Goal: Task Accomplishment & Management: Complete application form

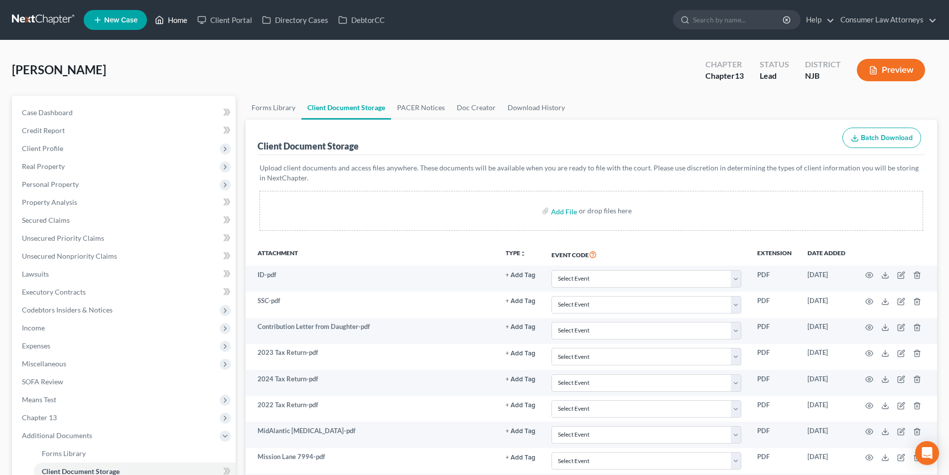
click at [181, 16] on link "Home" at bounding box center [171, 20] width 42 height 18
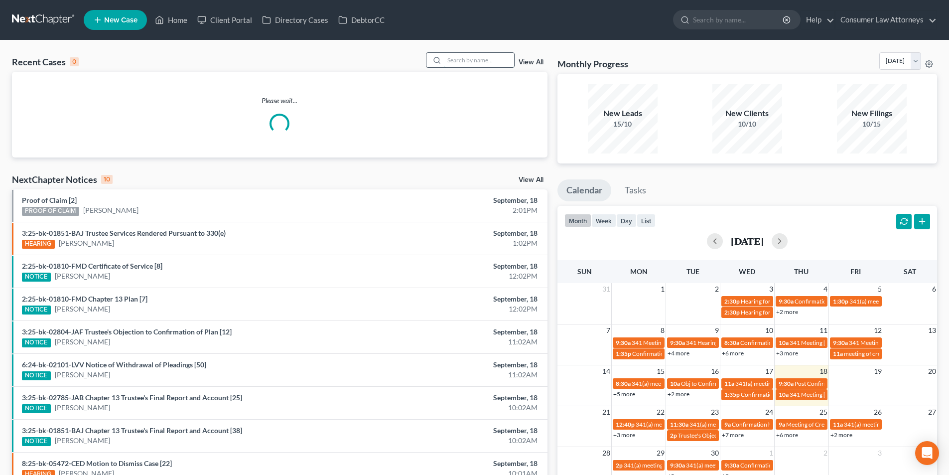
click at [499, 59] on input "search" at bounding box center [479, 60] width 70 height 14
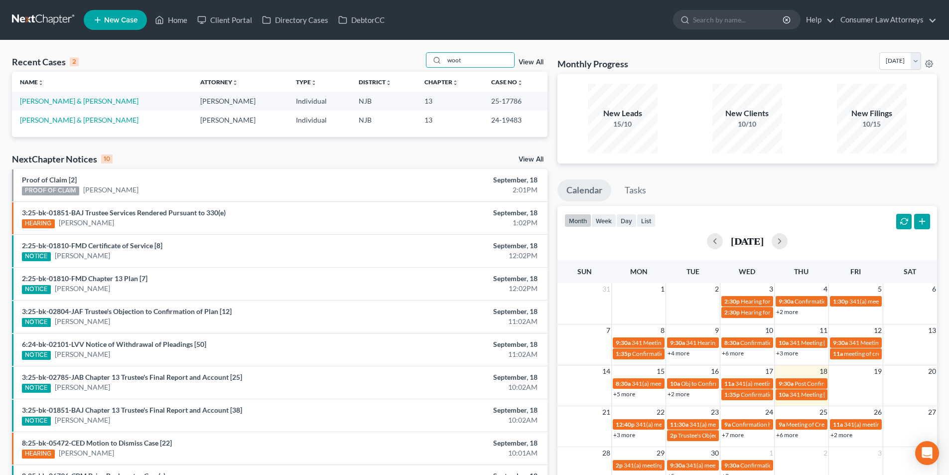
type input "woot"
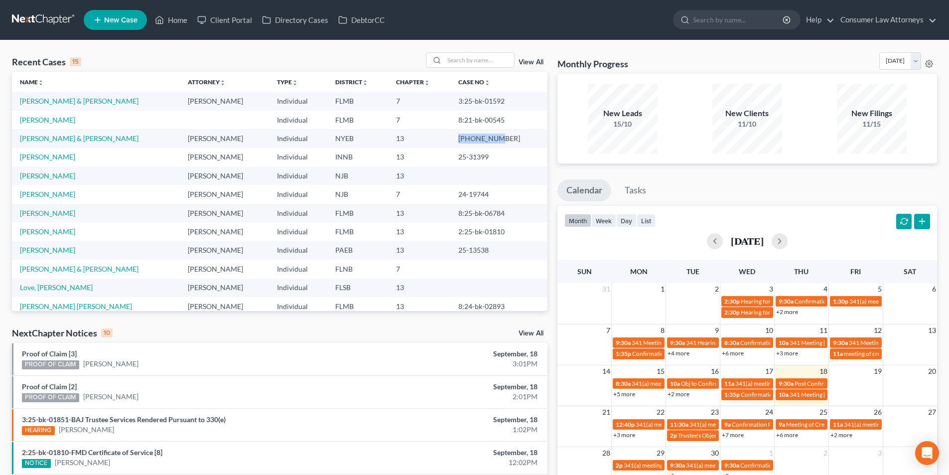
drag, startPoint x: 489, startPoint y: 137, endPoint x: 460, endPoint y: 137, distance: 28.4
click at [460, 137] on td "[PHONE_NUMBER]" at bounding box center [498, 138] width 97 height 18
click at [479, 61] on input "search" at bounding box center [479, 60] width 70 height 14
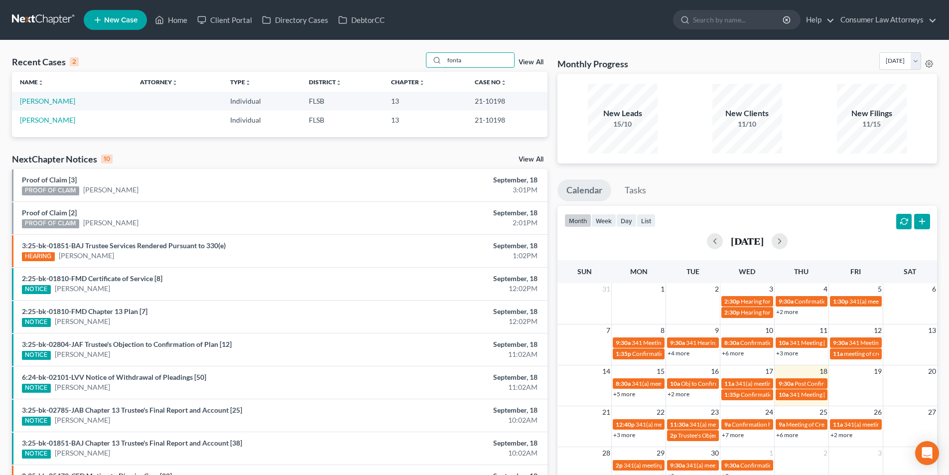
type input "fonta"
click at [134, 22] on span "New Case" at bounding box center [120, 19] width 33 height 7
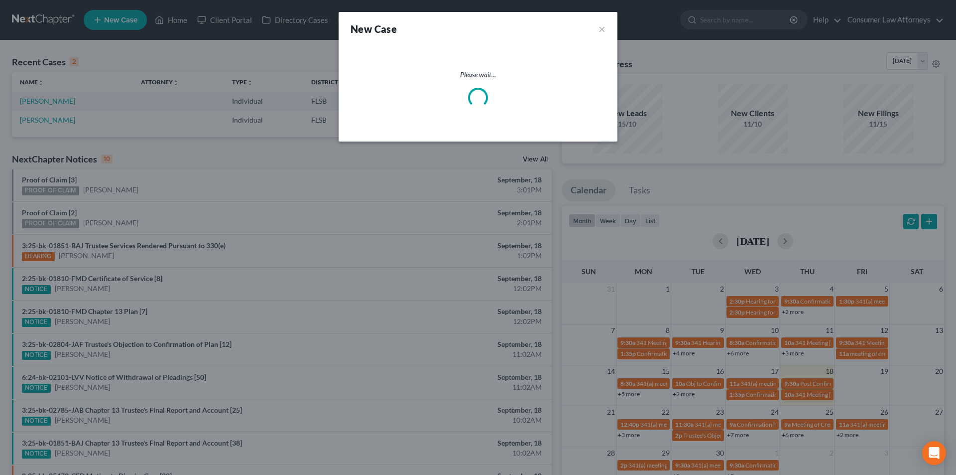
select select "15"
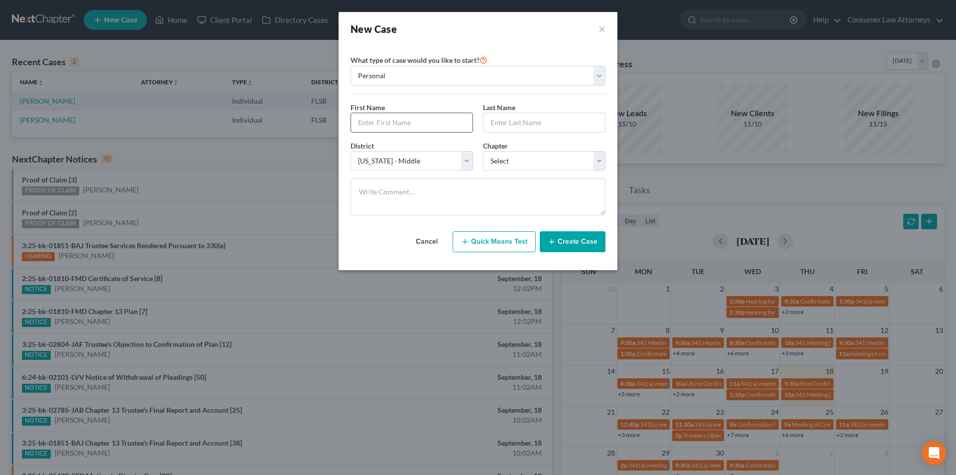
click at [421, 123] on input "text" at bounding box center [412, 122] width 122 height 19
click at [441, 125] on input "text" at bounding box center [412, 122] width 122 height 19
type input "Iris"
type input "[PERSON_NAME]"
click at [422, 162] on select "Select [US_STATE] - [GEOGRAPHIC_DATA] [US_STATE] - [GEOGRAPHIC_DATA][US_STATE] …" at bounding box center [412, 161] width 123 height 20
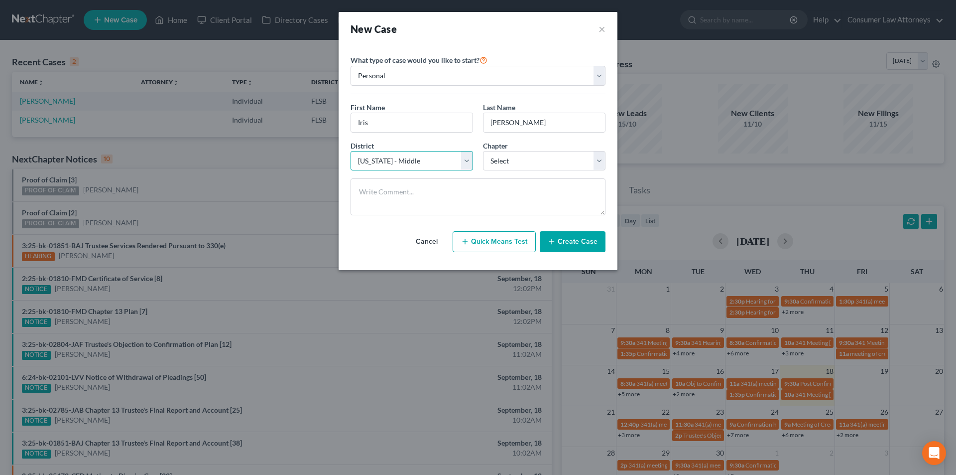
select select "67"
click at [351, 151] on select "Select [US_STATE] - [GEOGRAPHIC_DATA] [US_STATE] - [GEOGRAPHIC_DATA][US_STATE] …" at bounding box center [412, 161] width 123 height 20
click at [522, 168] on select "Select 7 11 12 13" at bounding box center [544, 161] width 123 height 20
select select "3"
click at [483, 151] on select "Select 7 11 12 13" at bounding box center [544, 161] width 123 height 20
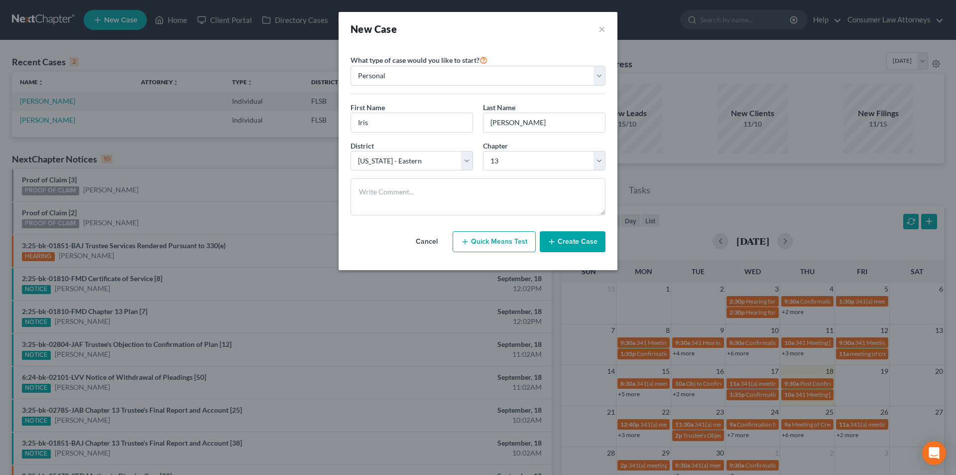
click at [578, 237] on button "Create Case" at bounding box center [573, 241] width 66 height 21
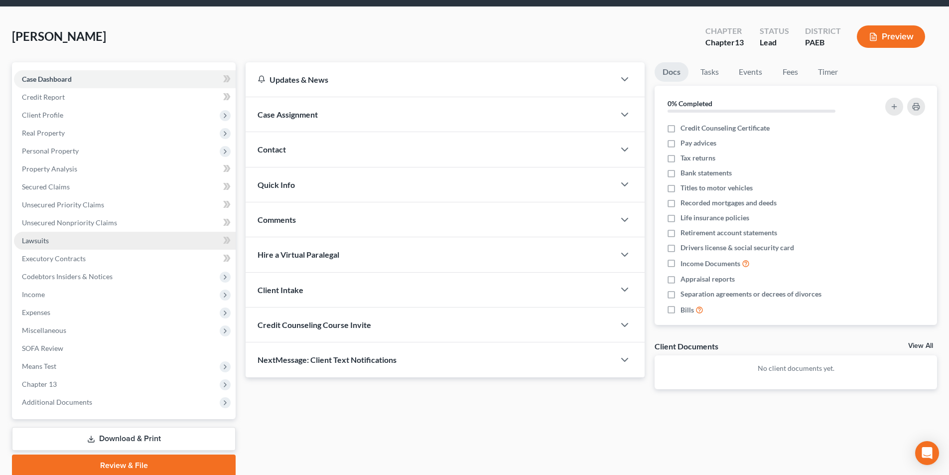
scroll to position [73, 0]
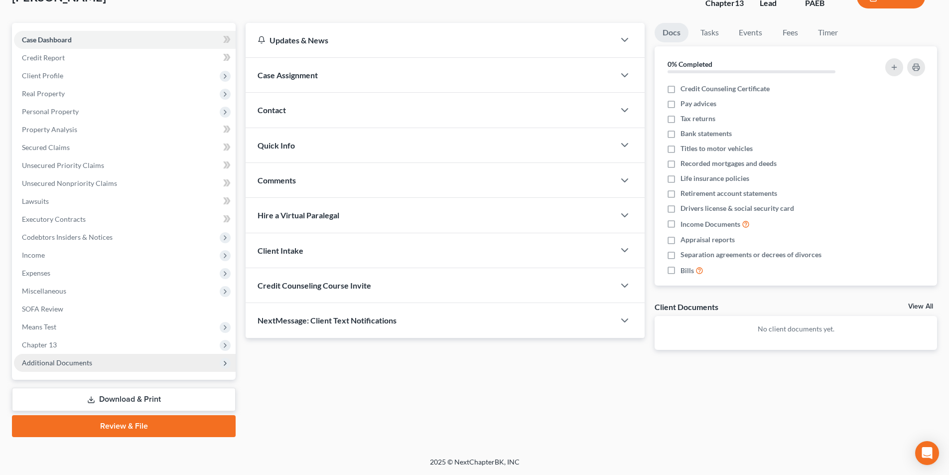
click at [67, 360] on span "Additional Documents" at bounding box center [57, 362] width 70 height 8
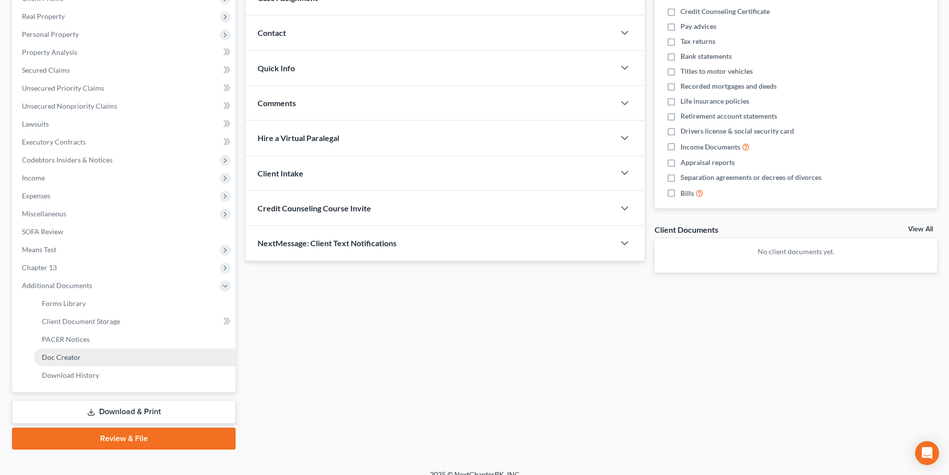
scroll to position [162, 0]
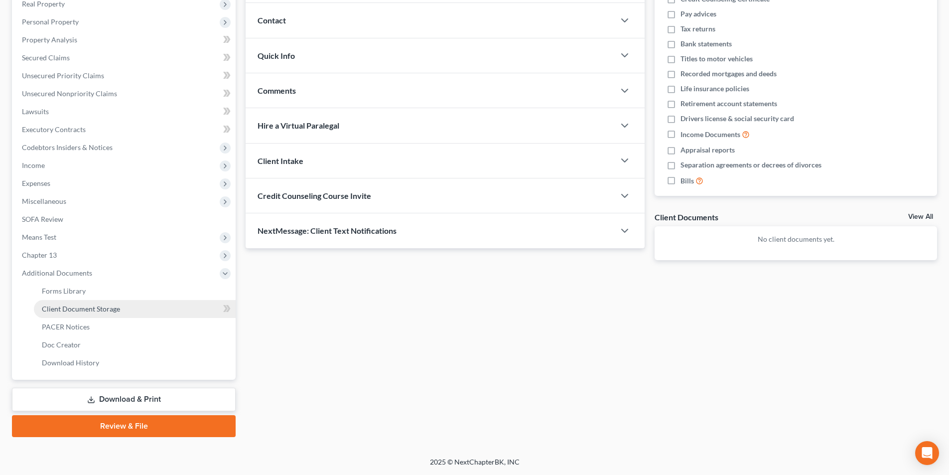
click at [94, 308] on span "Client Document Storage" at bounding box center [81, 308] width 78 height 8
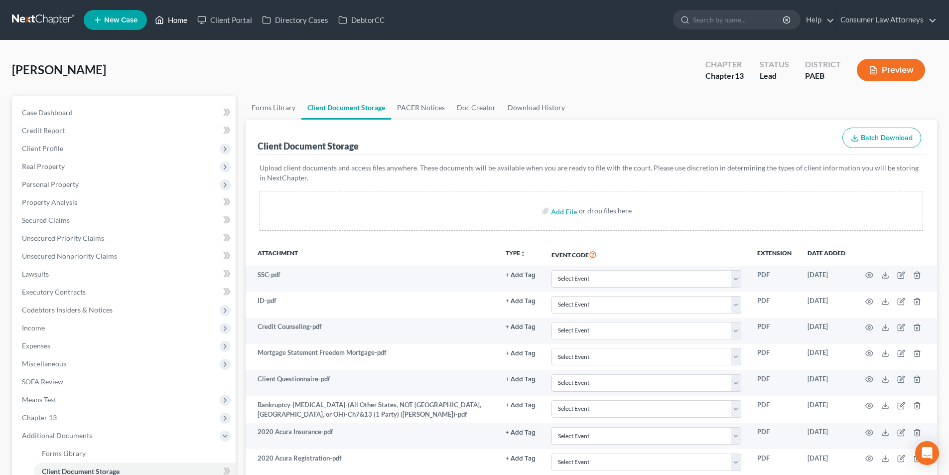
click at [178, 23] on link "Home" at bounding box center [171, 20] width 42 height 18
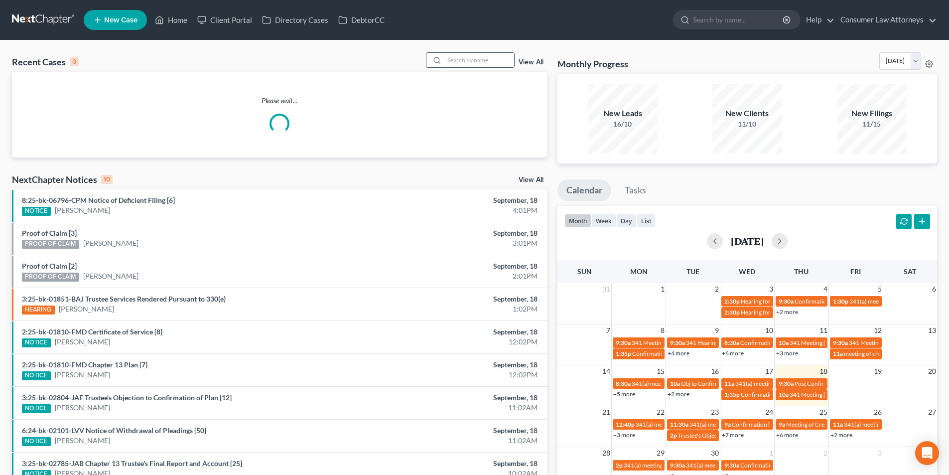
click at [486, 61] on input "search" at bounding box center [479, 60] width 70 height 14
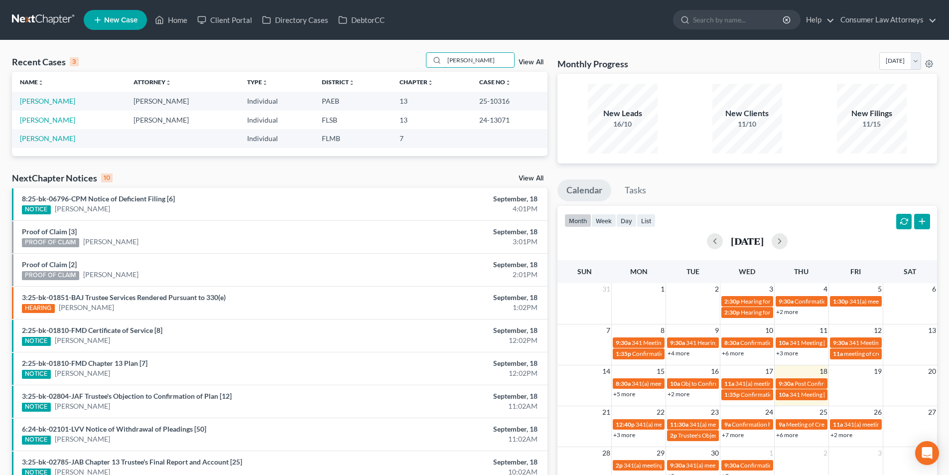
type input "[PERSON_NAME]"
click at [108, 17] on span "New Case" at bounding box center [120, 19] width 33 height 7
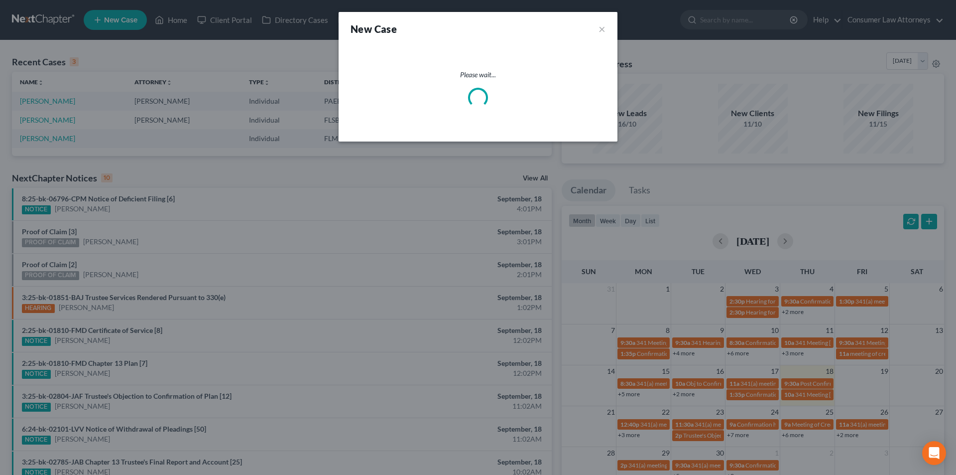
select select "15"
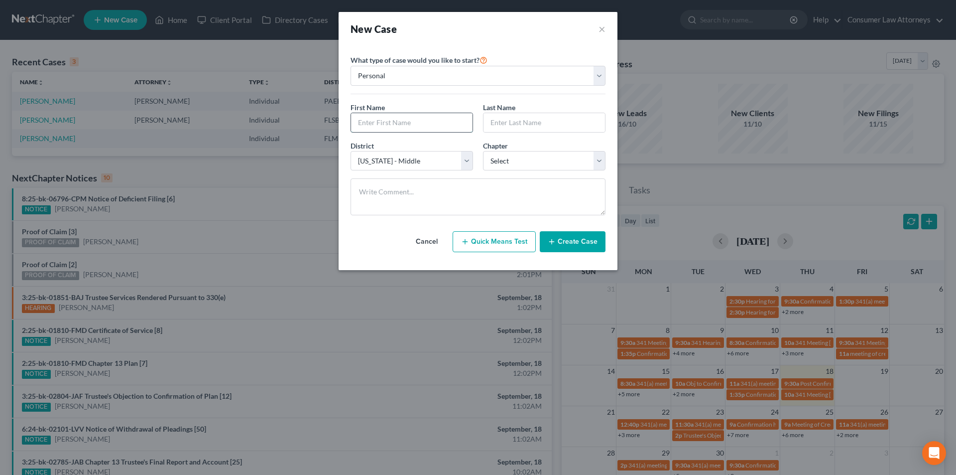
click at [405, 129] on input "text" at bounding box center [412, 122] width 122 height 19
type input "[PERSON_NAME]"
click at [529, 164] on select "Select 7 11 12 13" at bounding box center [544, 161] width 123 height 20
select select "0"
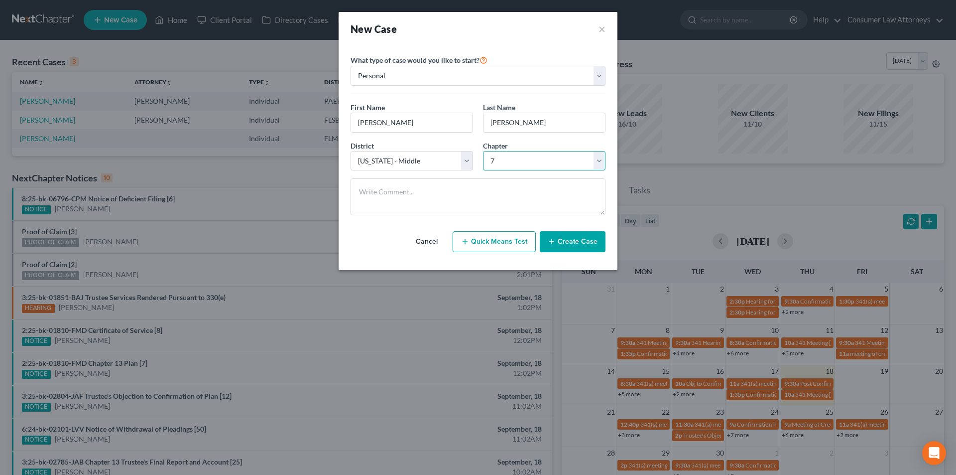
click at [483, 151] on select "Select 7 11 12 13" at bounding box center [544, 161] width 123 height 20
click at [584, 245] on button "Create Case" at bounding box center [573, 241] width 66 height 21
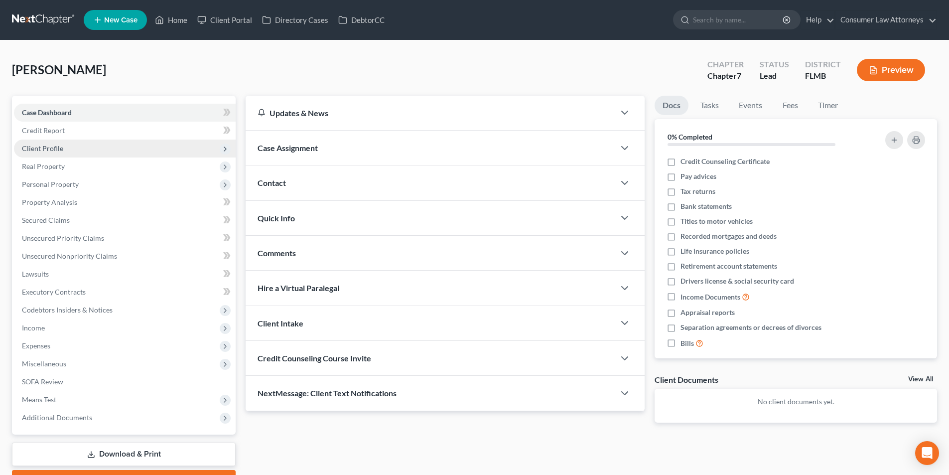
click at [46, 150] on span "Client Profile" at bounding box center [42, 148] width 41 height 8
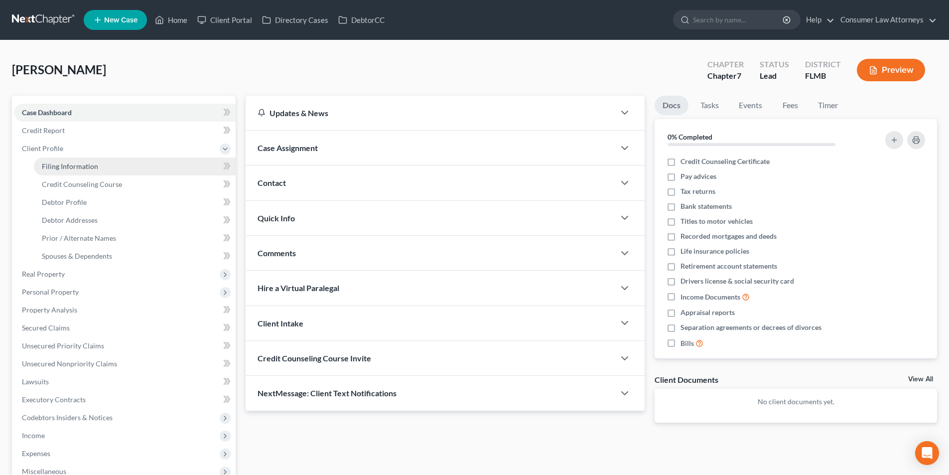
click at [66, 165] on span "Filing Information" at bounding box center [70, 166] width 56 height 8
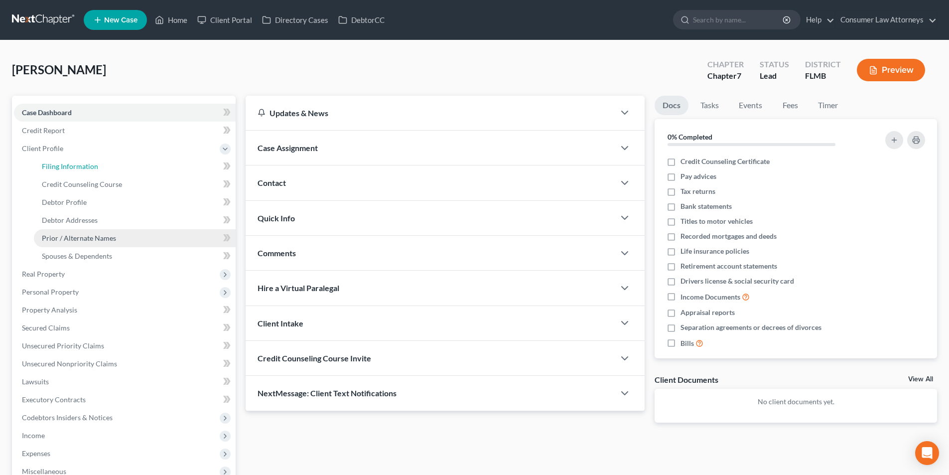
select select "1"
select select "0"
select select "15"
select select "9"
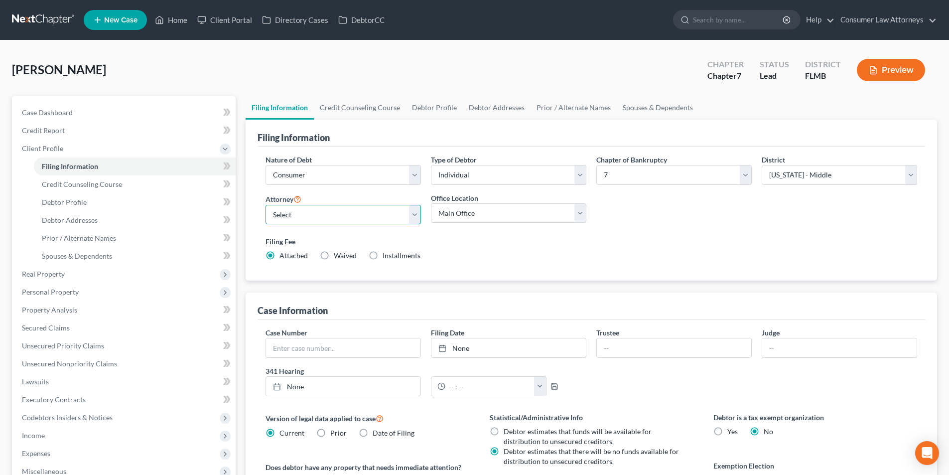
click at [316, 219] on select "Select [PERSON_NAME] - FLMB [PERSON_NAME] [PERSON_NAME] [PERSON_NAME] - ILNB [P…" at bounding box center [343, 215] width 155 height 20
select select "0"
click at [266, 205] on select "Select [PERSON_NAME] - FLMB [PERSON_NAME] [PERSON_NAME] [PERSON_NAME] - ILNB [P…" at bounding box center [343, 215] width 155 height 20
click at [385, 110] on link "Credit Counseling Course" at bounding box center [360, 108] width 92 height 24
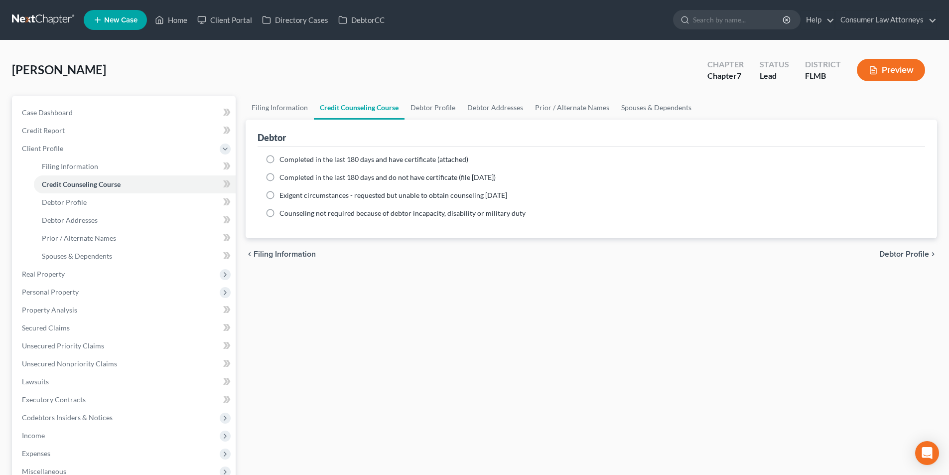
click at [279, 161] on label "Completed in the last 180 days and have certificate (attached)" at bounding box center [373, 159] width 189 height 10
click at [283, 161] on input "Completed in the last 180 days and have certificate (attached)" at bounding box center [286, 157] width 6 height 6
radio input "true"
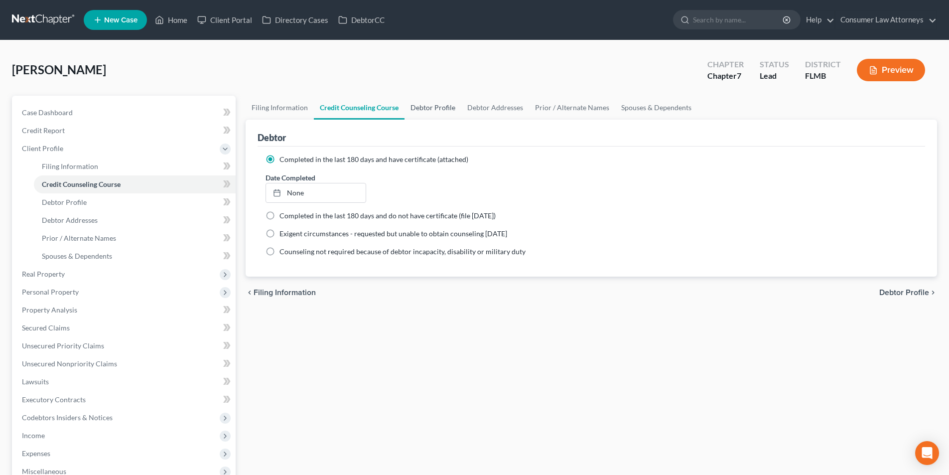
click at [445, 111] on link "Debtor Profile" at bounding box center [433, 108] width 57 height 24
select select "0"
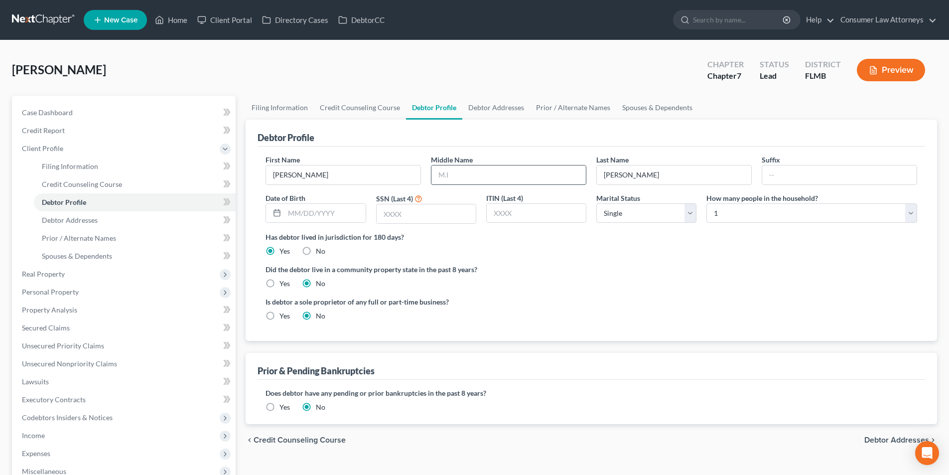
click at [498, 182] on input "text" at bounding box center [508, 174] width 154 height 19
type input "[PERSON_NAME]"
click at [336, 212] on input "text" at bounding box center [324, 213] width 81 height 19
type input "[DATE]"
click at [428, 214] on input "text" at bounding box center [426, 213] width 99 height 19
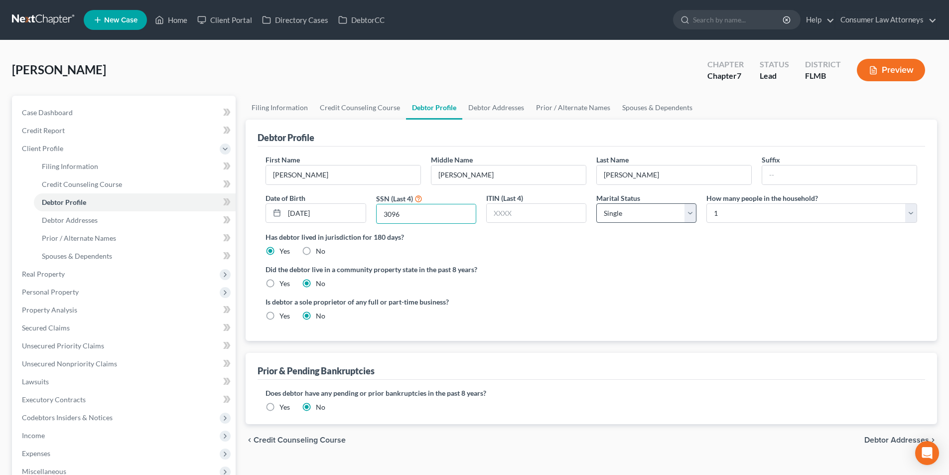
type input "3096"
click at [633, 220] on select "Select Single Married Separated Divorced Widowed" at bounding box center [646, 213] width 100 height 20
select select "3"
click at [596, 203] on select "Select Single Married Separated Divorced Widowed" at bounding box center [646, 213] width 100 height 20
click at [497, 112] on link "Debtor Addresses" at bounding box center [496, 108] width 68 height 24
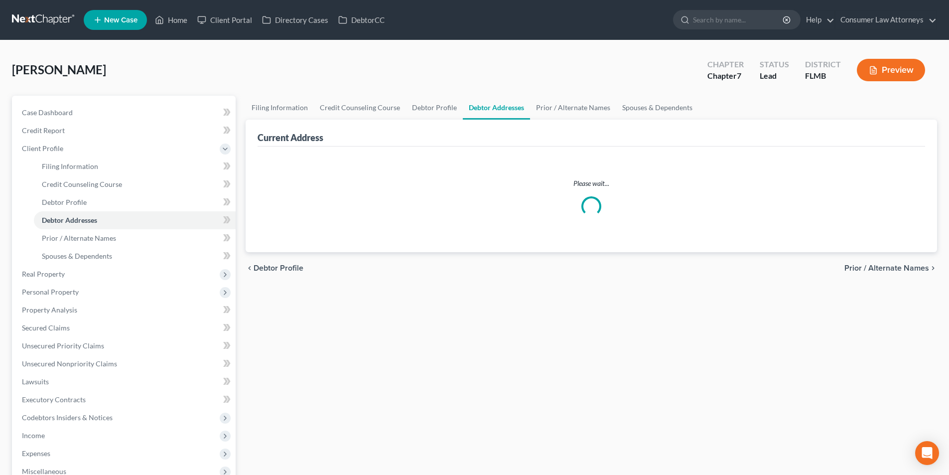
select select "0"
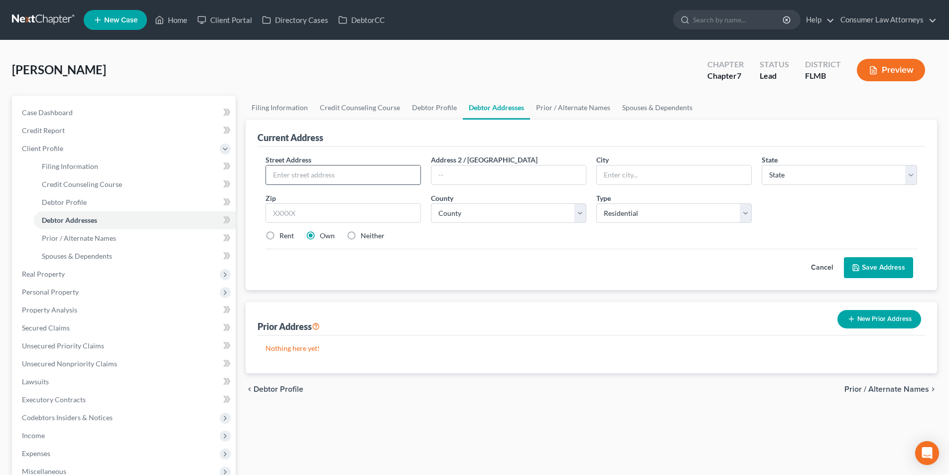
click at [363, 178] on input "text" at bounding box center [343, 174] width 154 height 19
type input "[STREET_ADDRESS]"
type input "Leigh Acres"
select select "9"
type input "33974"
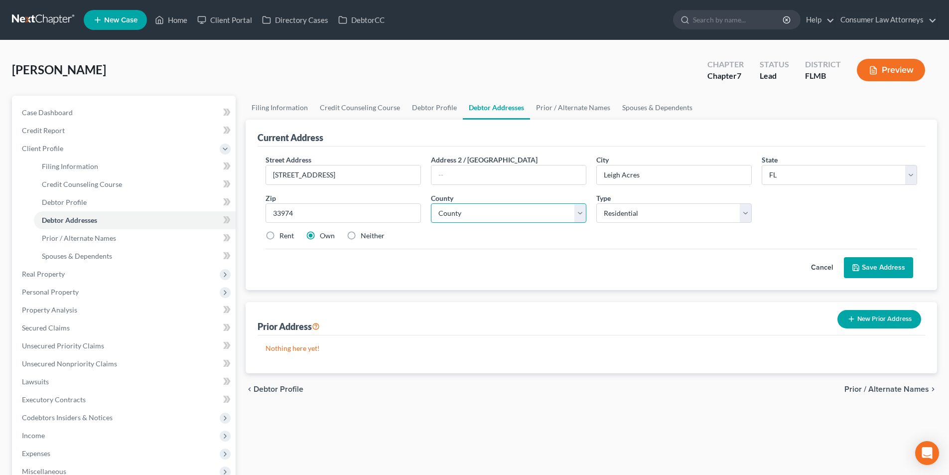
click at [520, 214] on select "County [GEOGRAPHIC_DATA] [GEOGRAPHIC_DATA] [GEOGRAPHIC_DATA] [GEOGRAPHIC_DATA] …" at bounding box center [508, 213] width 155 height 20
select select "34"
click at [431, 203] on select "County [GEOGRAPHIC_DATA] [GEOGRAPHIC_DATA] [GEOGRAPHIC_DATA] [GEOGRAPHIC_DATA] …" at bounding box center [508, 213] width 155 height 20
click at [878, 260] on button "Save Address" at bounding box center [878, 267] width 69 height 21
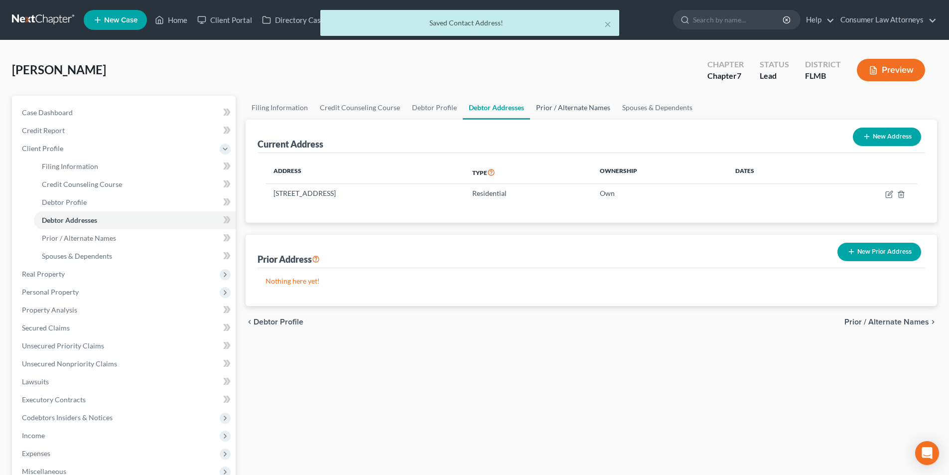
click at [589, 107] on link "Prior / Alternate Names" at bounding box center [573, 108] width 86 height 24
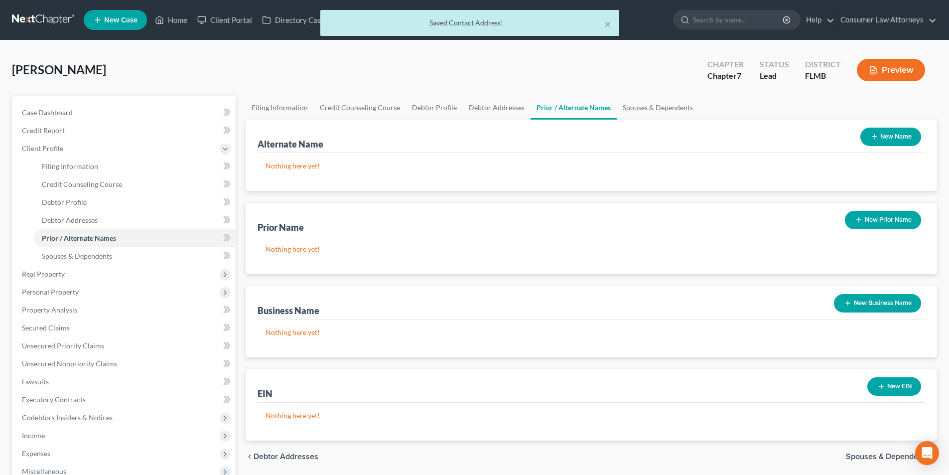
click at [899, 142] on button "New Name" at bounding box center [890, 137] width 61 height 18
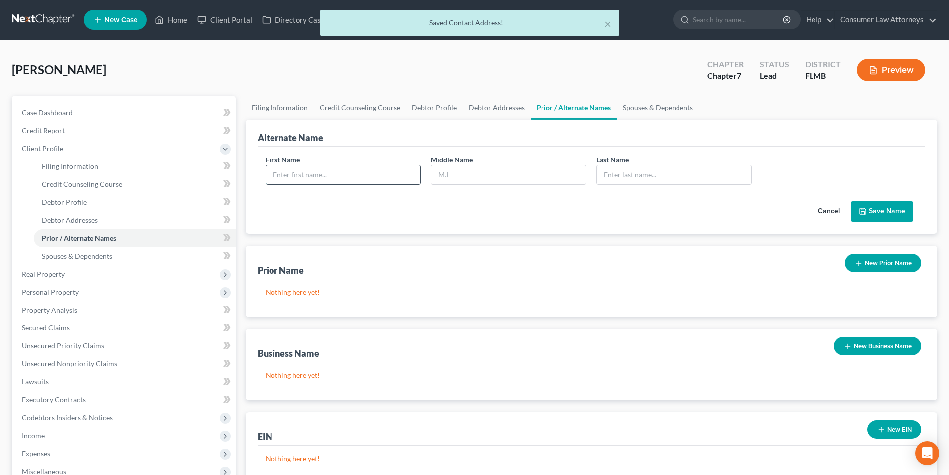
click at [398, 169] on input "text" at bounding box center [343, 174] width 154 height 19
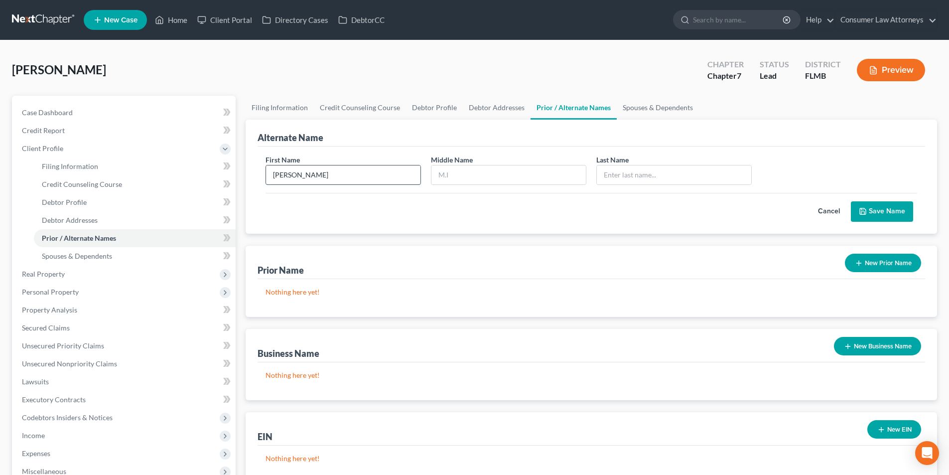
type input "[PERSON_NAME]"
type input "M."
type input "[PERSON_NAME]"
click at [883, 213] on button "Save Name" at bounding box center [882, 211] width 62 height 21
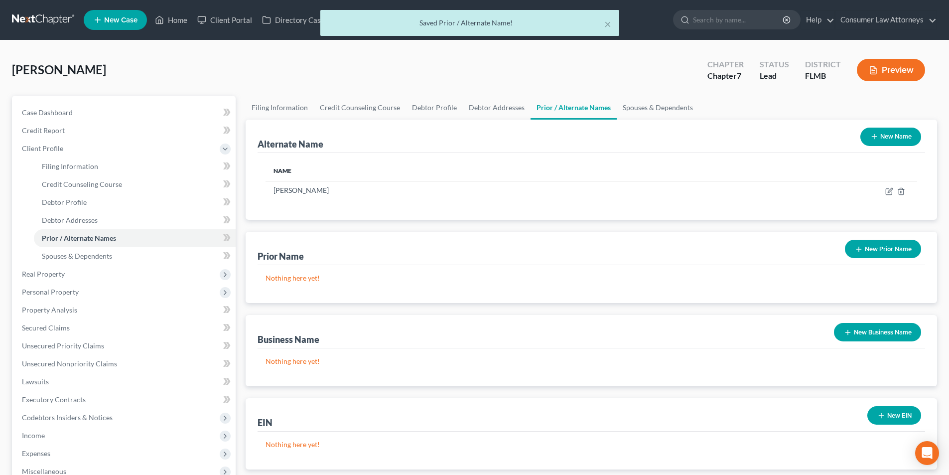
click at [891, 136] on button "New Name" at bounding box center [890, 137] width 61 height 18
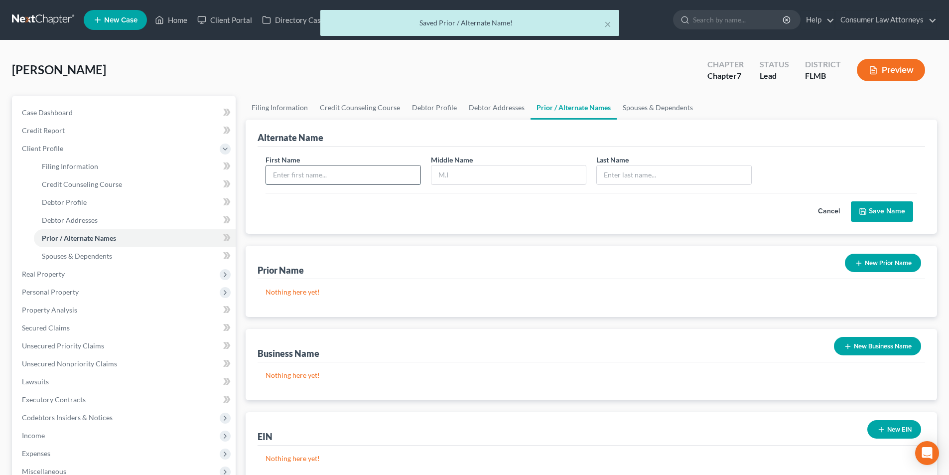
click at [416, 179] on input "text" at bounding box center [343, 174] width 154 height 19
type input "[PERSON_NAME]"
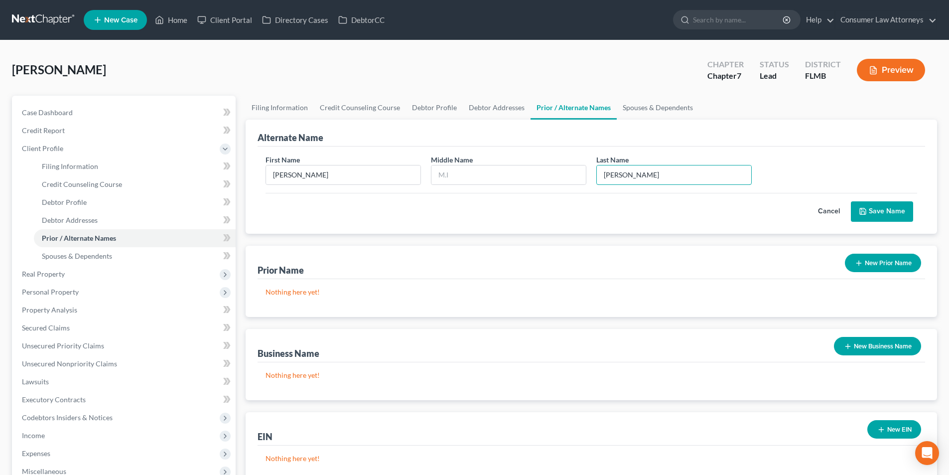
type input "[PERSON_NAME]"
click at [882, 207] on button "Save Name" at bounding box center [882, 211] width 62 height 21
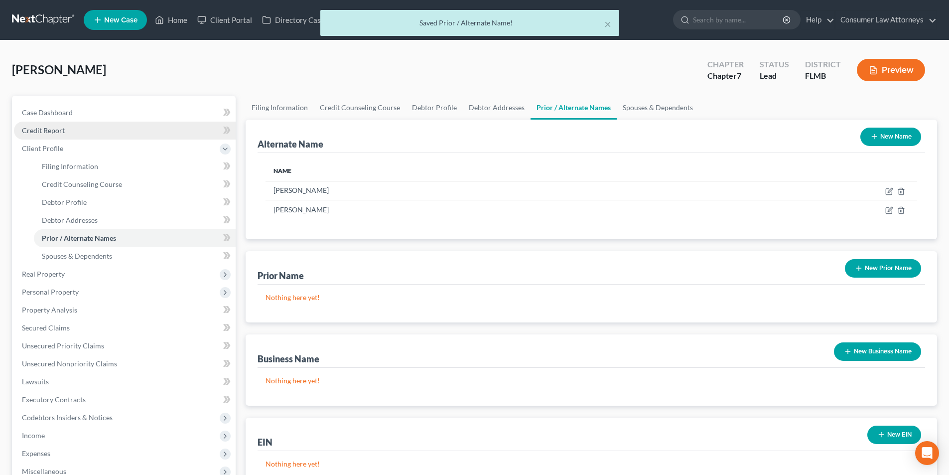
click at [59, 130] on span "Credit Report" at bounding box center [43, 130] width 43 height 8
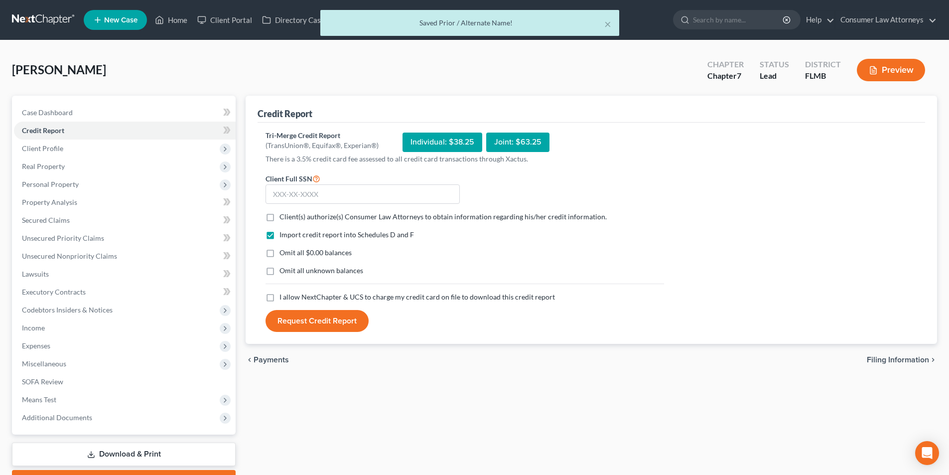
click at [279, 216] on label "Client(s) authorize(s) Consumer Law Attorneys to obtain information regarding h…" at bounding box center [442, 217] width 327 height 10
click at [283, 216] on input "Client(s) authorize(s) Consumer Law Attorneys to obtain information regarding h…" at bounding box center [286, 215] width 6 height 6
checkbox input "true"
click at [279, 297] on label "I allow NextChapter & UCS to charge my credit card on file to download this cre…" at bounding box center [416, 297] width 275 height 10
click at [283, 297] on input "I allow NextChapter & UCS to charge my credit card on file to download this cre…" at bounding box center [286, 295] width 6 height 6
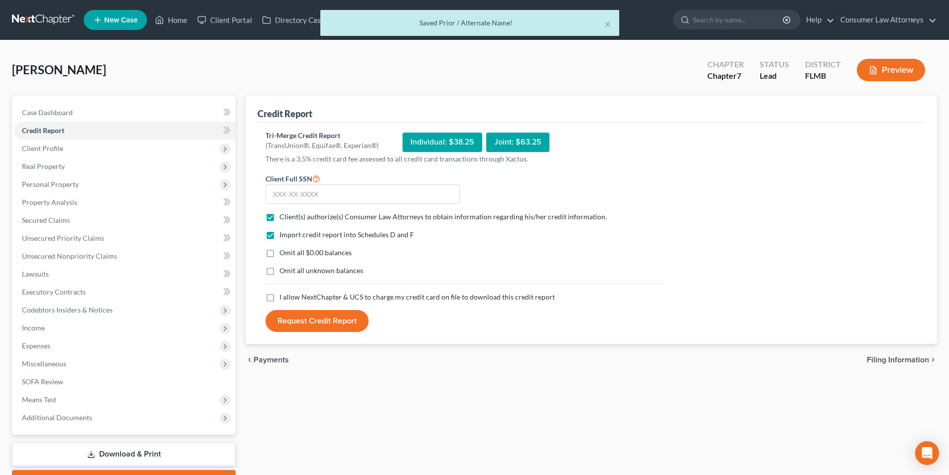
checkbox input "true"
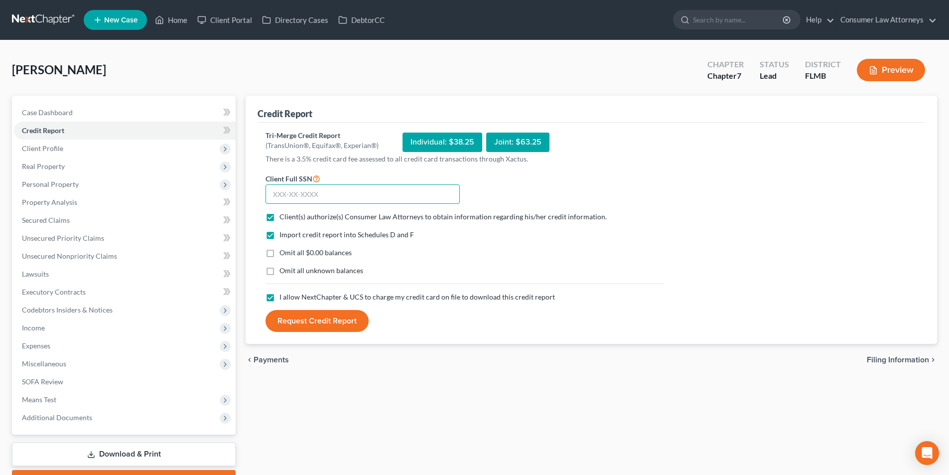
click at [317, 195] on input "text" at bounding box center [363, 194] width 194 height 20
type input "060-60-3096"
click at [336, 313] on button "Request Credit Report" at bounding box center [317, 321] width 103 height 22
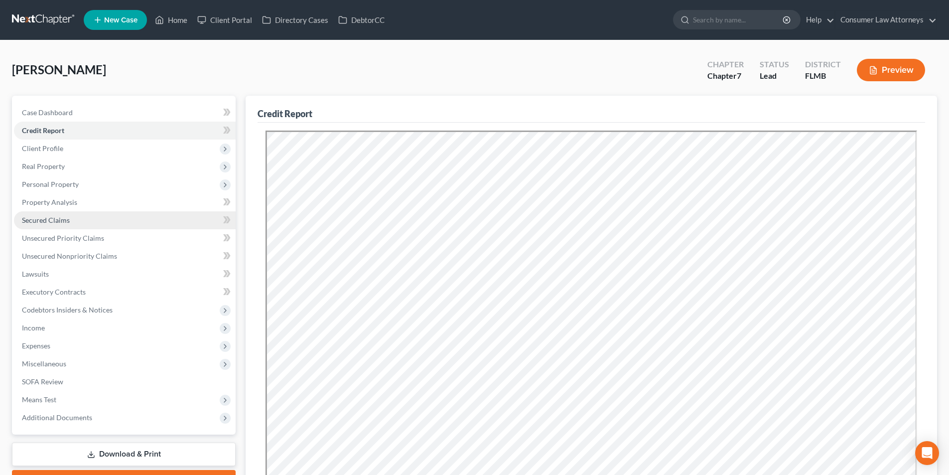
click at [56, 219] on span "Secured Claims" at bounding box center [46, 220] width 48 height 8
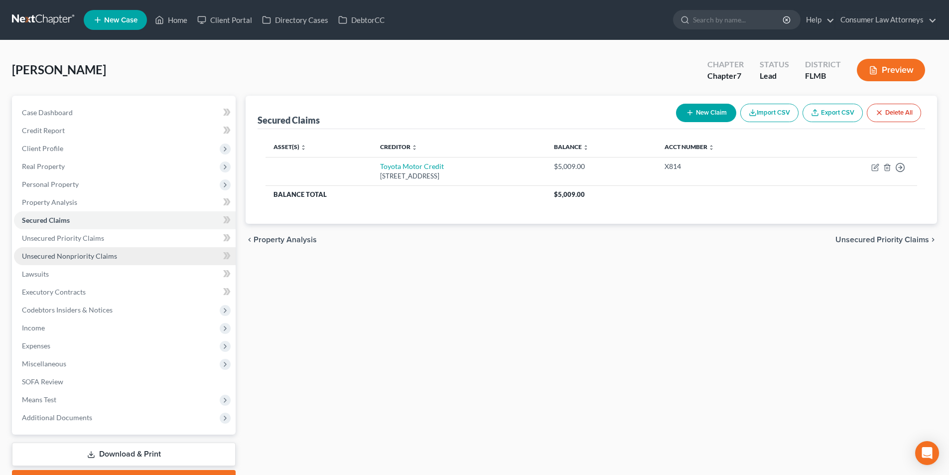
click at [66, 255] on span "Unsecured Nonpriority Claims" at bounding box center [69, 256] width 95 height 8
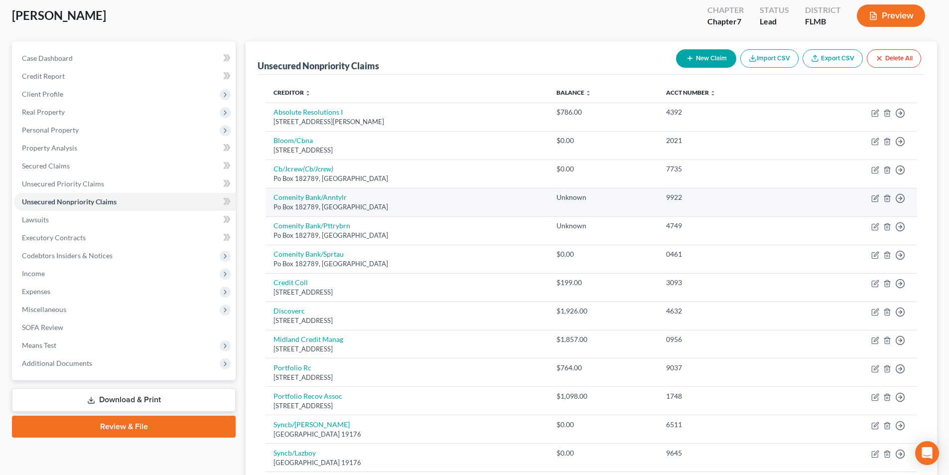
scroll to position [45, 0]
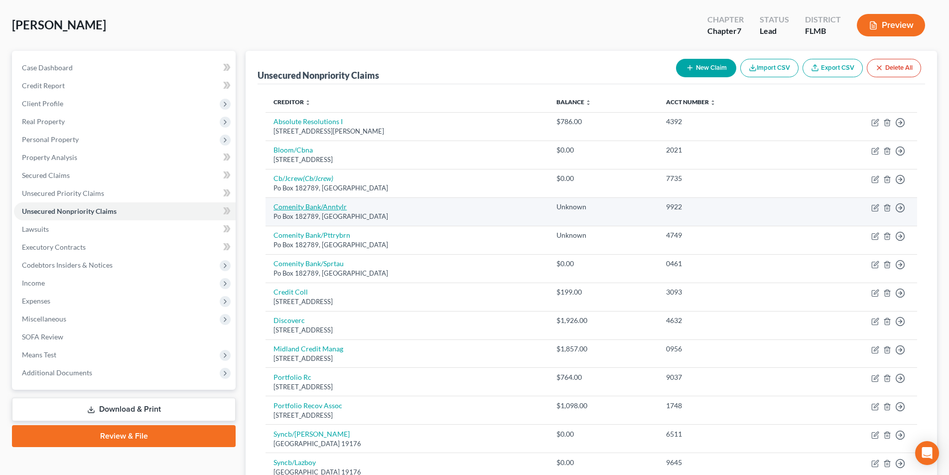
click at [322, 207] on link "Comenity Bank/Anntylr" at bounding box center [309, 206] width 73 height 8
select select "36"
select select "2"
select select "0"
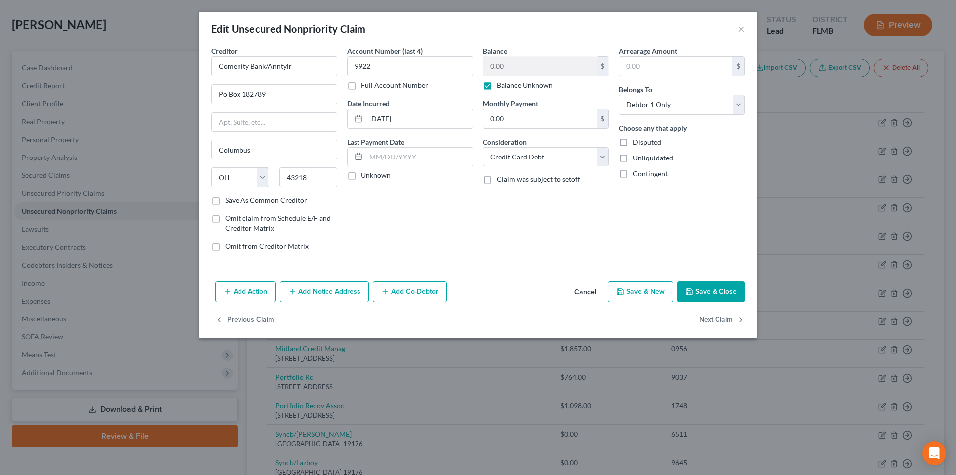
click at [497, 86] on label "Balance Unknown" at bounding box center [525, 85] width 56 height 10
click at [501, 86] on input "Balance Unknown" at bounding box center [504, 83] width 6 height 6
checkbox input "false"
click at [707, 292] on button "Save & Close" at bounding box center [711, 291] width 68 height 21
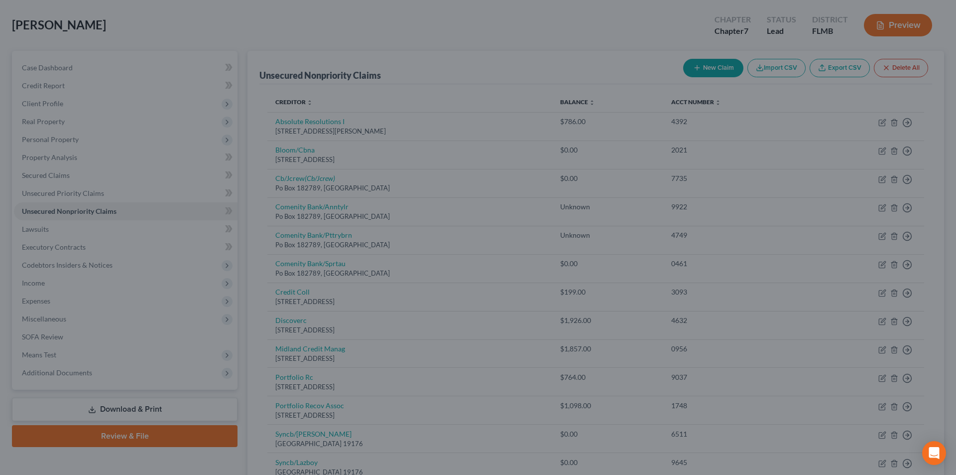
type input "0"
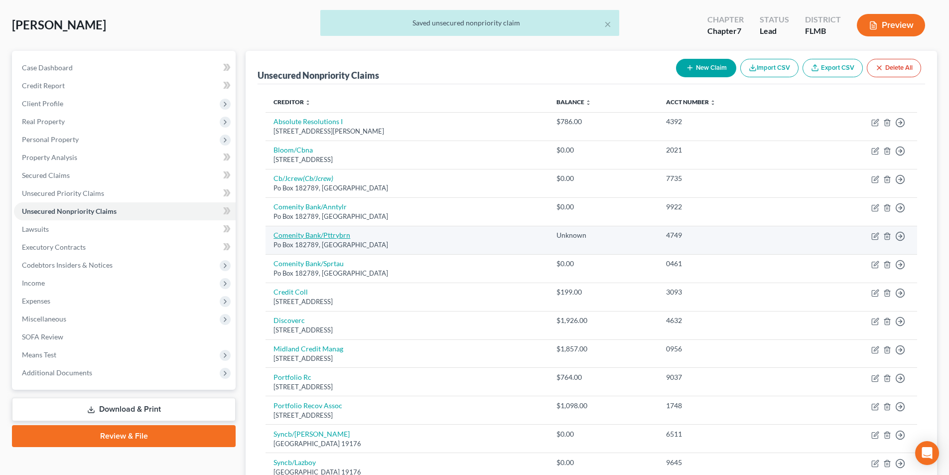
click at [334, 236] on link "Comenity Bank/Pttrybrn" at bounding box center [311, 235] width 77 height 8
select select "36"
select select "2"
select select "0"
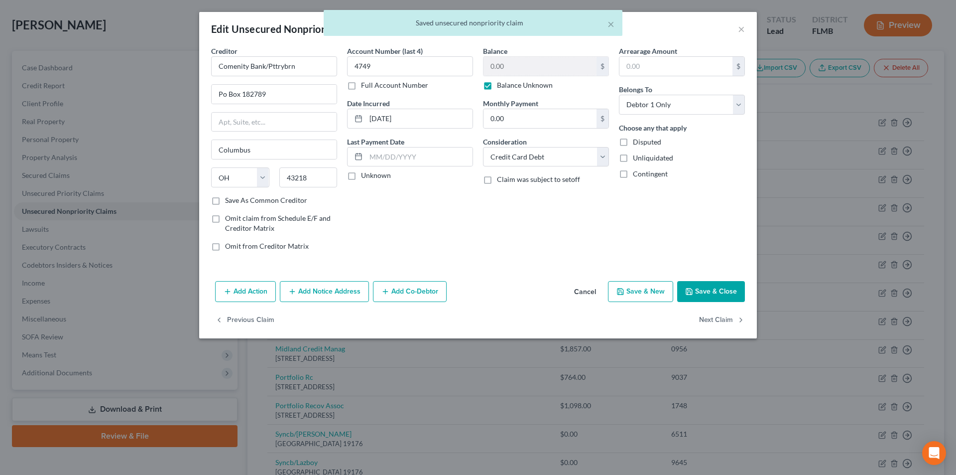
click at [497, 81] on label "Balance Unknown" at bounding box center [525, 85] width 56 height 10
click at [501, 81] on input "Balance Unknown" at bounding box center [504, 83] width 6 height 6
checkbox input "false"
click at [712, 287] on button "Save & Close" at bounding box center [711, 291] width 68 height 21
type input "0"
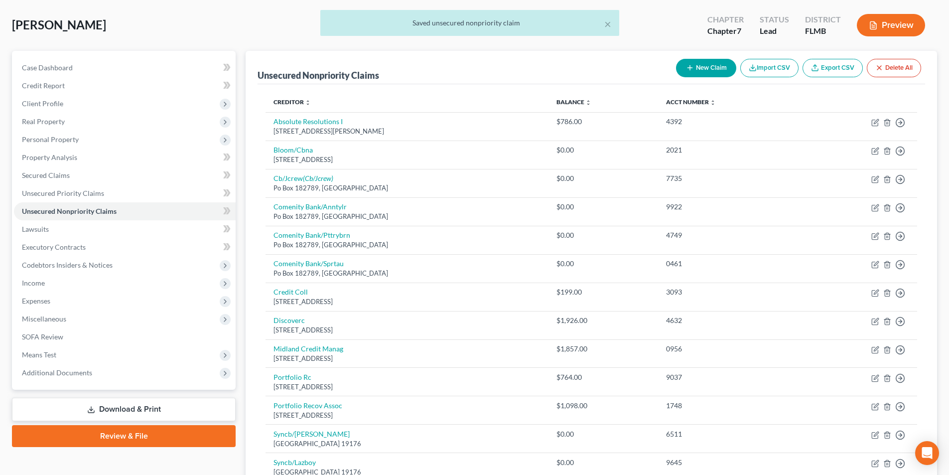
scroll to position [0, 0]
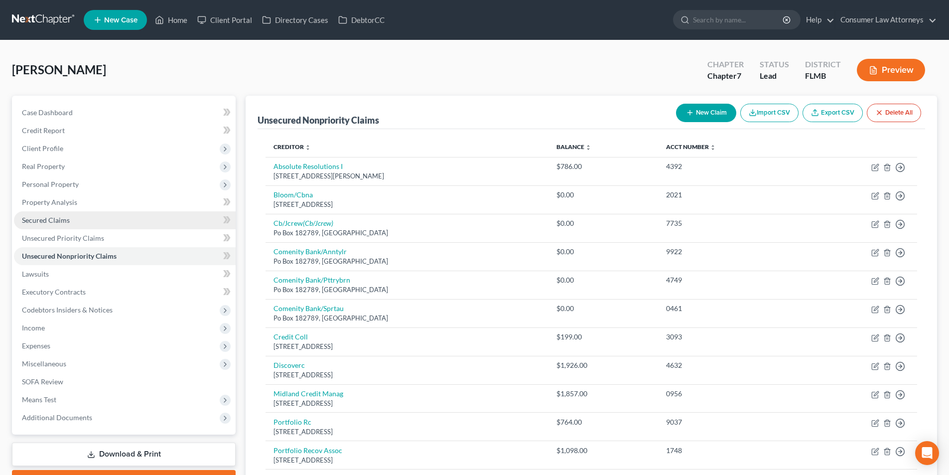
click at [44, 221] on span "Secured Claims" at bounding box center [46, 220] width 48 height 8
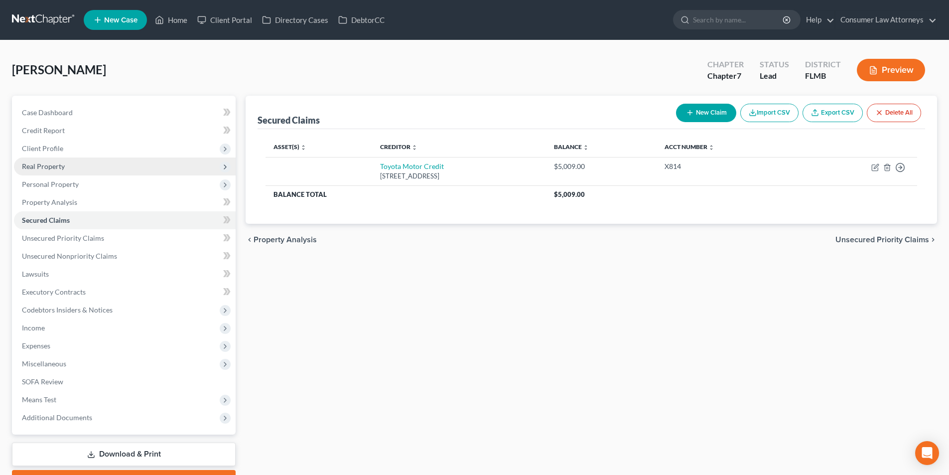
click at [47, 171] on span "Real Property" at bounding box center [125, 166] width 222 height 18
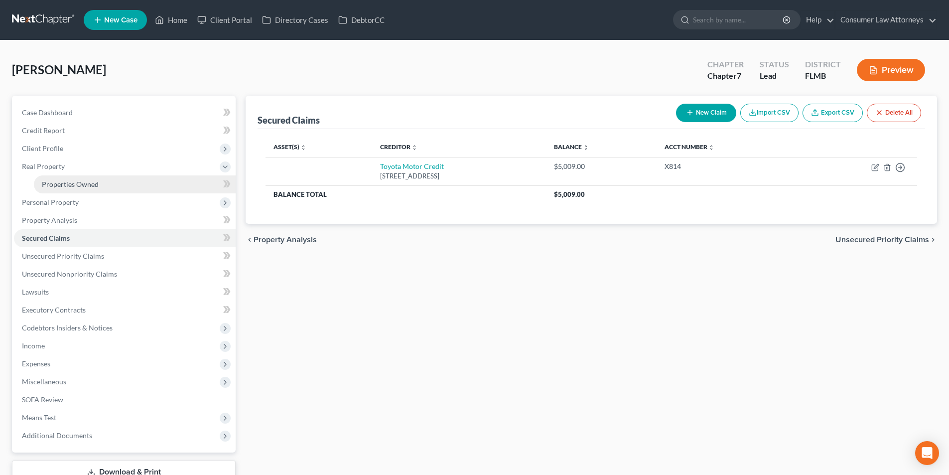
click at [68, 187] on span "Properties Owned" at bounding box center [70, 184] width 57 height 8
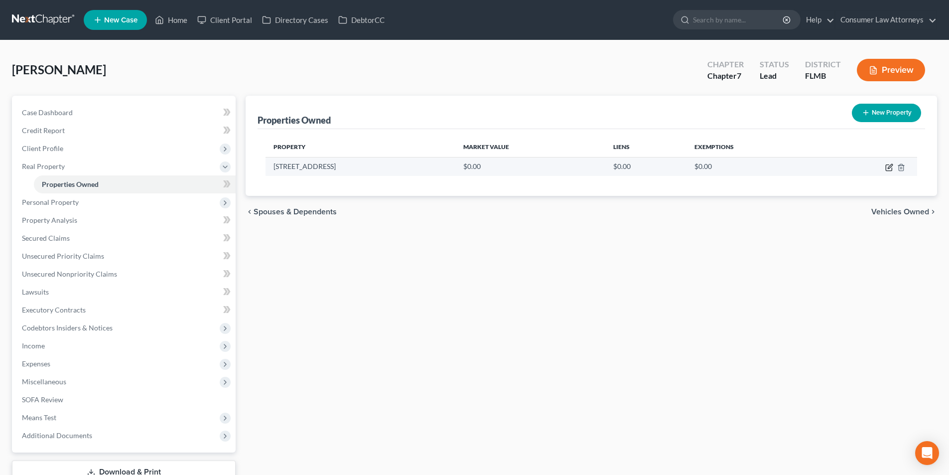
click at [888, 167] on icon "button" at bounding box center [889, 167] width 8 height 8
select select "9"
select select "34"
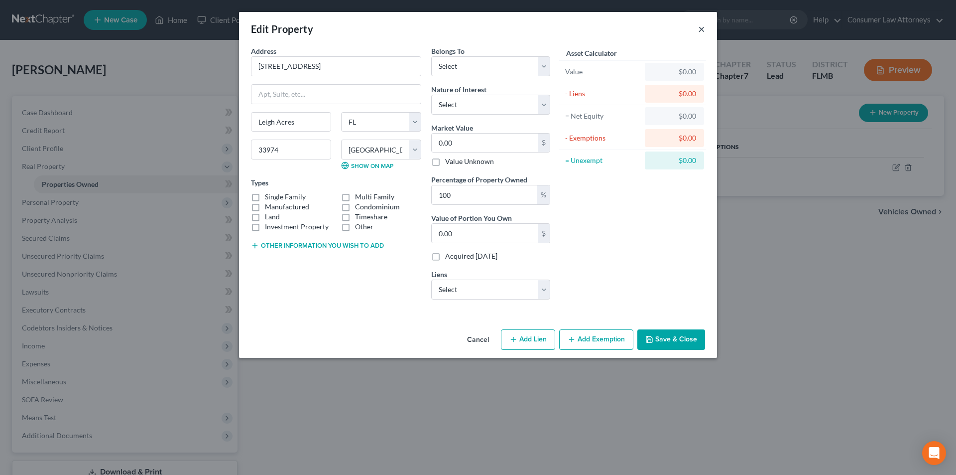
click at [704, 31] on button "×" at bounding box center [701, 29] width 7 height 12
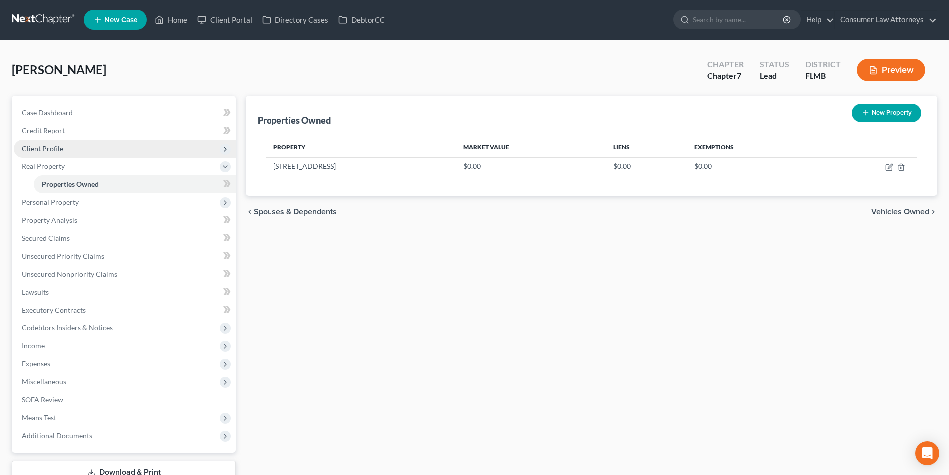
click at [43, 146] on span "Client Profile" at bounding box center [42, 148] width 41 height 8
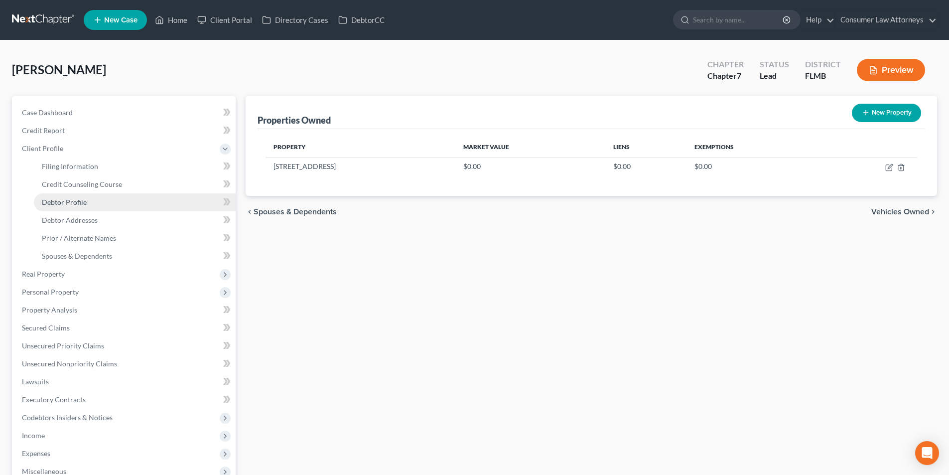
click at [86, 203] on link "Debtor Profile" at bounding box center [135, 202] width 202 height 18
select select "3"
select select "0"
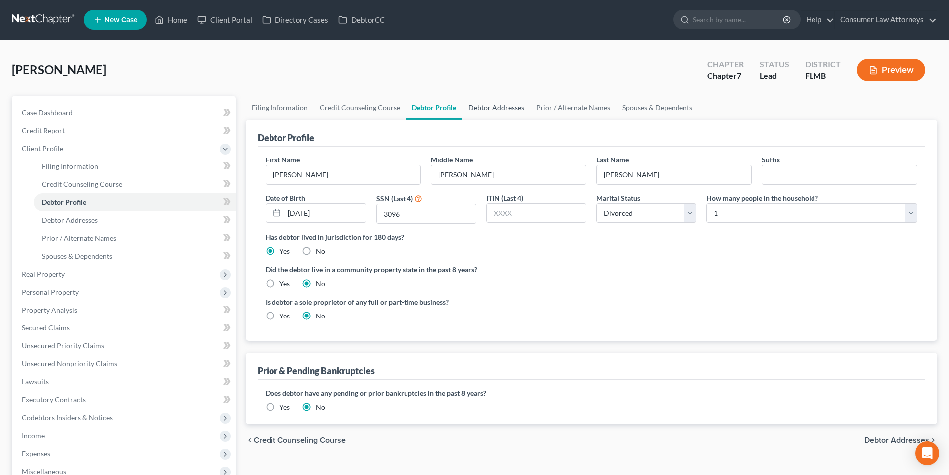
click at [495, 108] on link "Debtor Addresses" at bounding box center [496, 108] width 68 height 24
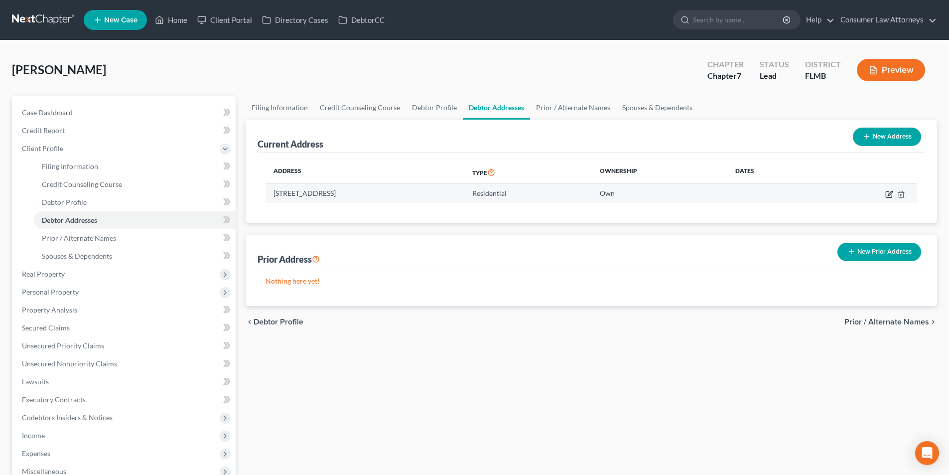
click at [889, 195] on icon "button" at bounding box center [890, 193] width 4 height 4
select select "9"
select select "34"
select select "0"
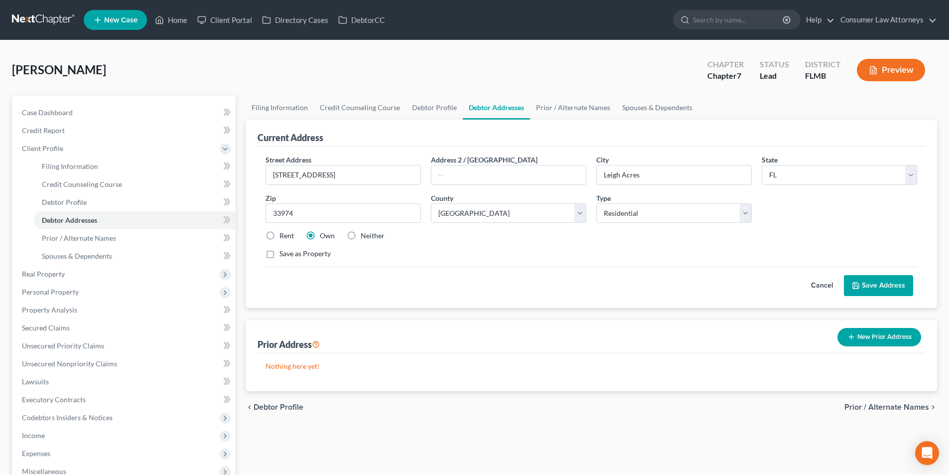
click at [279, 234] on label "Rent" at bounding box center [286, 236] width 14 height 10
click at [283, 234] on input "Rent" at bounding box center [286, 234] width 6 height 6
radio input "true"
click at [881, 285] on button "Save Address" at bounding box center [878, 285] width 69 height 21
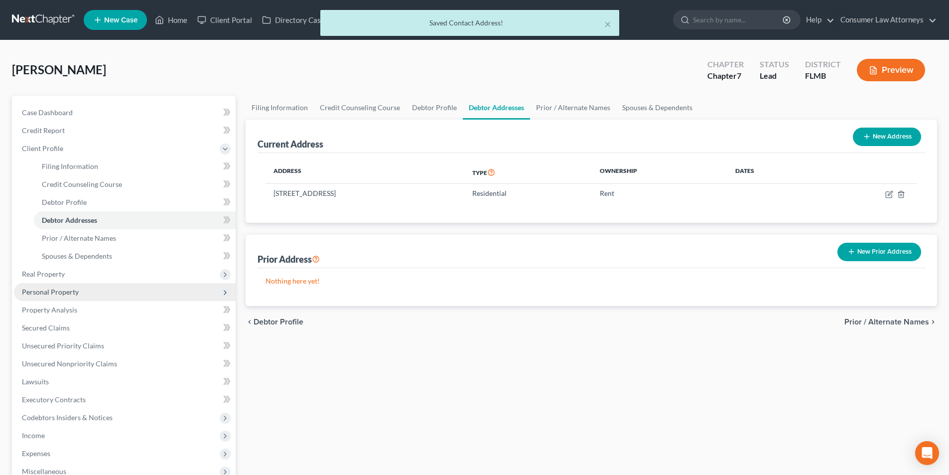
click at [60, 294] on span "Personal Property" at bounding box center [50, 291] width 57 height 8
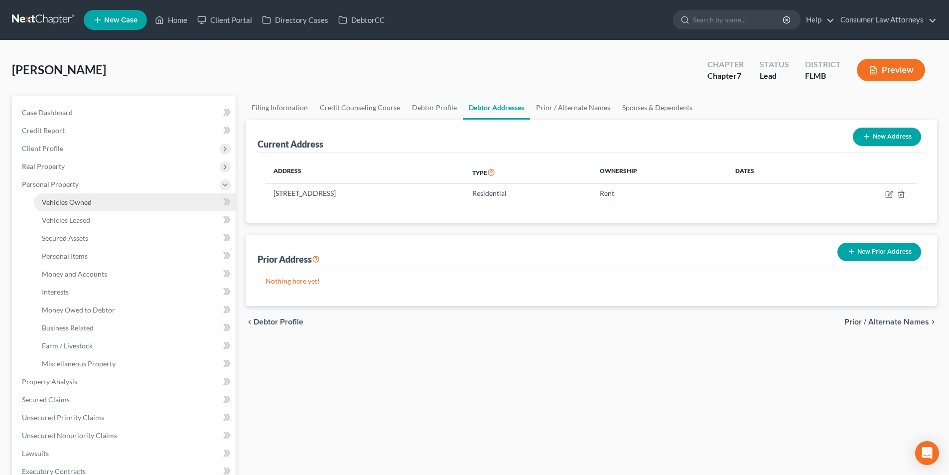
click at [84, 203] on span "Vehicles Owned" at bounding box center [67, 202] width 50 height 8
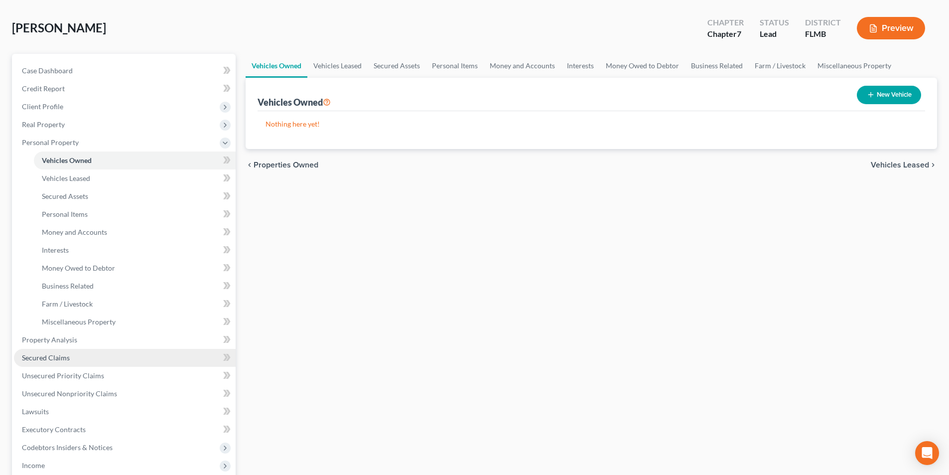
scroll to position [100, 0]
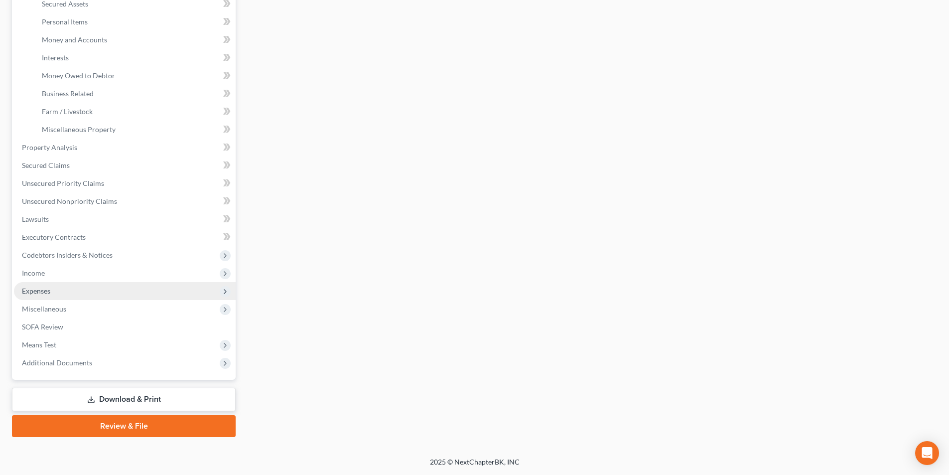
click at [48, 290] on span "Expenses" at bounding box center [36, 290] width 28 height 8
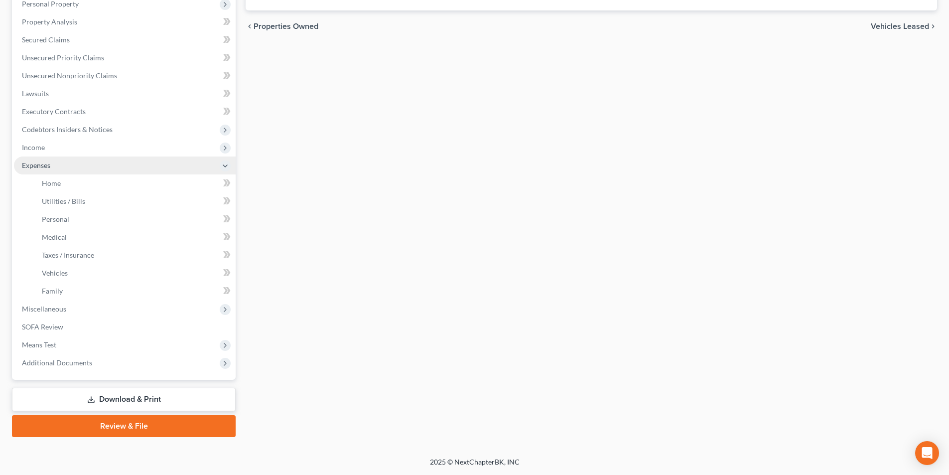
scroll to position [180, 0]
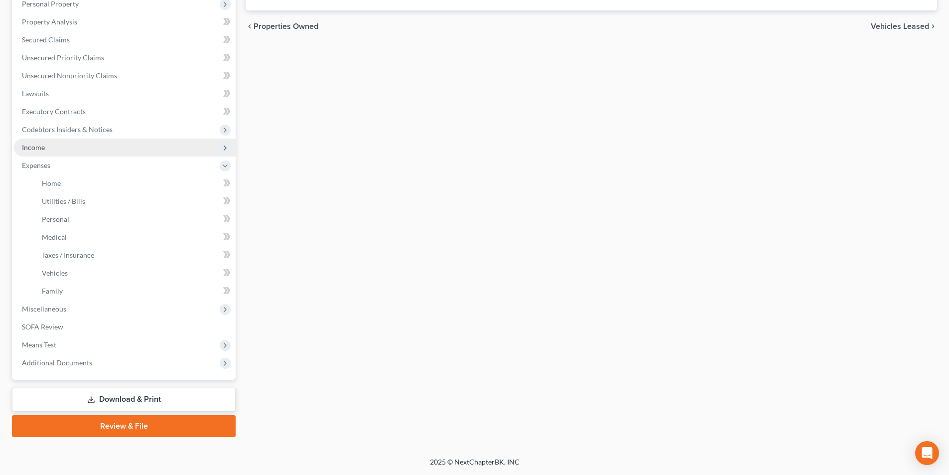
click at [44, 148] on span "Income" at bounding box center [33, 147] width 23 height 8
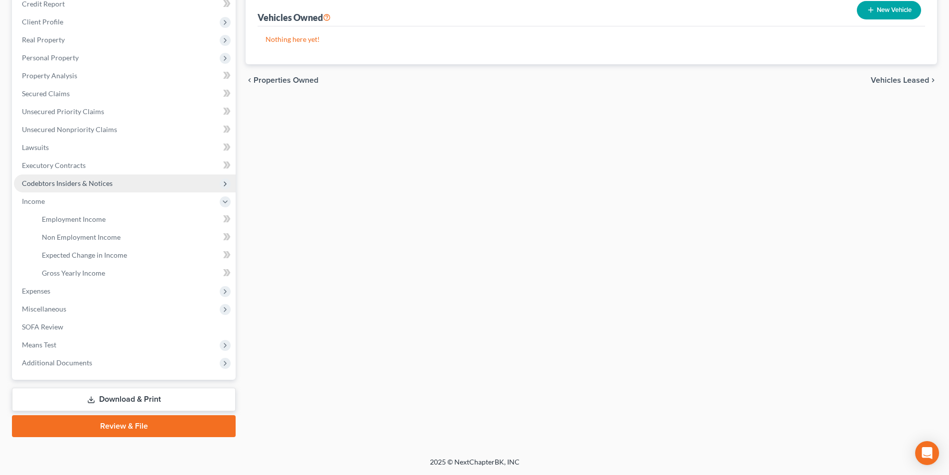
scroll to position [127, 0]
click at [89, 275] on span "Gross Yearly Income" at bounding box center [73, 273] width 63 height 8
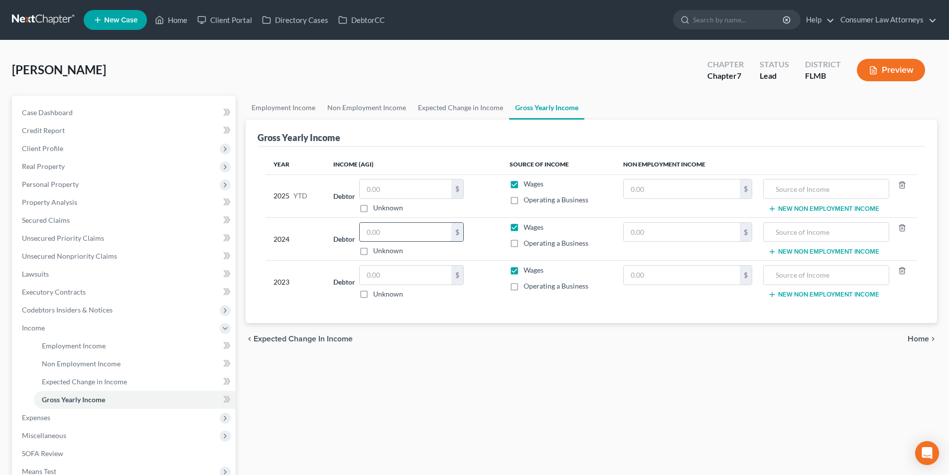
click at [388, 231] on input "text" at bounding box center [406, 232] width 92 height 19
type input "23,751.00"
click at [41, 149] on span "Client Profile" at bounding box center [42, 148] width 41 height 8
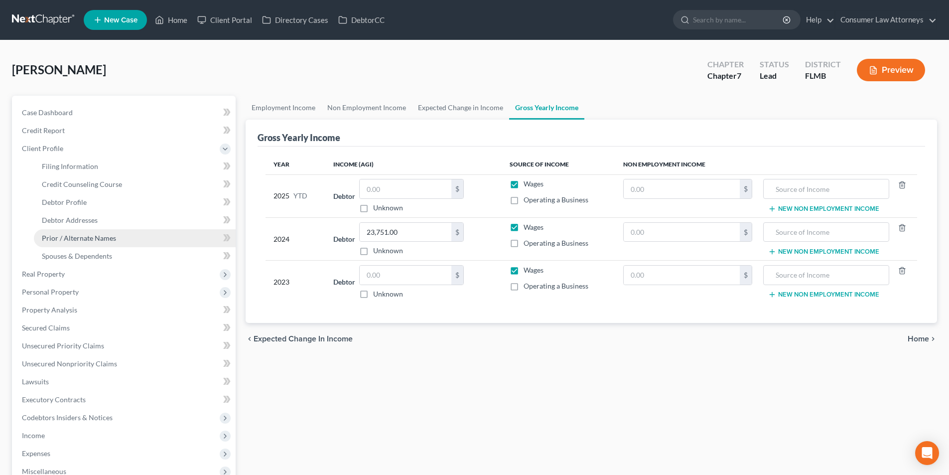
click at [87, 235] on span "Prior / Alternate Names" at bounding box center [79, 238] width 74 height 8
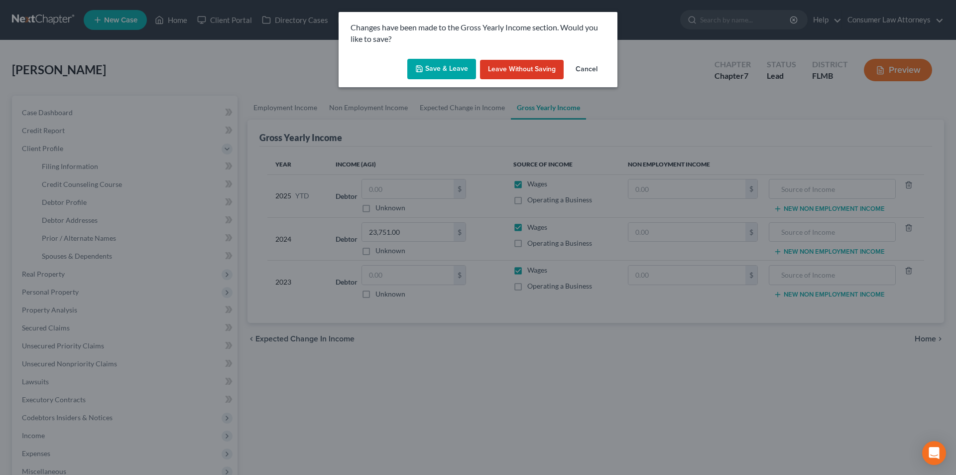
click at [444, 67] on button "Save & Leave" at bounding box center [441, 69] width 69 height 21
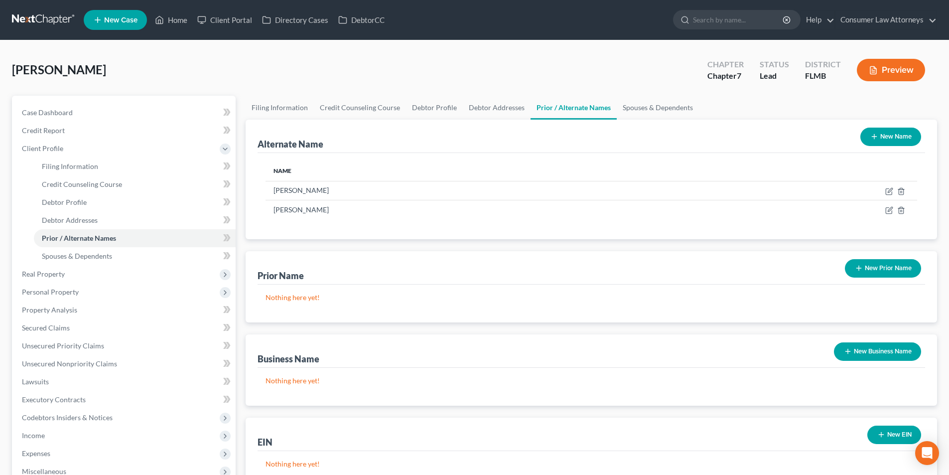
click at [890, 270] on button "New Prior Name" at bounding box center [883, 268] width 76 height 18
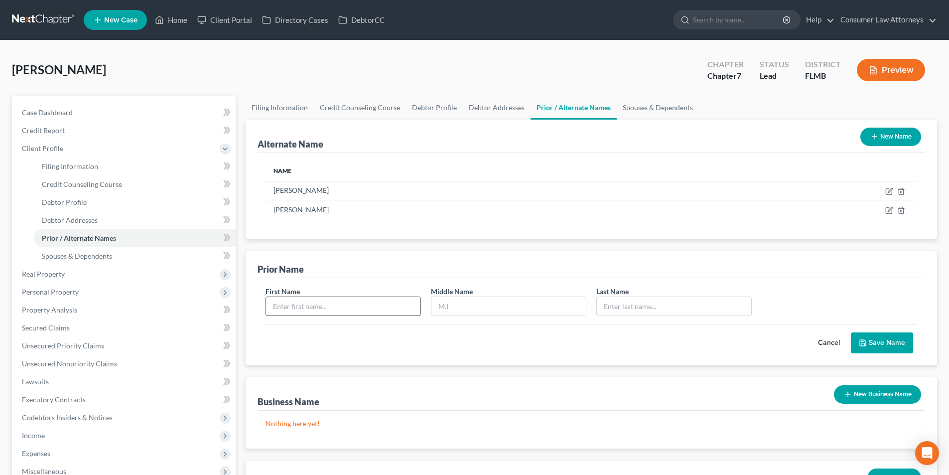
click at [360, 306] on input "text" at bounding box center [343, 306] width 154 height 19
type input "[PERSON_NAME]"
type input "Bondaroff"
click at [871, 350] on button "Save Name" at bounding box center [882, 342] width 62 height 21
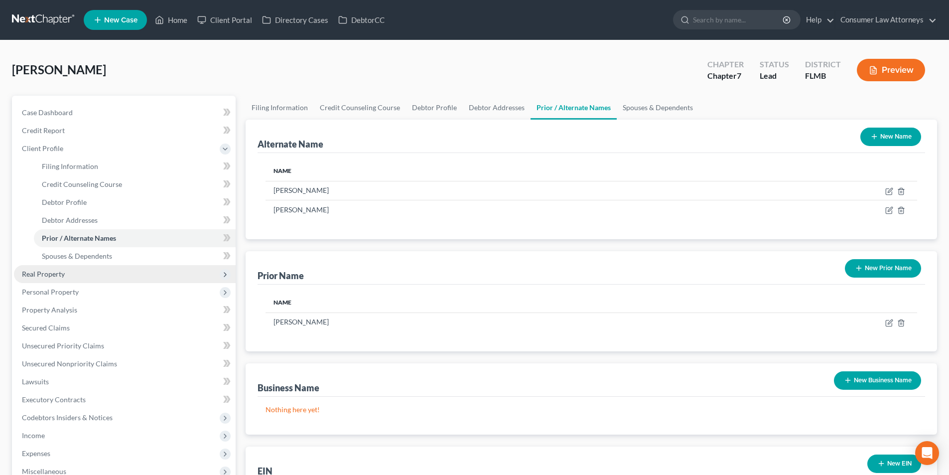
click at [49, 277] on span "Real Property" at bounding box center [43, 274] width 43 height 8
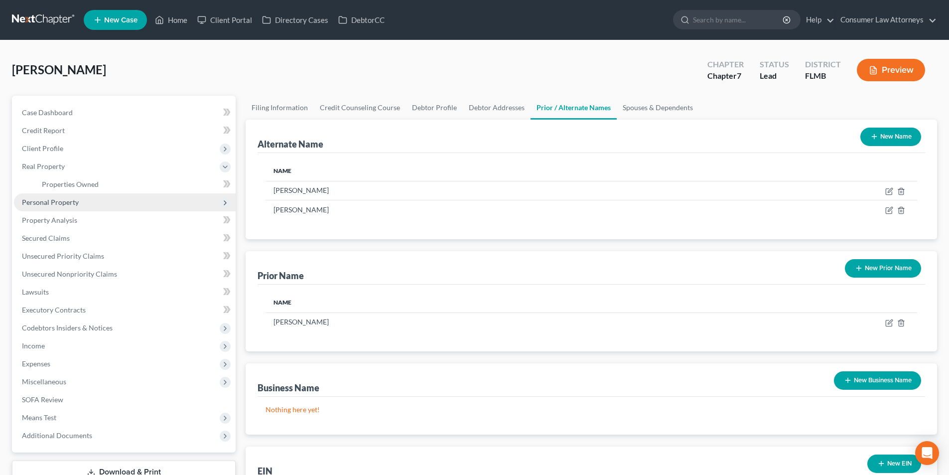
click at [67, 204] on span "Personal Property" at bounding box center [50, 202] width 57 height 8
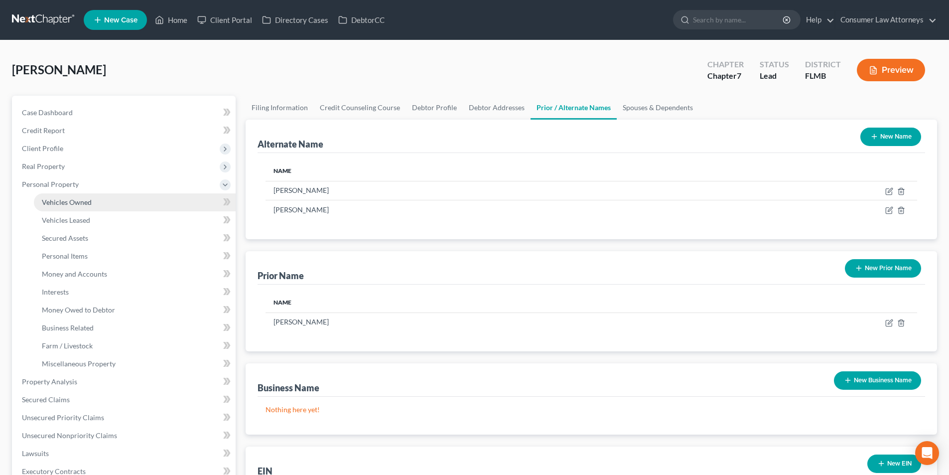
click at [66, 204] on span "Vehicles Owned" at bounding box center [67, 202] width 50 height 8
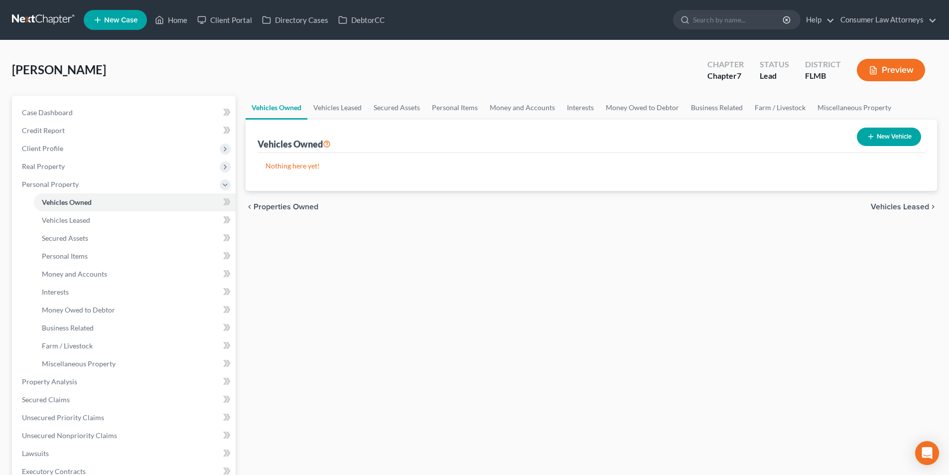
click at [872, 138] on icon "button" at bounding box center [871, 137] width 8 height 8
select select "0"
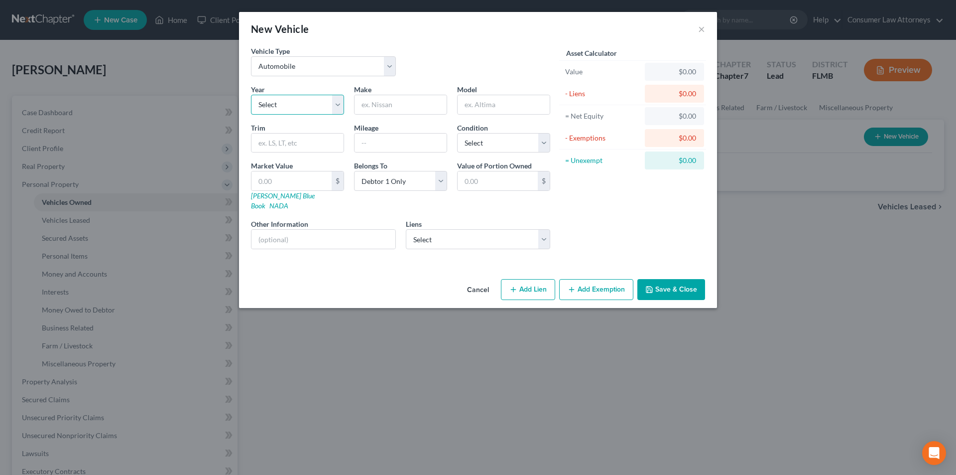
click at [323, 106] on select "Select 2026 2025 2024 2023 2022 2021 2020 2019 2018 2017 2016 2015 2014 2013 20…" at bounding box center [297, 105] width 93 height 20
select select "15"
click at [251, 95] on select "Select 2026 2025 2024 2023 2022 2021 2020 2019 2018 2017 2016 2015 2014 2013 20…" at bounding box center [297, 105] width 93 height 20
click at [386, 110] on input "text" at bounding box center [401, 104] width 92 height 19
type input "Ford"
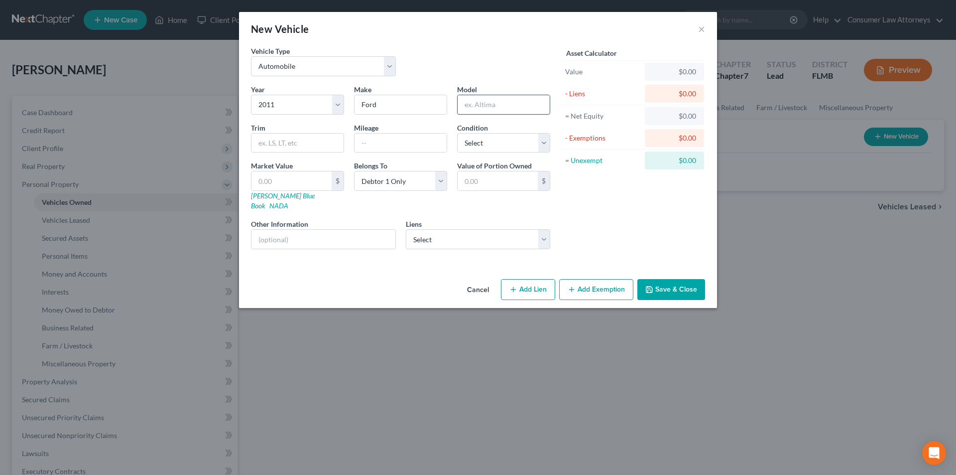
click at [482, 108] on input "text" at bounding box center [504, 104] width 92 height 19
type input "Focus"
click at [486, 140] on select "Select Excellent Very Good Good Fair Poor" at bounding box center [503, 143] width 93 height 20
select select "4"
click at [457, 133] on select "Select Excellent Very Good Good Fair Poor" at bounding box center [503, 143] width 93 height 20
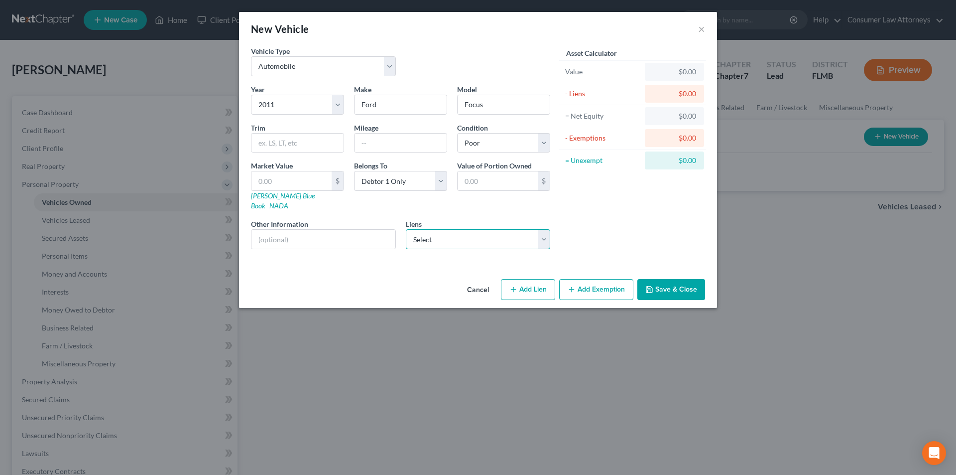
click at [494, 238] on select "Select Toyota Motor Credit - $5,009.00" at bounding box center [478, 239] width 145 height 20
select select "16"
select select "0"
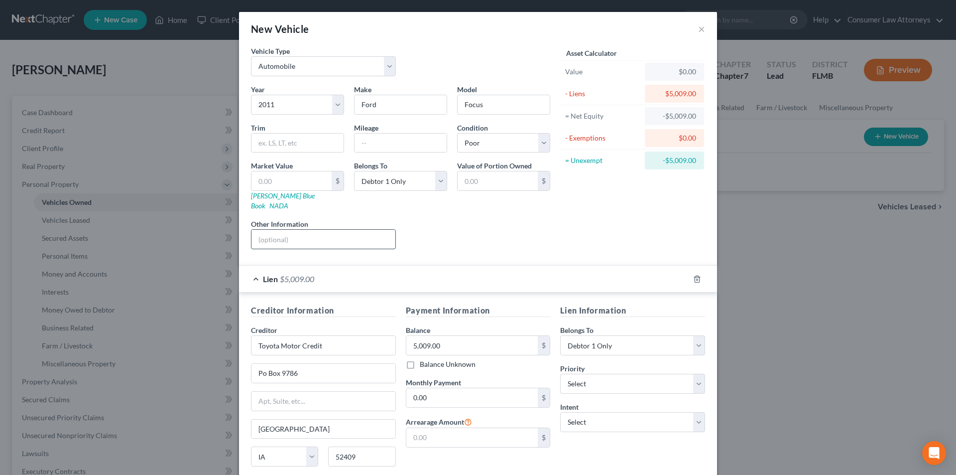
click at [287, 234] on input "text" at bounding box center [324, 239] width 144 height 19
drag, startPoint x: 357, startPoint y: 231, endPoint x: 279, endPoint y: 231, distance: 77.2
click at [279, 231] on input "Vin No. [US_VEHICLE_IDENTIFICATION_NUMBER]" at bounding box center [324, 239] width 144 height 19
type input "Vin No. [US_VEHICLE_IDENTIFICATION_NUMBER]"
click at [279, 194] on link "[PERSON_NAME] Blue Book" at bounding box center [283, 200] width 64 height 18
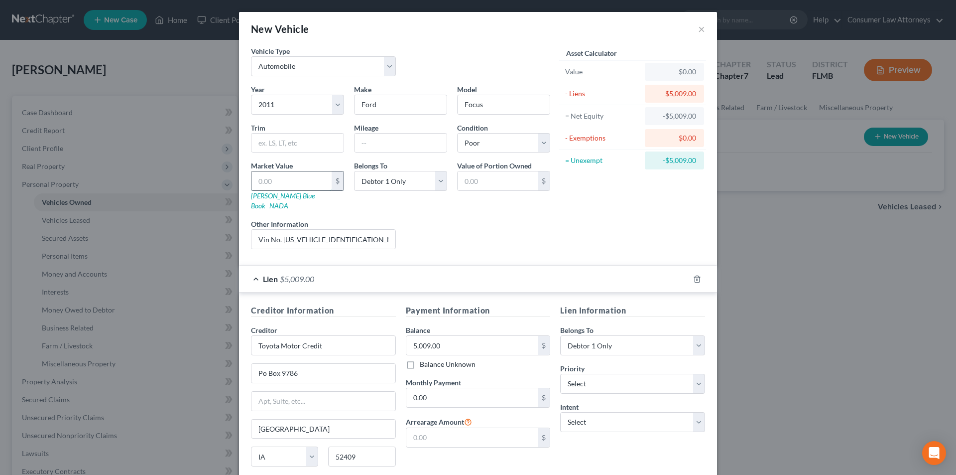
click at [284, 188] on input "text" at bounding box center [292, 180] width 80 height 19
type input "3"
type input "3.00"
type input "32"
type input "32.00"
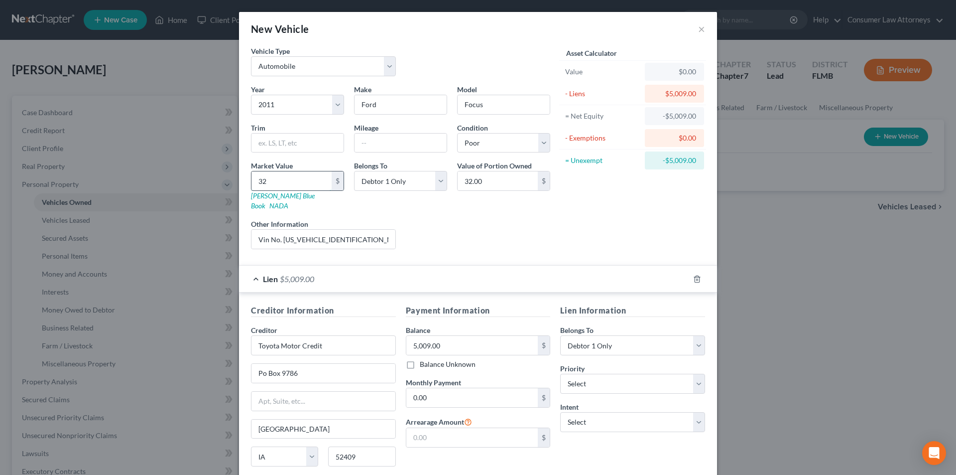
type input "328"
type input "328.00"
type input "3,282"
type input "3,282.00"
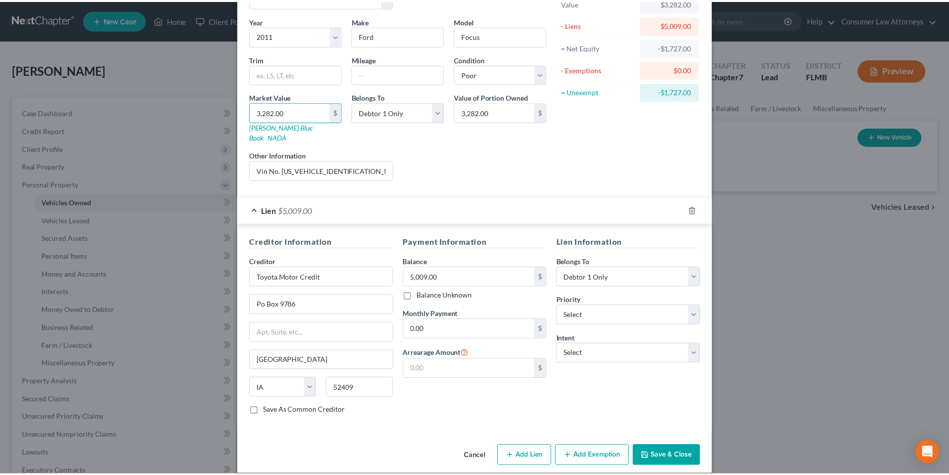
scroll to position [70, 0]
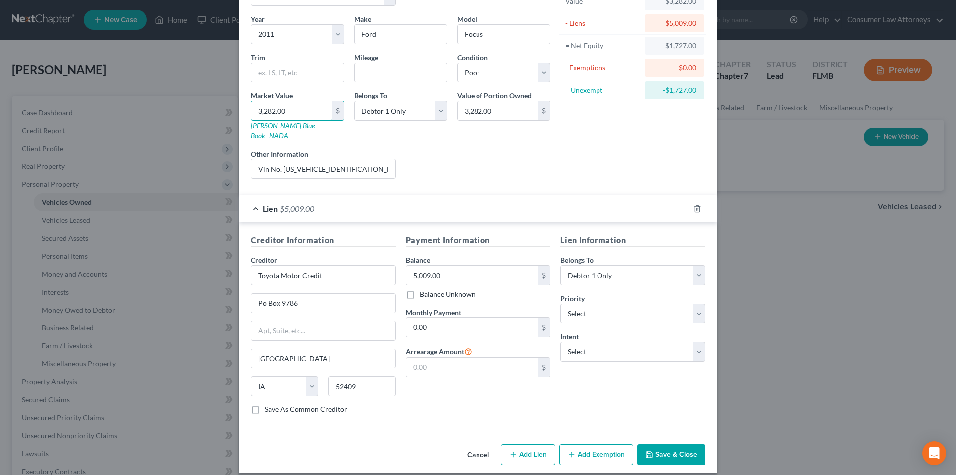
type input "3,282.00"
click at [670, 444] on button "Save & Close" at bounding box center [672, 454] width 68 height 21
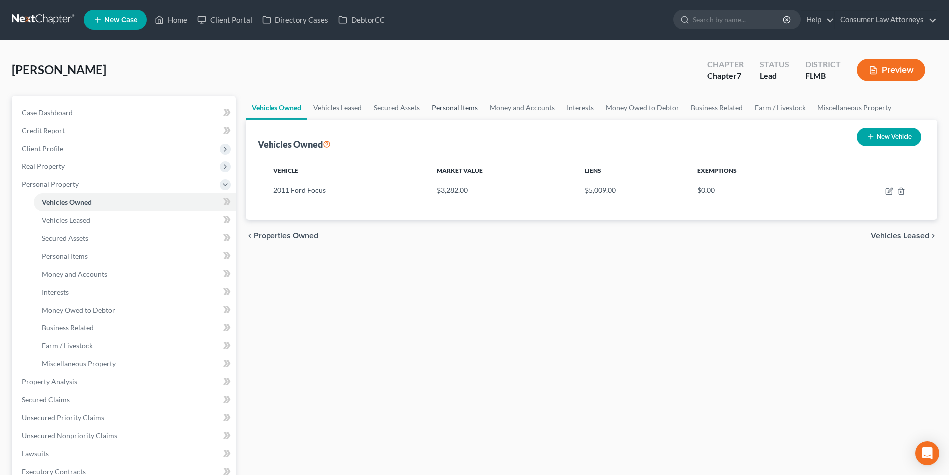
click at [444, 106] on link "Personal Items" at bounding box center [455, 108] width 58 height 24
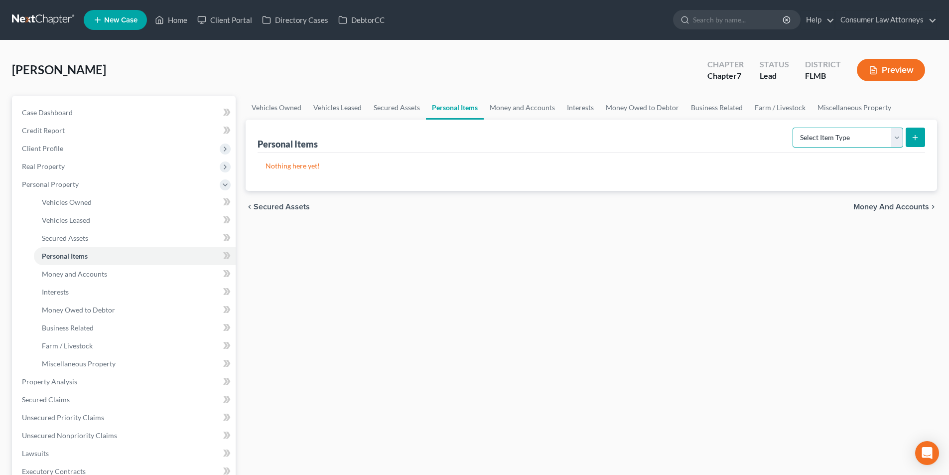
click at [817, 130] on select "Select Item Type Clothing Collectibles Of Value Electronics Firearms Household …" at bounding box center [848, 138] width 111 height 20
select select "clothing"
click at [794, 128] on select "Select Item Type Clothing Collectibles Of Value Electronics Firearms Household …" at bounding box center [848, 138] width 111 height 20
click at [912, 134] on icon "submit" at bounding box center [915, 138] width 8 height 8
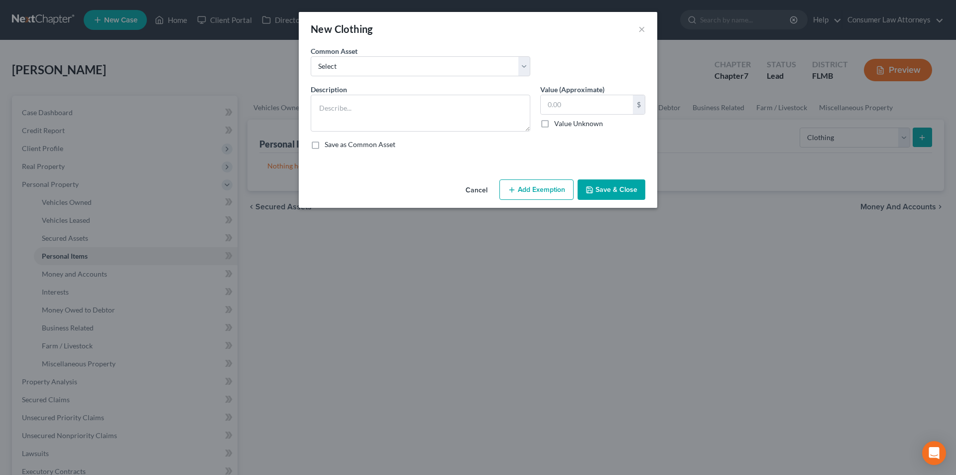
click at [412, 76] on div "Common Asset Select Miscellaneous clothing and wearing apparel Clothing, shoes,…" at bounding box center [478, 65] width 345 height 38
drag, startPoint x: 402, startPoint y: 70, endPoint x: 396, endPoint y: 76, distance: 8.5
click at [402, 70] on select "Select Miscellaneous clothing and wearing apparel Clothing, shoes, jackets, out…" at bounding box center [421, 66] width 220 height 20
select select "3"
click at [311, 56] on select "Select Miscellaneous clothing and wearing apparel Clothing, shoes, jackets, out…" at bounding box center [421, 66] width 220 height 20
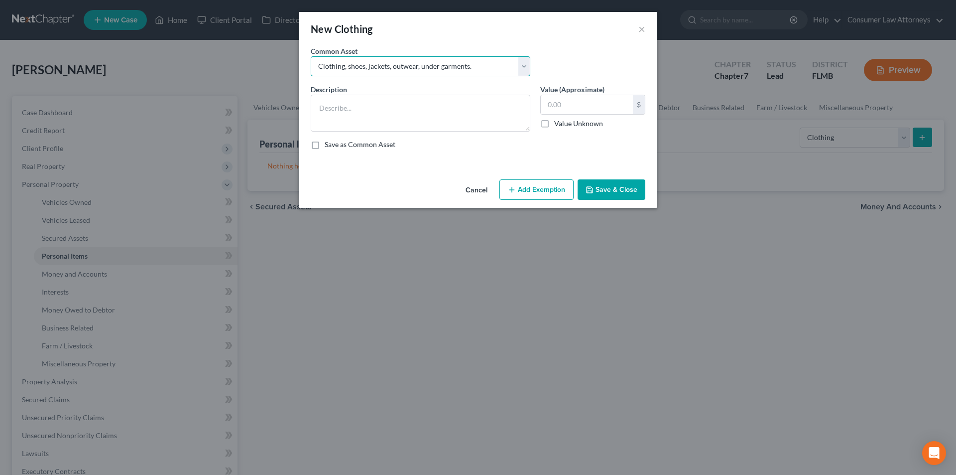
type textarea "Clothing, shoes, jackets, outwear, under garments."
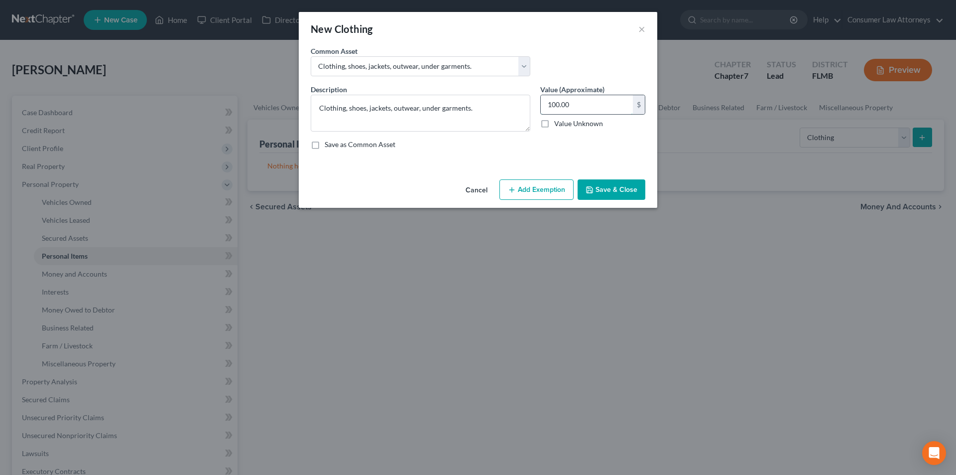
click at [586, 107] on input "100.00" at bounding box center [587, 104] width 92 height 19
type input "225.00"
click at [548, 198] on button "Add Exemption" at bounding box center [537, 189] width 74 height 21
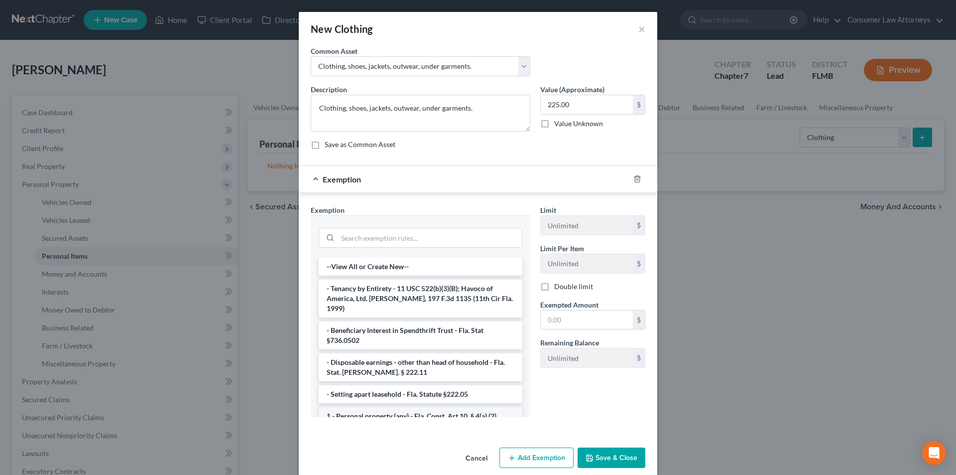
click at [389, 407] on li "1 - Personal property (any) - Fla. Const. Art.10, § 4(a) (2)" at bounding box center [421, 416] width 204 height 18
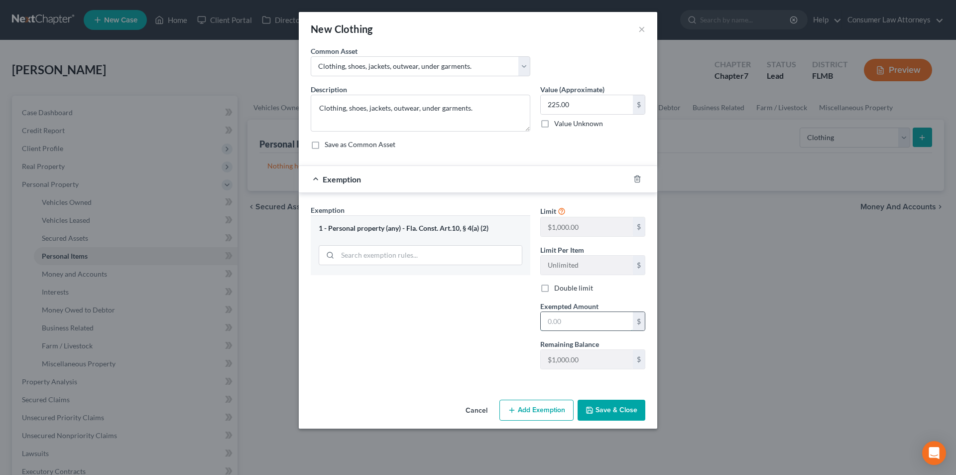
click at [563, 324] on input "text" at bounding box center [587, 321] width 92 height 19
type input "225.00"
click at [608, 410] on button "Save & Close" at bounding box center [612, 410] width 68 height 21
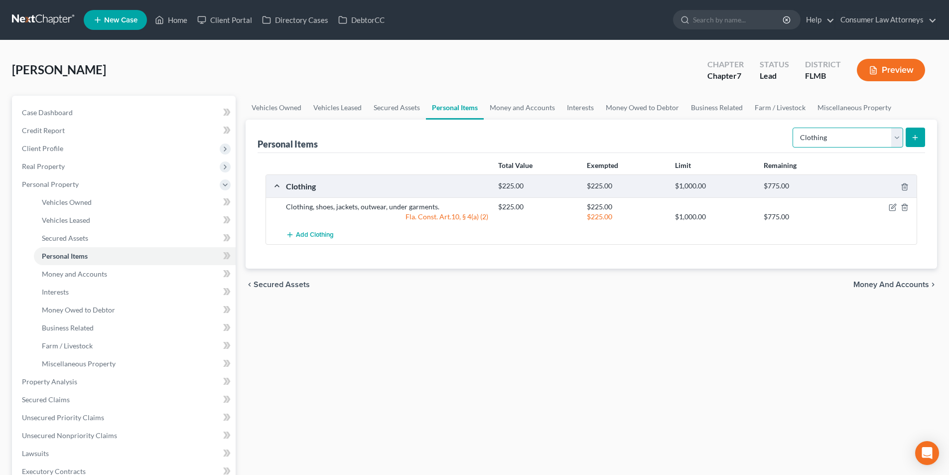
drag, startPoint x: 889, startPoint y: 143, endPoint x: 864, endPoint y: 145, distance: 25.5
click at [889, 143] on select "Select Item Type Clothing Collectibles Of Value Electronics Firearms Household …" at bounding box center [848, 138] width 111 height 20
select select "electronics"
click at [794, 128] on select "Select Item Type Clothing Collectibles Of Value Electronics Firearms Household …" at bounding box center [848, 138] width 111 height 20
click at [913, 139] on icon "submit" at bounding box center [915, 138] width 8 height 8
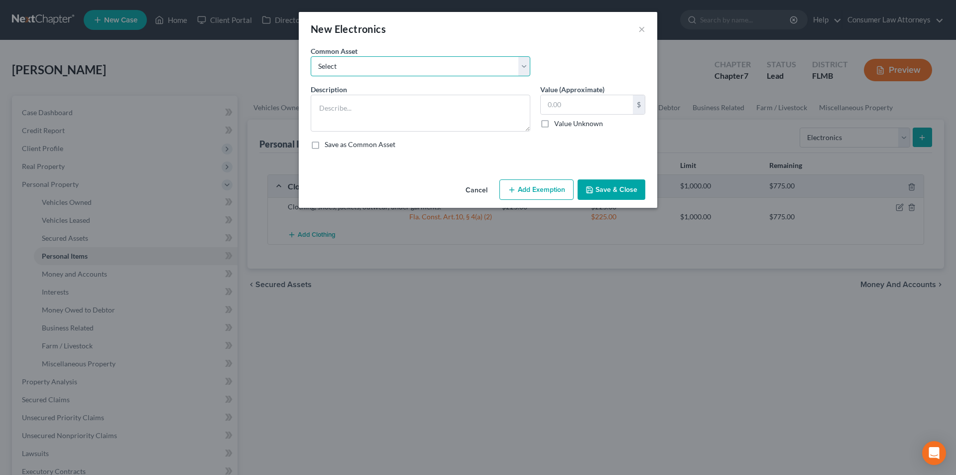
drag, startPoint x: 399, startPoint y: 68, endPoint x: 387, endPoint y: 75, distance: 13.4
click at [399, 68] on select "Select Miscellaneous electronics Xbox Laptop Refrigerator Computer TV Cellphone…" at bounding box center [421, 66] width 220 height 20
select select "9"
click at [311, 56] on select "Select Miscellaneous electronics Xbox Laptop Refrigerator Computer TV Cellphone…" at bounding box center [421, 66] width 220 height 20
type textarea "TV, Cell Phone, and Laptop."
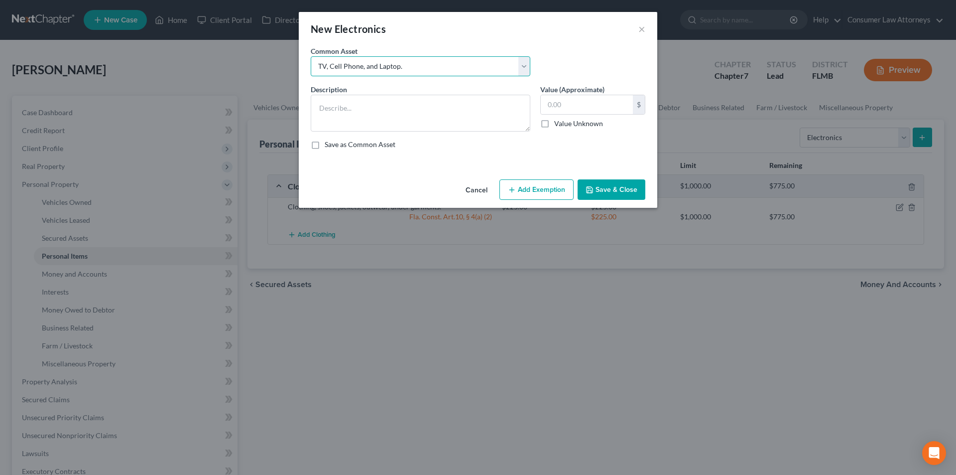
type input "300.00"
click at [544, 190] on button "Add Exemption" at bounding box center [537, 189] width 74 height 21
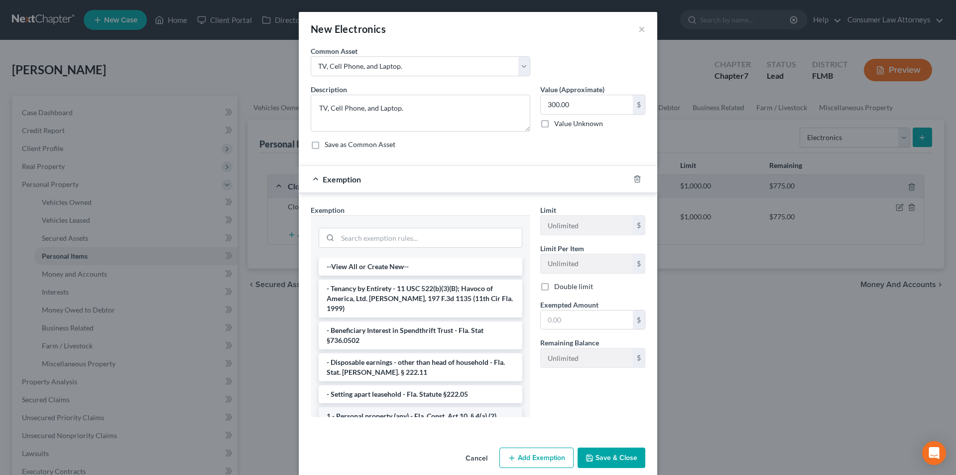
click at [373, 407] on li "1 - Personal property (any) - Fla. Const. Art.10, § 4(a) (2)" at bounding box center [421, 416] width 204 height 18
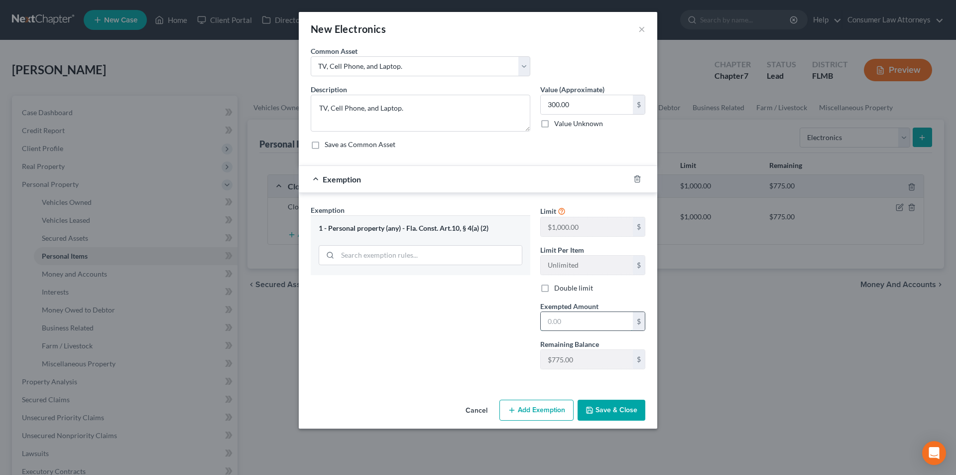
click at [552, 323] on input "text" at bounding box center [587, 321] width 92 height 19
type input "300.00"
click at [609, 408] on button "Save & Close" at bounding box center [612, 410] width 68 height 21
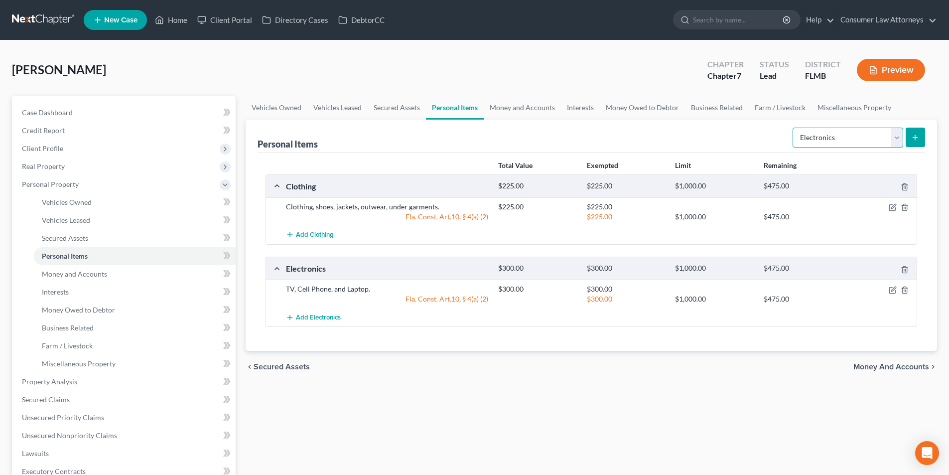
click at [841, 131] on select "Select Item Type Clothing Collectibles Of Value Electronics Firearms Household …" at bounding box center [848, 138] width 111 height 20
select select "household_goods"
click at [794, 128] on select "Select Item Type Clothing Collectibles Of Value Electronics Firearms Household …" at bounding box center [848, 138] width 111 height 20
click at [912, 140] on icon "submit" at bounding box center [915, 138] width 8 height 8
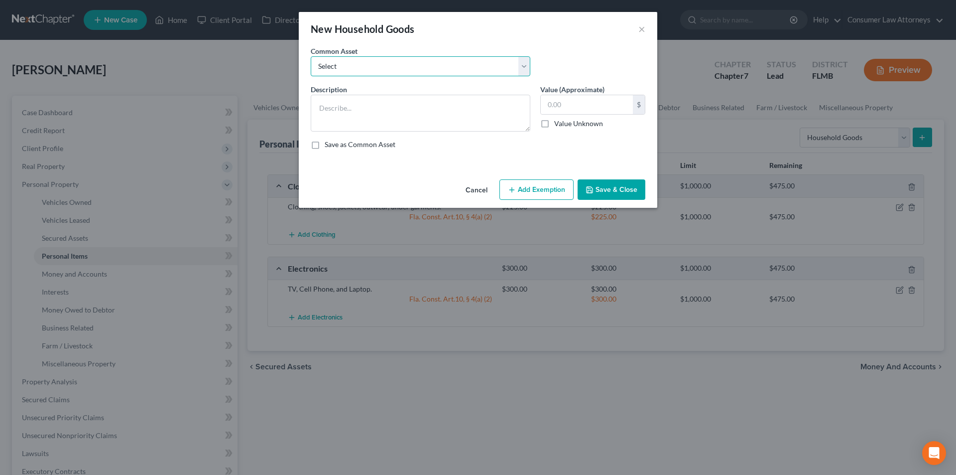
click at [354, 65] on select "Select Miscellaneous household goods, furniture and furnishings freezer Dryer c…" at bounding box center [421, 66] width 220 height 20
select select "16"
click at [311, 56] on select "Select Miscellaneous household goods, furniture and furnishings freezer Dryer c…" at bounding box center [421, 66] width 220 height 20
type textarea "Refrigerator, Stove, Washer, Dryer, Sofa, Love Seat, Recliner, Bedroom Furnitur…"
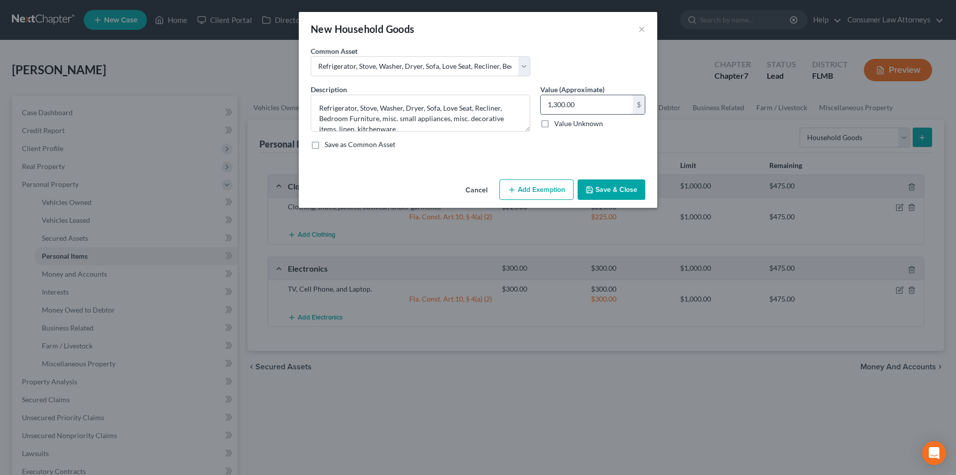
click at [580, 107] on input "1,300.00" at bounding box center [587, 104] width 92 height 19
type input "400.00"
click at [539, 189] on button "Add Exemption" at bounding box center [537, 189] width 74 height 21
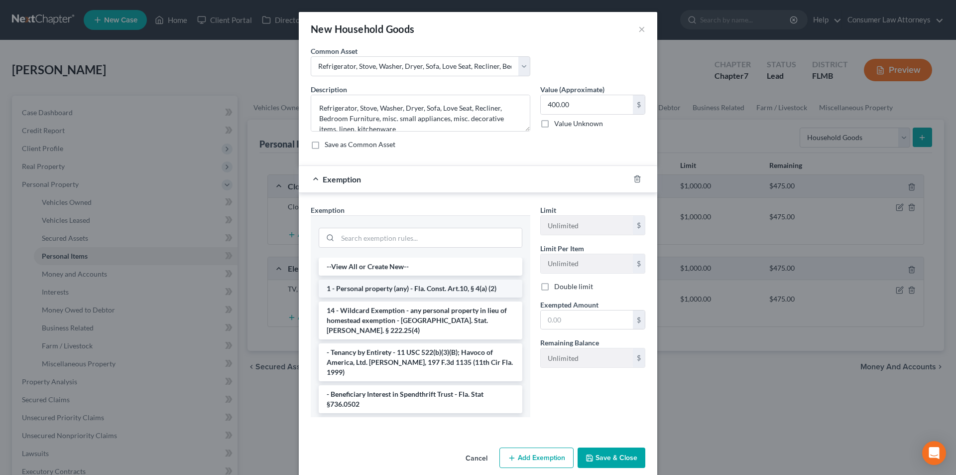
click at [381, 281] on li "1 - Personal property (any) - Fla. Const. Art.10, § 4(a) (2)" at bounding box center [421, 288] width 204 height 18
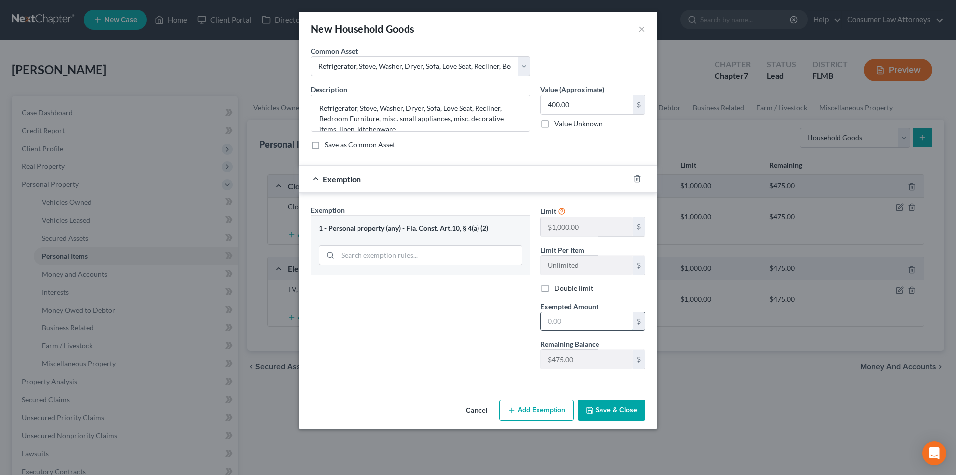
click at [567, 312] on input "text" at bounding box center [587, 321] width 92 height 19
type input "400.00"
click at [615, 413] on button "Save & Close" at bounding box center [612, 410] width 68 height 21
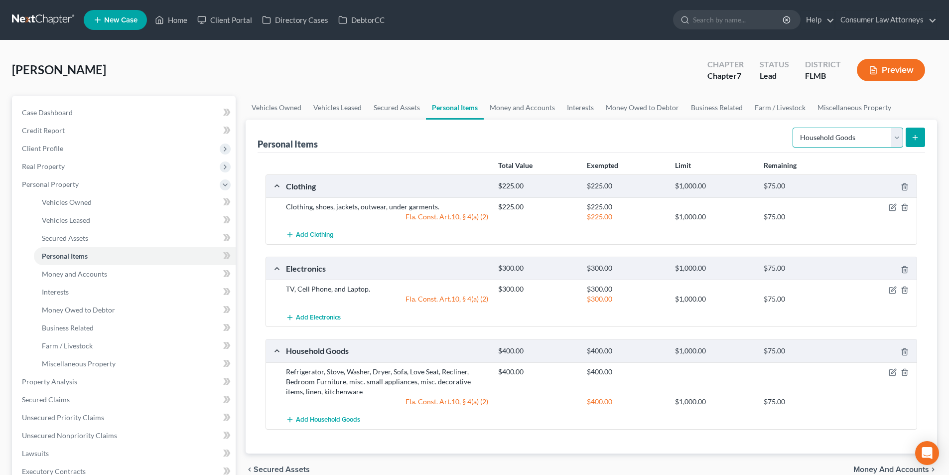
click at [841, 141] on select "Select Item Type Clothing Collectibles Of Value Electronics Firearms Household …" at bounding box center [848, 138] width 111 height 20
select select "pets"
click at [794, 128] on select "Select Item Type Clothing Collectibles Of Value Electronics Firearms Household …" at bounding box center [848, 138] width 111 height 20
click at [919, 136] on icon "submit" at bounding box center [915, 138] width 8 height 8
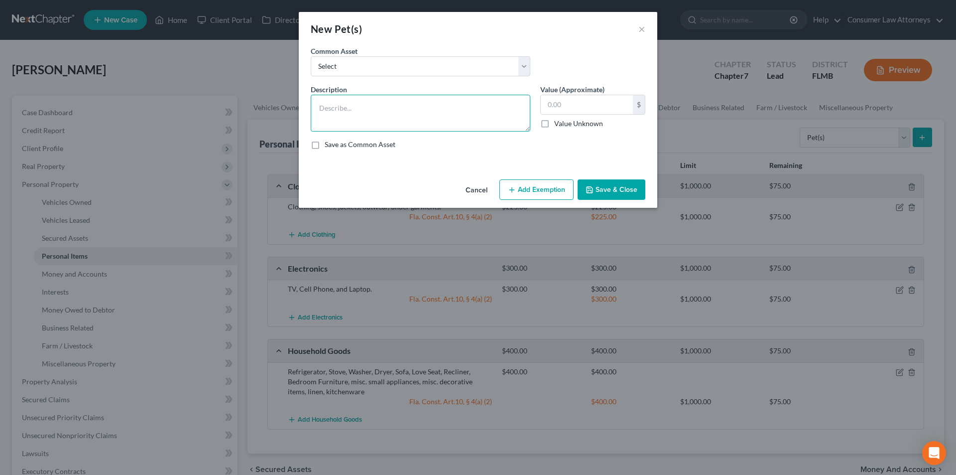
click at [393, 121] on textarea at bounding box center [421, 113] width 220 height 37
type textarea "Cat"
click at [588, 106] on input "text" at bounding box center [587, 104] width 92 height 19
type input "0.00"
click at [528, 194] on button "Add Exemption" at bounding box center [537, 189] width 74 height 21
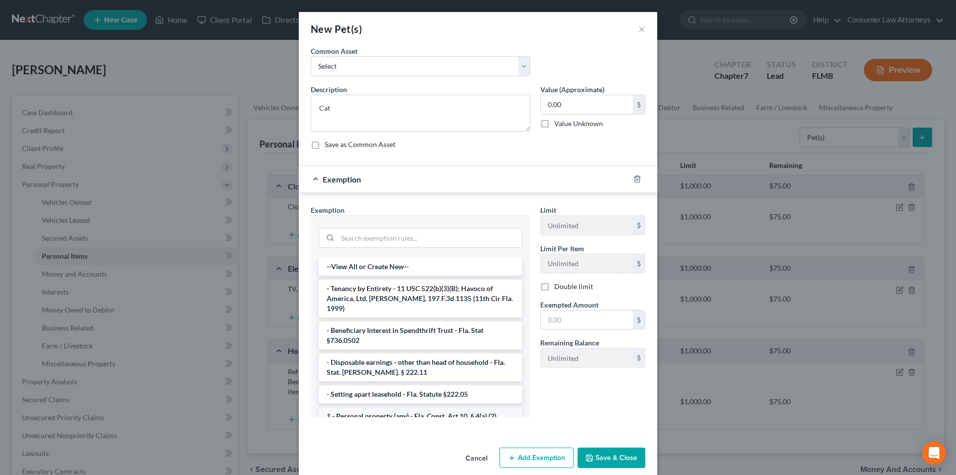
click at [364, 407] on li "1 - Personal property (any) - Fla. Const. Art.10, § 4(a) (2)" at bounding box center [421, 416] width 204 height 18
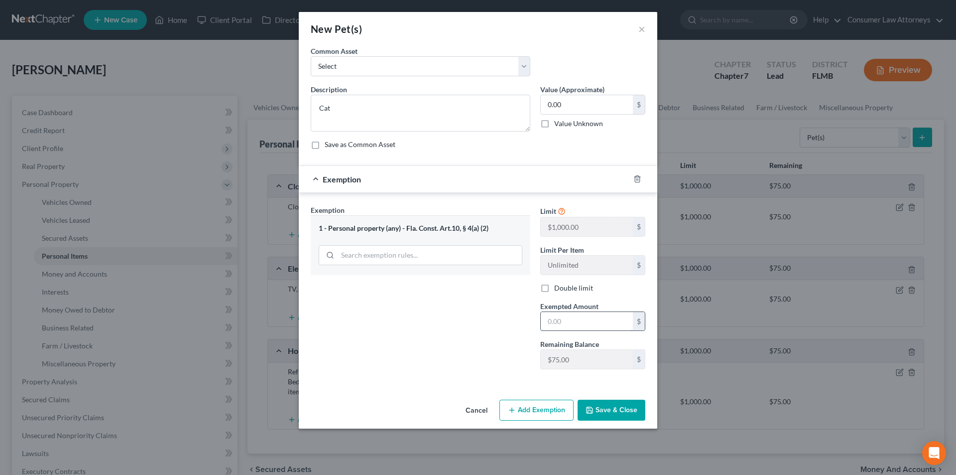
click at [552, 318] on input "text" at bounding box center [587, 321] width 92 height 19
type input "0.00"
click at [611, 407] on button "Save & Close" at bounding box center [612, 410] width 68 height 21
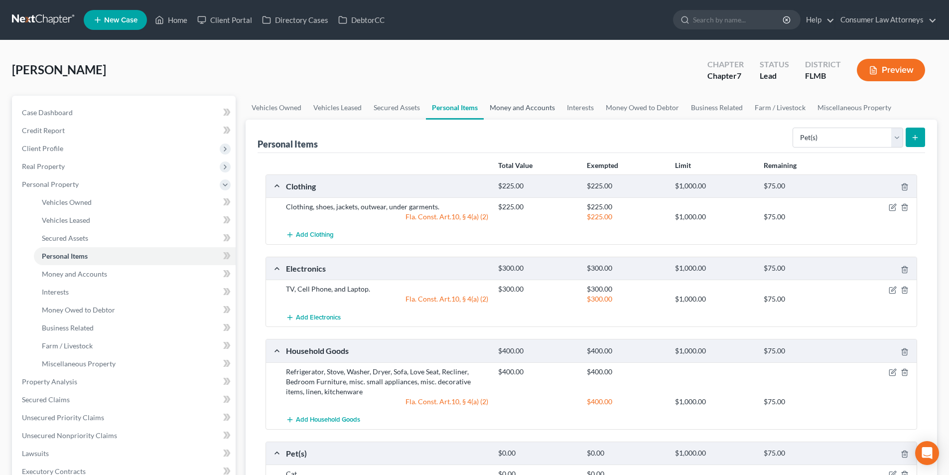
click at [525, 111] on link "Money and Accounts" at bounding box center [522, 108] width 77 height 24
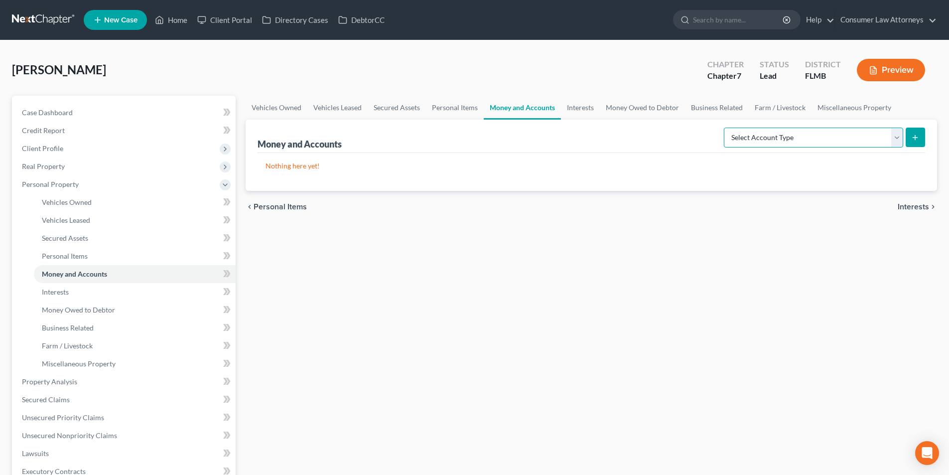
click at [785, 134] on select "Select Account Type Brokerage Cash on Hand Certificates of Deposit Checking Acc…" at bounding box center [813, 138] width 179 height 20
select select "cash_on_hand"
click at [726, 128] on select "Select Account Type Brokerage Cash on Hand Certificates of Deposit Checking Acc…" at bounding box center [813, 138] width 179 height 20
click at [915, 135] on line "submit" at bounding box center [915, 137] width 0 height 4
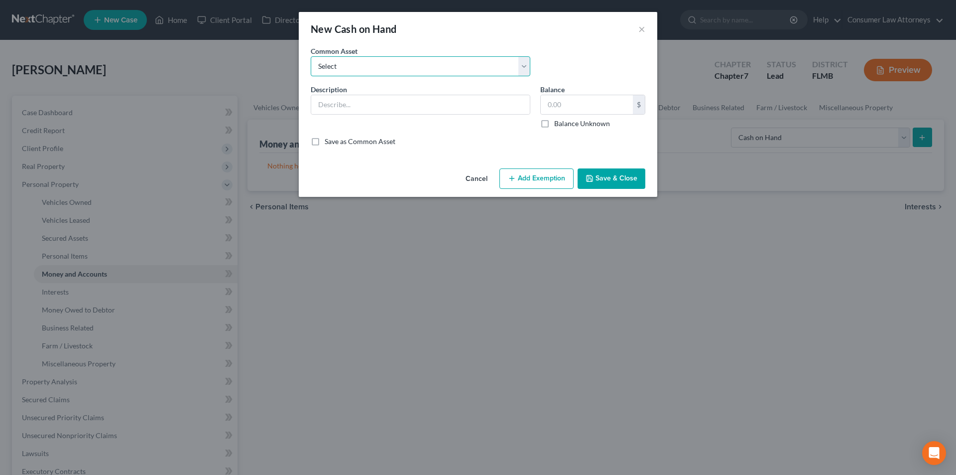
drag, startPoint x: 380, startPoint y: 67, endPoint x: 380, endPoint y: 73, distance: 6.0
click at [380, 67] on select "Select Cash on hand" at bounding box center [421, 66] width 220 height 20
select select "0"
click at [311, 56] on select "Select Cash on hand" at bounding box center [421, 66] width 220 height 20
type input "Cash on hand"
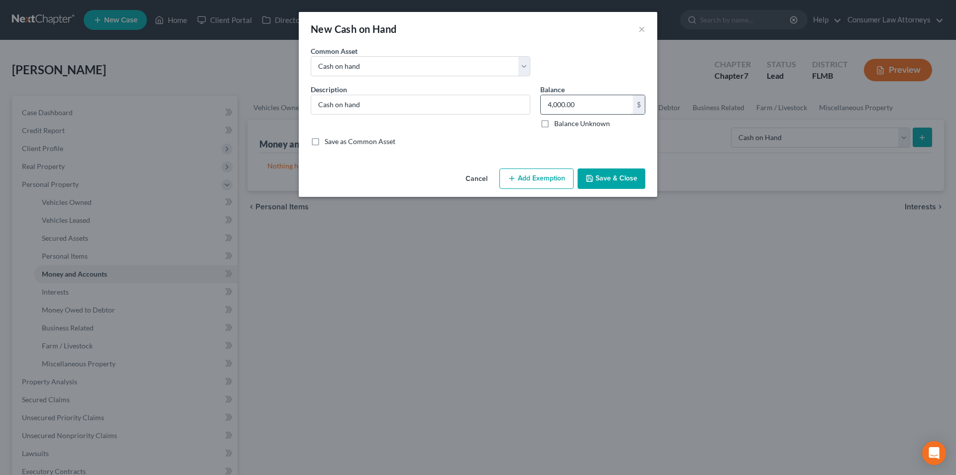
click at [591, 106] on input "4,000.00" at bounding box center [587, 104] width 92 height 19
type input "35.00"
click at [540, 182] on button "Add Exemption" at bounding box center [537, 178] width 74 height 21
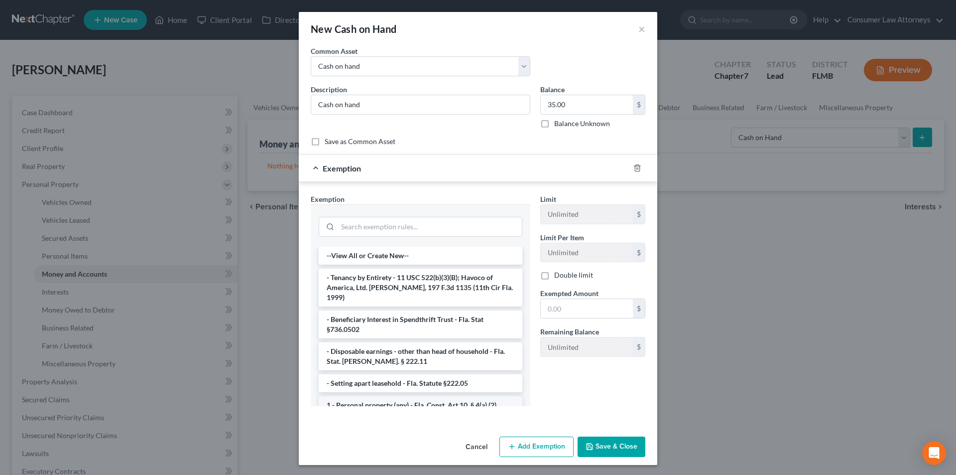
click at [382, 396] on li "1 - Personal property (any) - Fla. Const. Art.10, § 4(a) (2)" at bounding box center [421, 405] width 204 height 18
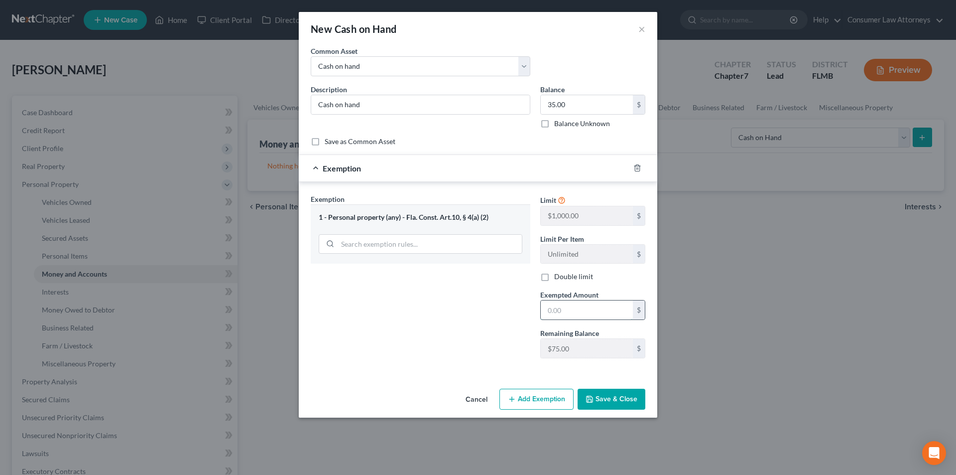
click at [572, 313] on input "text" at bounding box center [587, 309] width 92 height 19
type input "35.00"
click at [624, 406] on button "Save & Close" at bounding box center [612, 399] width 68 height 21
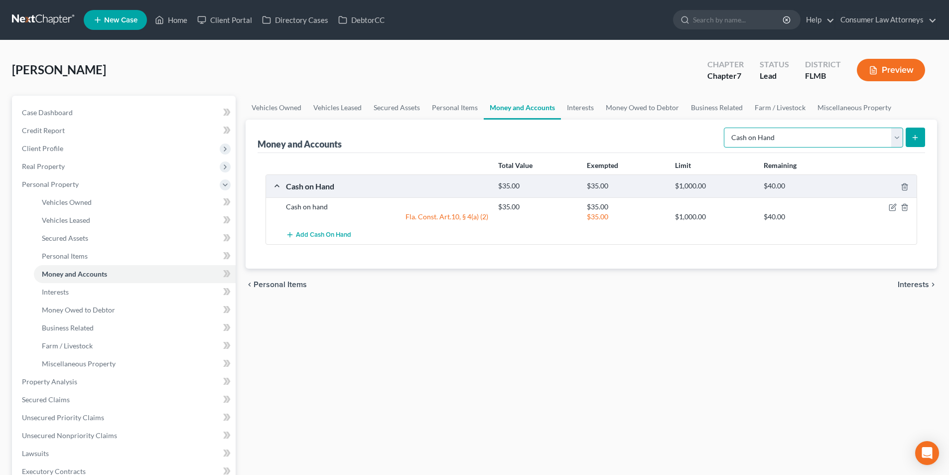
click at [791, 137] on select "Select Account Type Brokerage Cash on Hand Certificates of Deposit Checking Acc…" at bounding box center [813, 138] width 179 height 20
select select "checking"
click at [726, 128] on select "Select Account Type Brokerage Cash on Hand Certificates of Deposit Checking Acc…" at bounding box center [813, 138] width 179 height 20
click at [910, 133] on button "submit" at bounding box center [915, 137] width 19 height 19
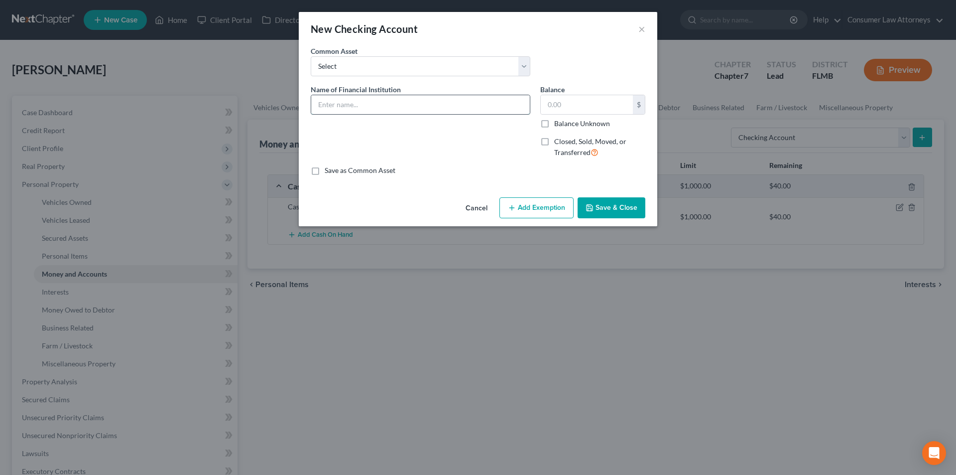
click at [397, 106] on input "text" at bounding box center [420, 104] width 219 height 19
type input "[PERSON_NAME] Fargo Bank N.A. #2772"
click at [543, 114] on input "text" at bounding box center [587, 104] width 92 height 19
type input "25.00"
click at [527, 205] on button "Add Exemption" at bounding box center [537, 207] width 74 height 21
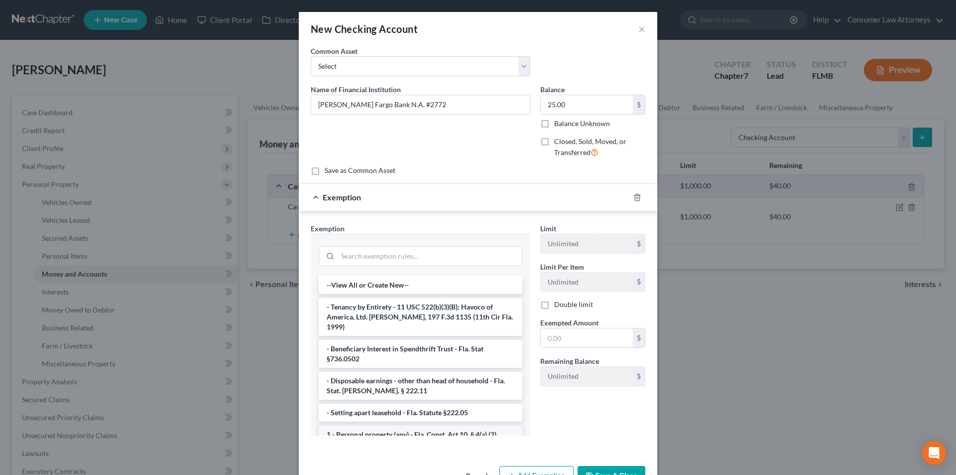
click at [381, 425] on li "1 - Personal property (any) - Fla. Const. Art.10, § 4(a) (2)" at bounding box center [421, 434] width 204 height 18
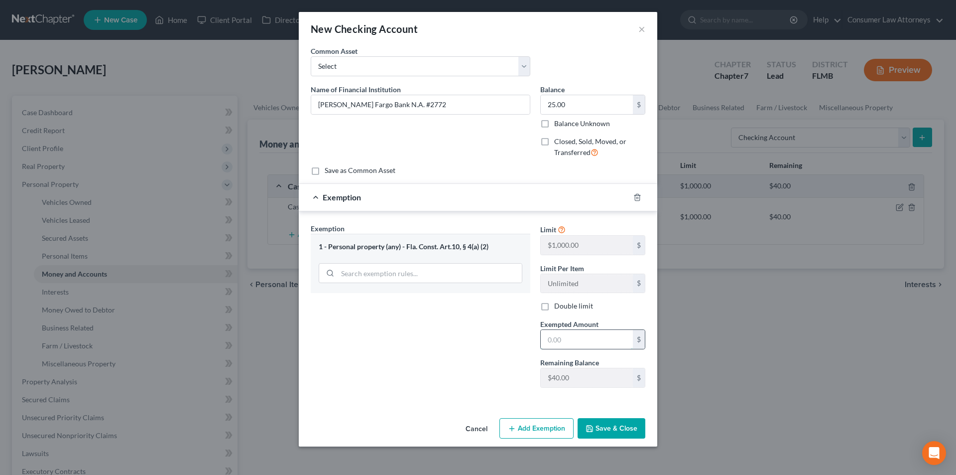
click at [551, 339] on input "text" at bounding box center [587, 339] width 92 height 19
type input "25.00"
click at [610, 428] on button "Save & Close" at bounding box center [612, 428] width 68 height 21
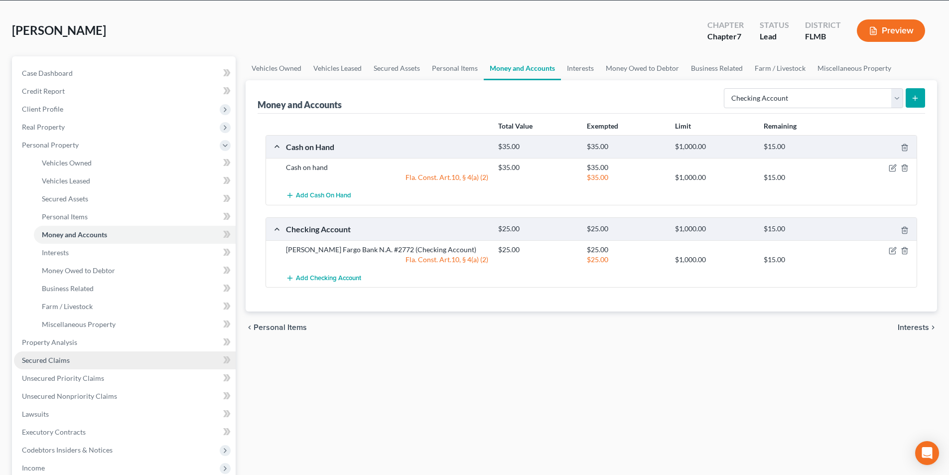
scroll to position [100, 0]
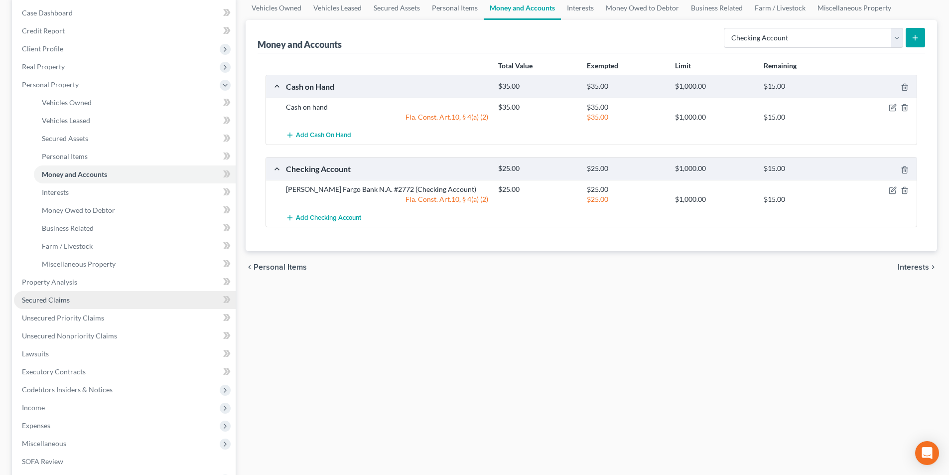
click at [66, 297] on span "Secured Claims" at bounding box center [46, 299] width 48 height 8
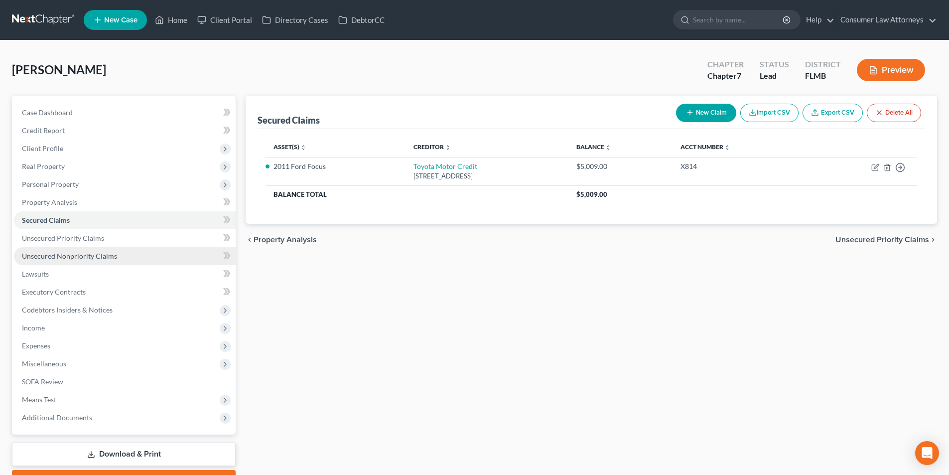
click at [78, 256] on span "Unsecured Nonpriority Claims" at bounding box center [69, 256] width 95 height 8
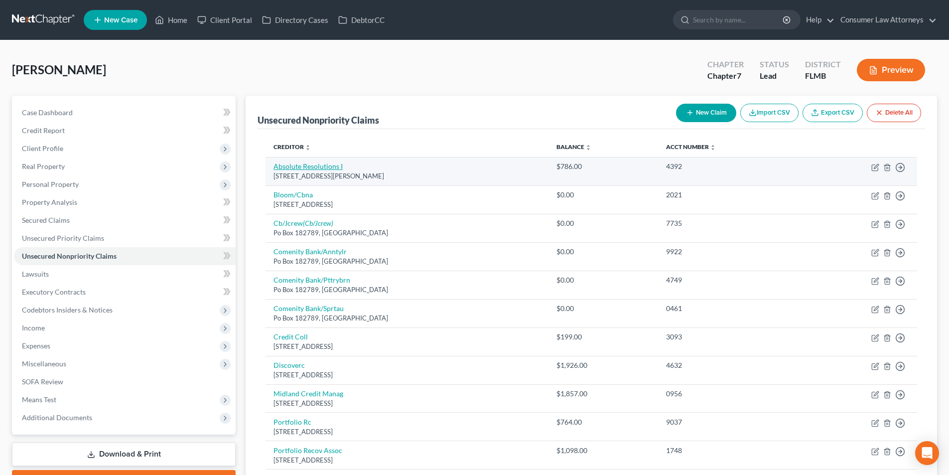
click at [318, 170] on link "Absolute Resolutions I" at bounding box center [307, 166] width 69 height 8
select select "24"
select select "0"
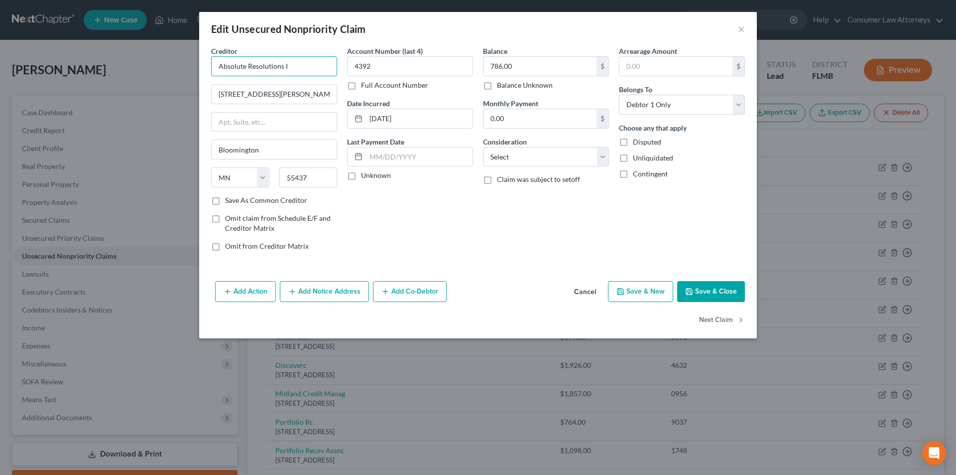
click at [307, 66] on input "Absolute Resolutions I" at bounding box center [274, 66] width 126 height 20
click at [293, 90] on div "[STREET_ADDRESS][PERSON_NAME]" at bounding box center [272, 93] width 106 height 8
type input "Absolute Resolutions Corporation"
type input "[STREET_ADDRESS][PERSON_NAME]"
click at [709, 290] on button "Save & Close" at bounding box center [711, 291] width 68 height 21
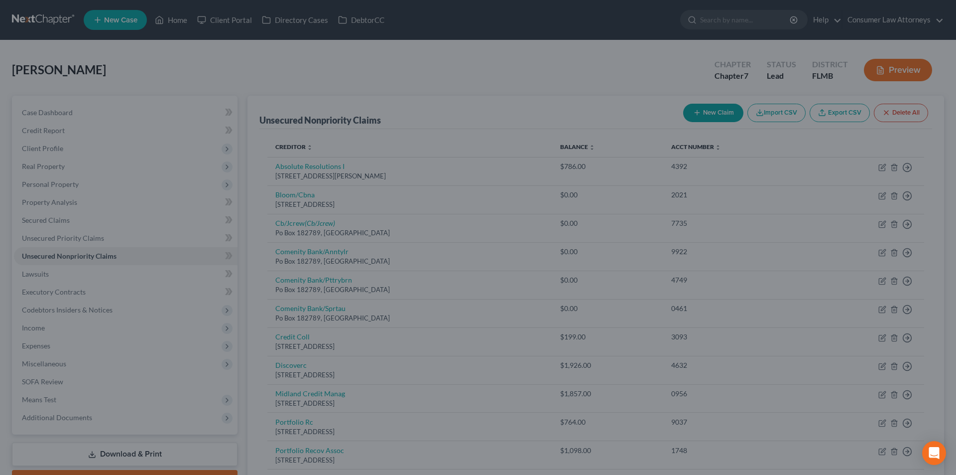
type input "0"
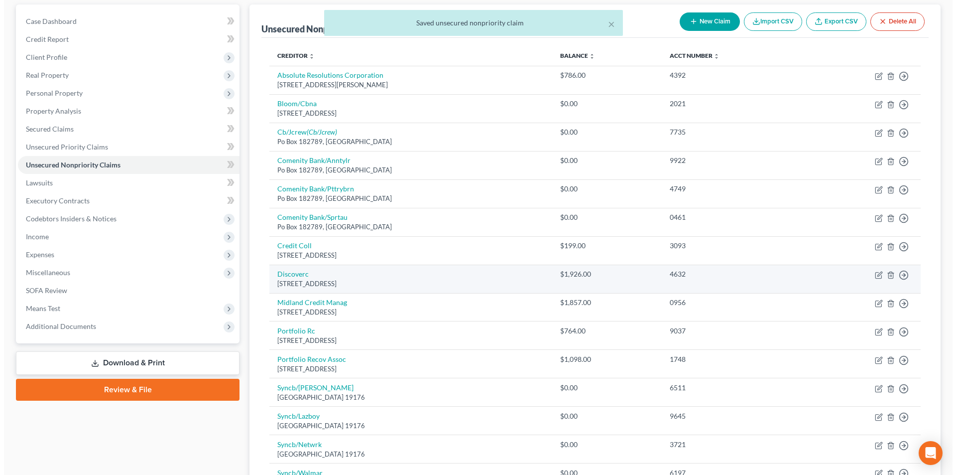
scroll to position [100, 0]
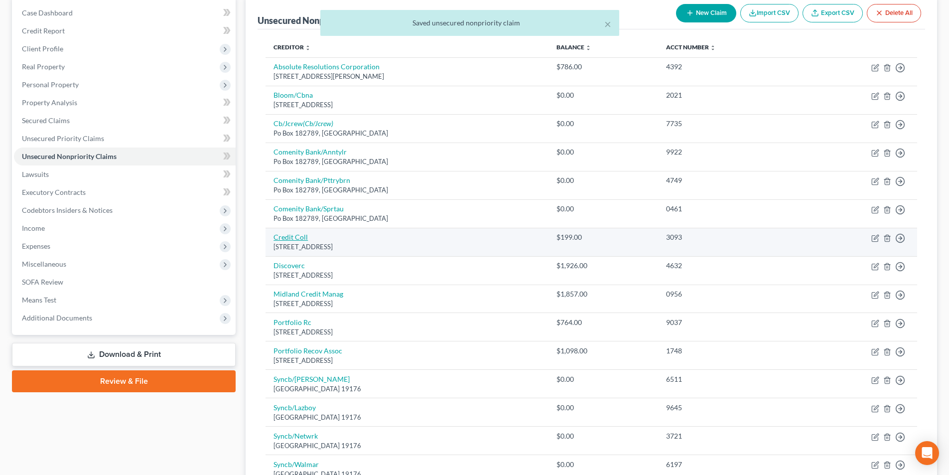
click at [300, 235] on link "Credit Coll" at bounding box center [290, 237] width 34 height 8
select select "22"
select select "0"
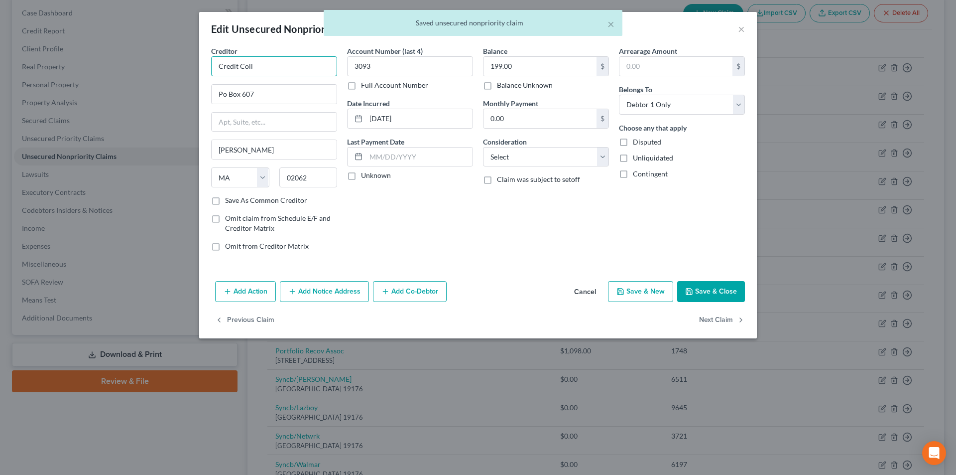
click at [270, 68] on input "Credit Coll" at bounding box center [274, 66] width 126 height 20
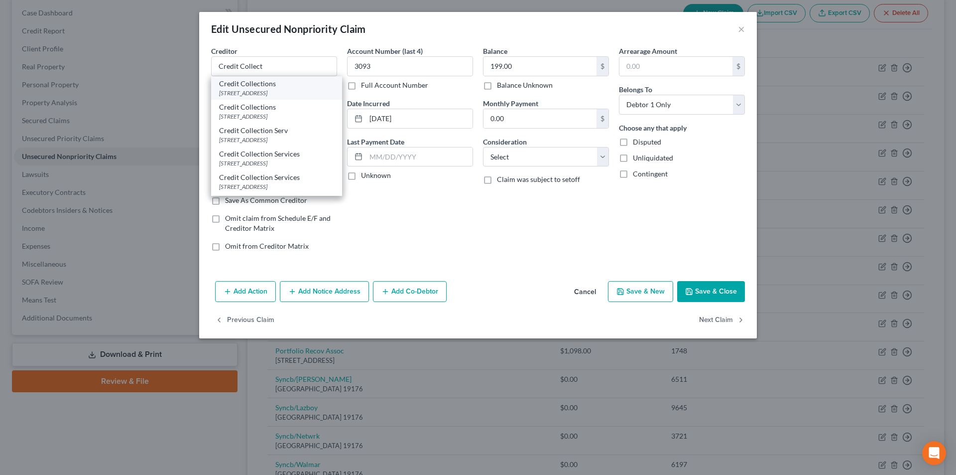
click at [266, 84] on div "Credit Collections" at bounding box center [276, 84] width 115 height 10
type input "Credit Collections"
type input "PO Box 9134"
type input "[PERSON_NAME]"
type input "02494"
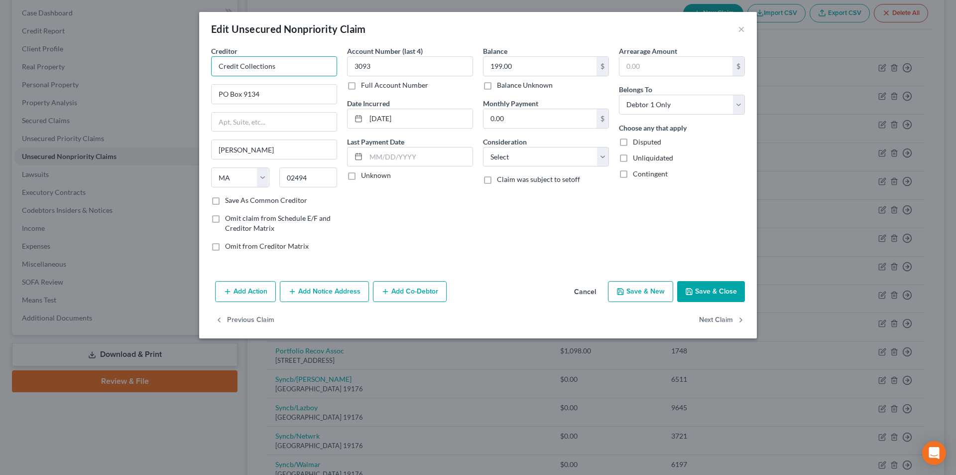
drag, startPoint x: 283, startPoint y: 69, endPoint x: 199, endPoint y: 69, distance: 83.7
click at [199, 69] on div "Creditor * Credit Collections [GEOGRAPHIC_DATA][PERSON_NAME] [US_STATE] AK AR A…" at bounding box center [478, 161] width 558 height 231
click at [327, 288] on button "Add Notice Address" at bounding box center [324, 291] width 89 height 21
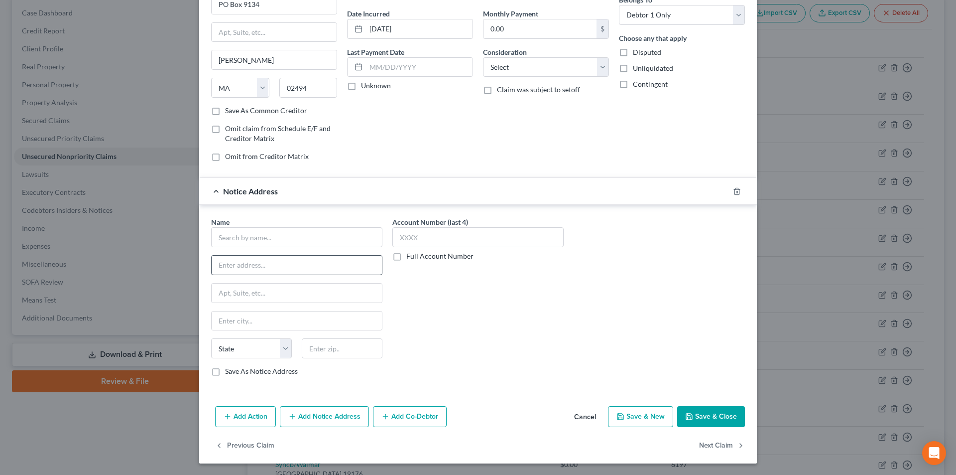
scroll to position [90, 0]
click at [288, 244] on input "text" at bounding box center [296, 237] width 171 height 20
paste input "Credit Collections"
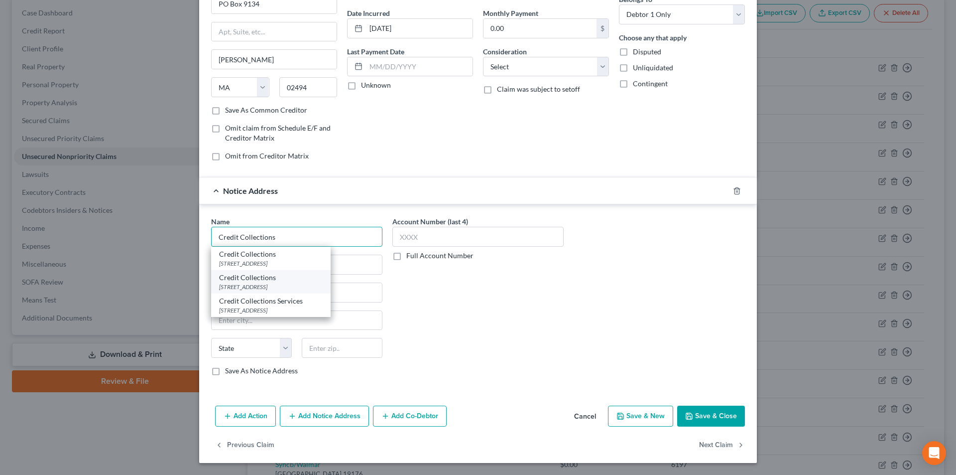
type input "Credit Collections"
click at [272, 283] on div "[STREET_ADDRESS]" at bounding box center [271, 286] width 104 height 8
type input "[STREET_ADDRESS]"
type input "Suite 1"
type input "Morgantown"
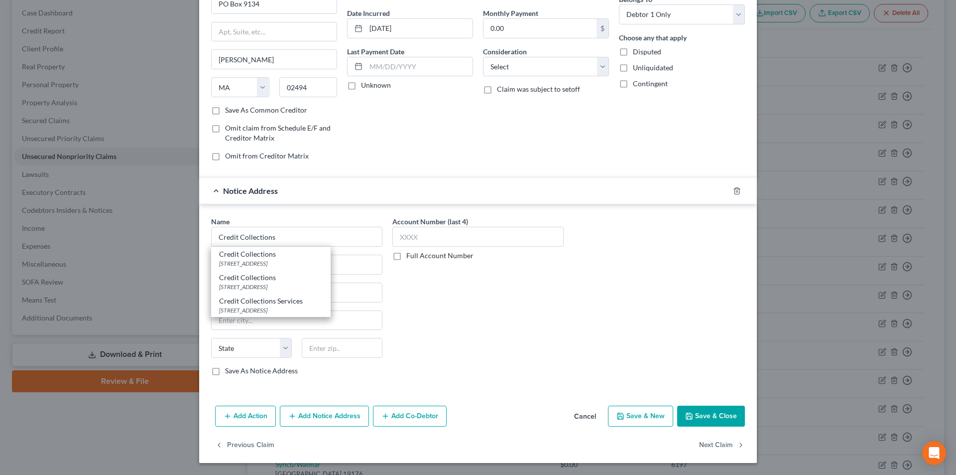
select select "51"
type input "26501"
click at [429, 239] on input "text" at bounding box center [478, 237] width 171 height 20
type input "3093"
click at [337, 413] on button "Add Notice Address" at bounding box center [324, 415] width 89 height 21
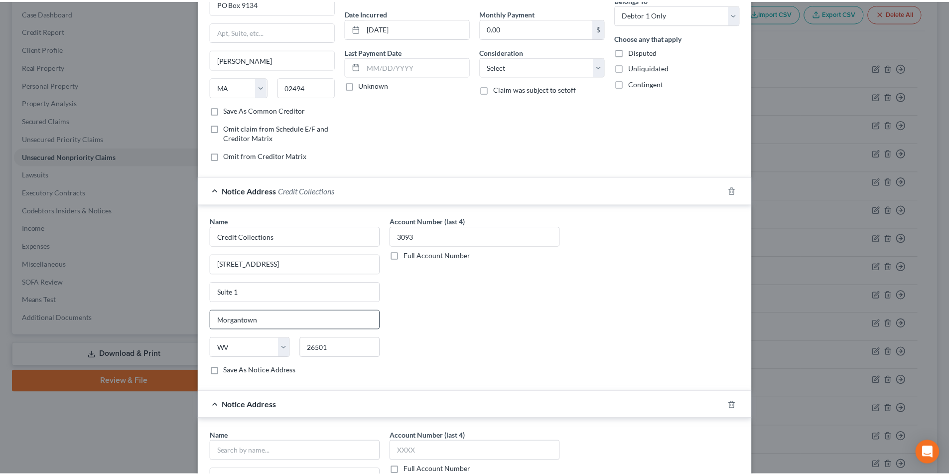
scroll to position [305, 0]
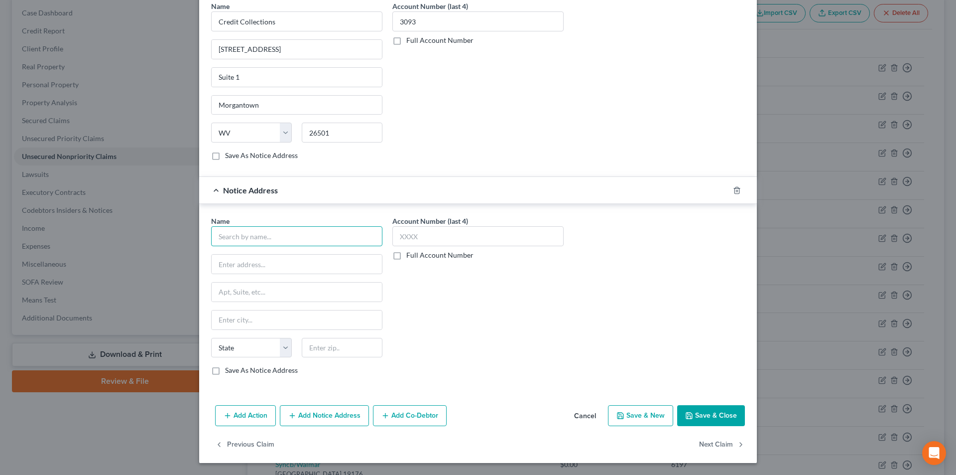
click at [269, 235] on input "text" at bounding box center [296, 236] width 171 height 20
paste input "Credit Collections"
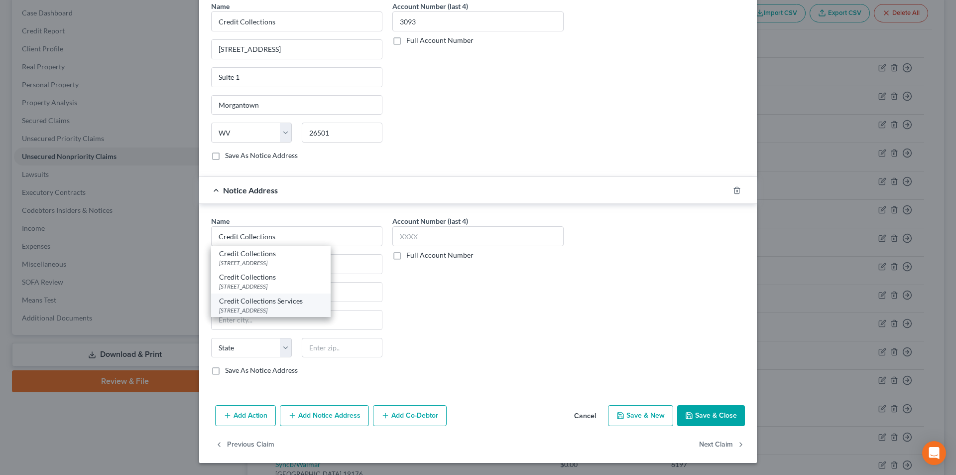
click at [261, 303] on div "Credit Collections Services" at bounding box center [271, 301] width 104 height 10
type input "Credit Collections Services"
type input "[STREET_ADDRESS]"
type input "[PERSON_NAME]"
select select "22"
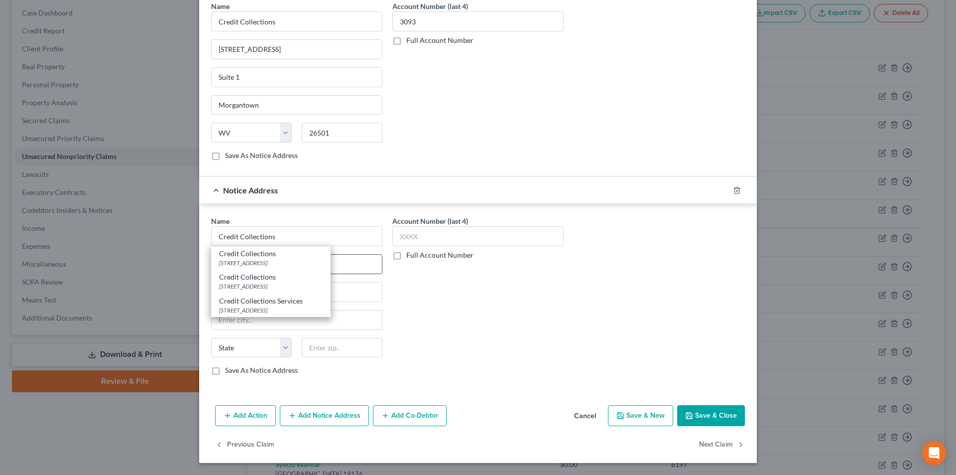
type input "02062"
click at [416, 241] on input "text" at bounding box center [478, 236] width 171 height 20
type input "3093"
click at [697, 407] on button "Save & Close" at bounding box center [711, 415] width 68 height 21
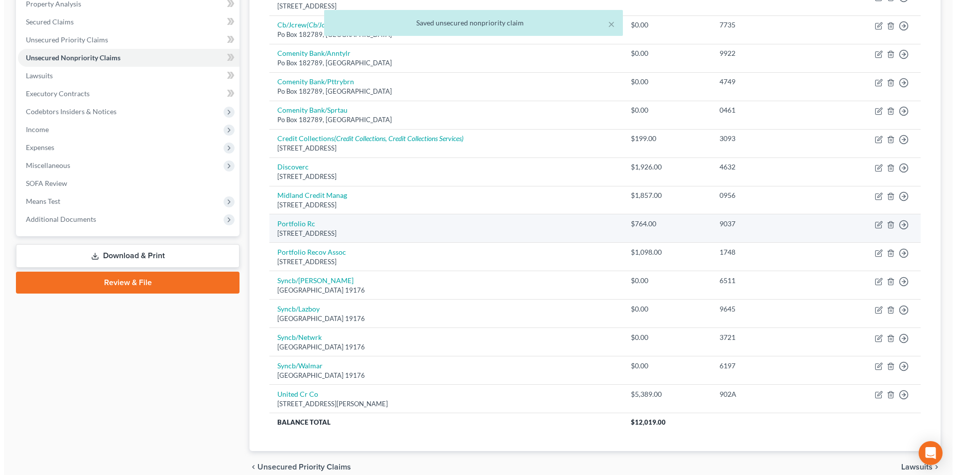
scroll to position [199, 0]
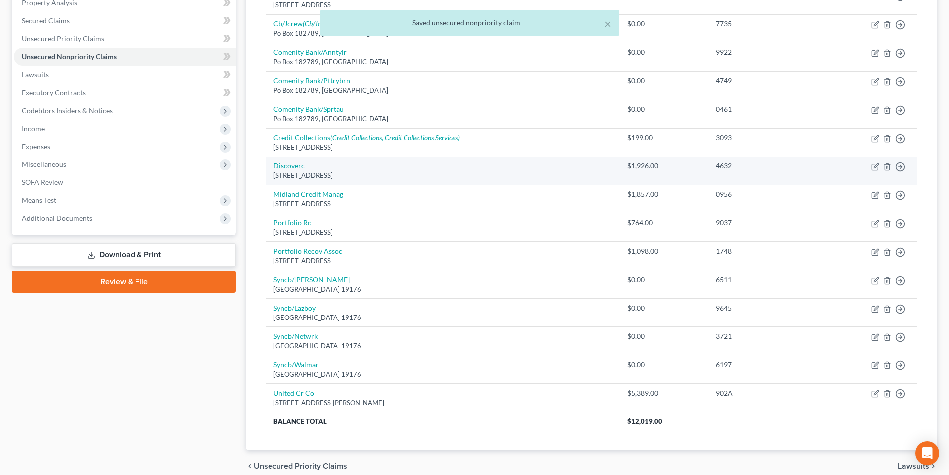
click at [294, 167] on link "Discoverc" at bounding box center [288, 165] width 31 height 8
select select "46"
select select "2"
select select "0"
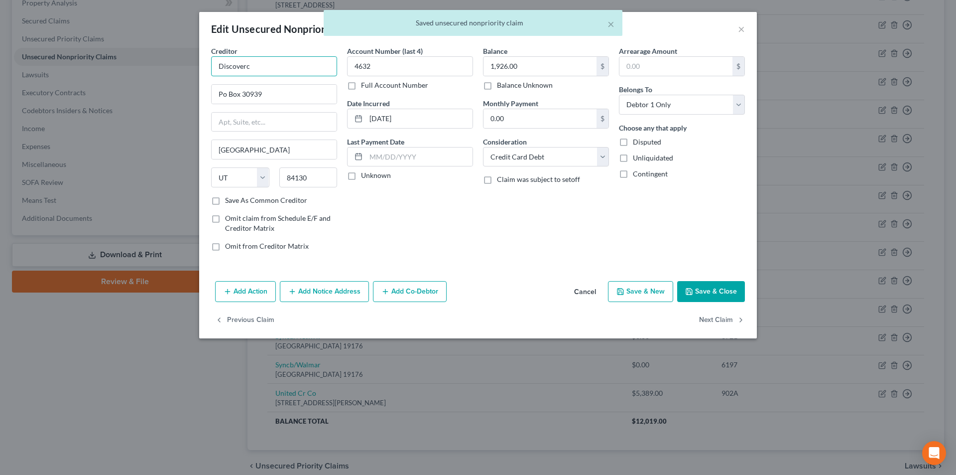
click at [298, 65] on input "Discoverc" at bounding box center [274, 66] width 126 height 20
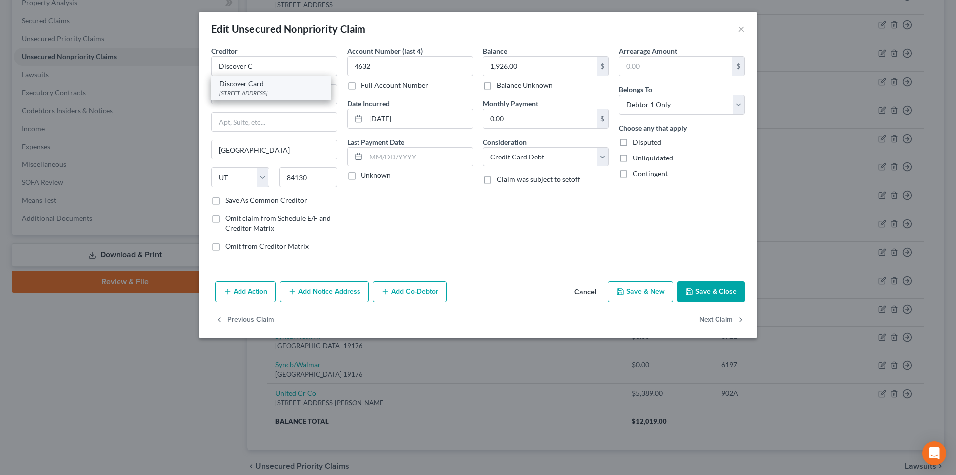
click at [270, 83] on div "Discover Card" at bounding box center [271, 84] width 104 height 10
type input "Discover Card"
type input "PO Box 30939"
click at [703, 297] on button "Save & Close" at bounding box center [711, 291] width 68 height 21
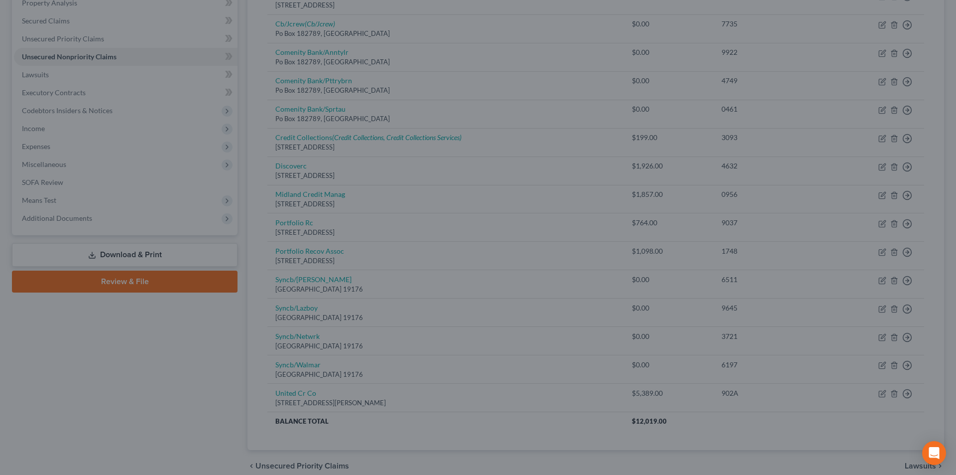
type input "0"
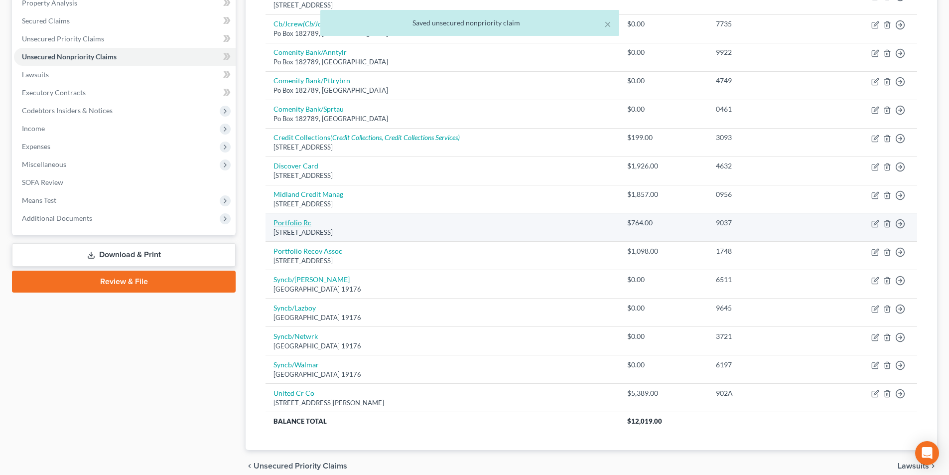
click at [300, 224] on link "Portfolio Rc" at bounding box center [292, 222] width 38 height 8
select select "48"
select select "0"
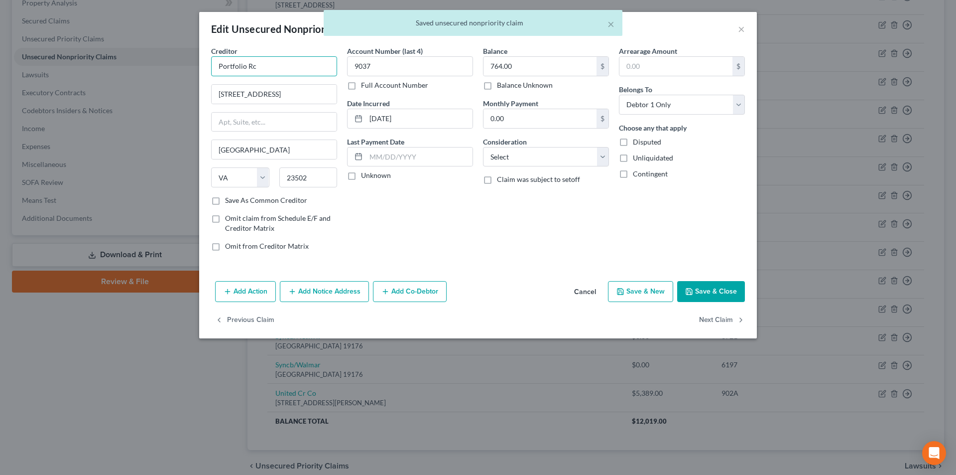
click at [291, 67] on input "Portfolio Rc" at bounding box center [274, 66] width 126 height 20
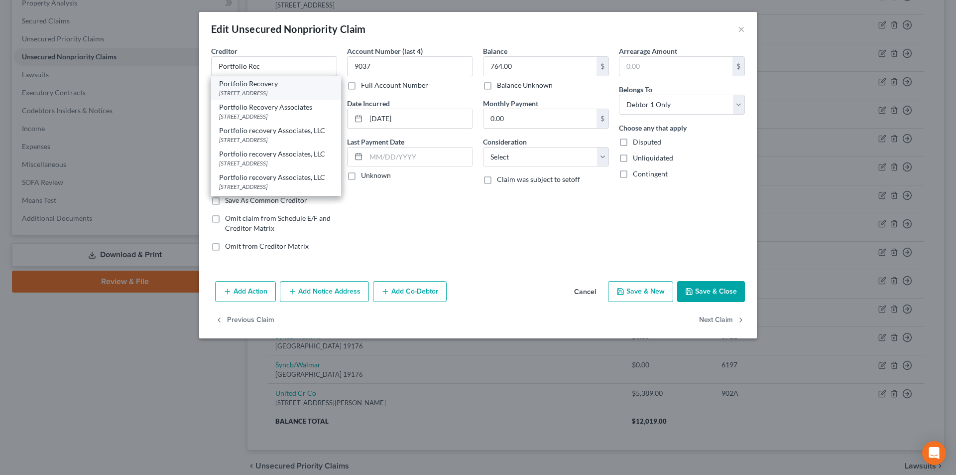
click at [265, 89] on div "[STREET_ADDRESS]" at bounding box center [276, 93] width 114 height 8
type input "Portfolio Recovery"
type input "[STREET_ADDRESS]"
type input "Suite 100"
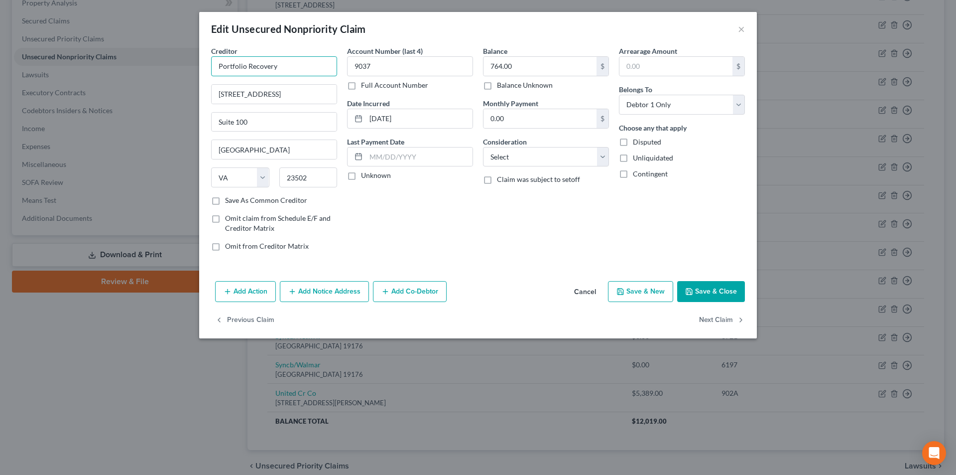
drag, startPoint x: 278, startPoint y: 63, endPoint x: 234, endPoint y: 64, distance: 44.3
click at [208, 63] on div "Creditor * Portfolio Recovery [GEOGRAPHIC_DATA][US_STATE] CA CO [GEOGRAPHIC_DAT…" at bounding box center [274, 152] width 136 height 213
click at [329, 285] on button "Add Notice Address" at bounding box center [324, 291] width 89 height 21
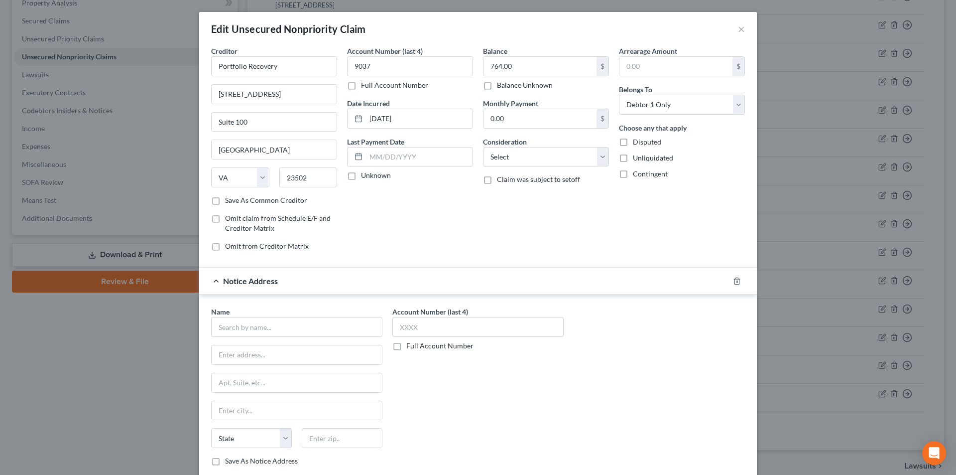
click at [271, 337] on div "Name * State [US_STATE] AK AR AZ CA CO CT DE DC [GEOGRAPHIC_DATA] [GEOGRAPHIC_D…" at bounding box center [296, 385] width 171 height 159
click at [272, 330] on input "text" at bounding box center [296, 327] width 171 height 20
paste input "Portfolio Recovery"
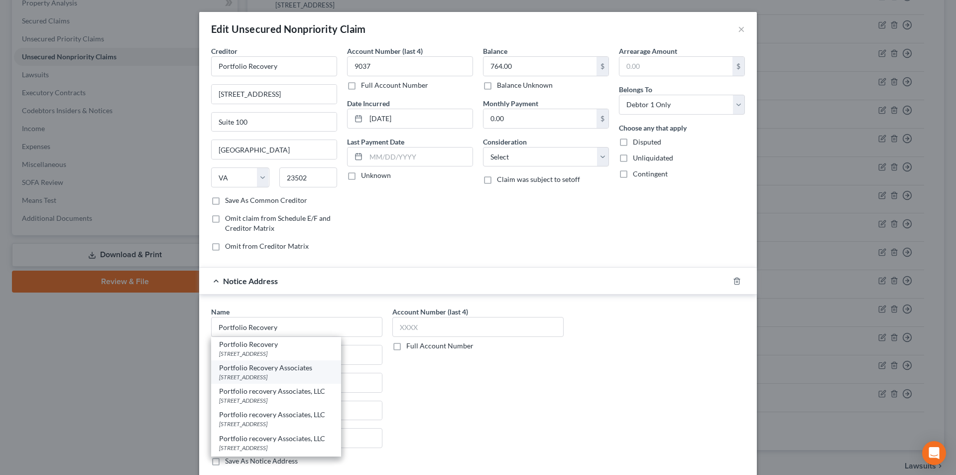
click at [269, 375] on div "[STREET_ADDRESS]" at bounding box center [276, 377] width 114 height 8
type input "Portfolio Recovery Associates"
type input "[STREET_ADDRESS]"
type input "[GEOGRAPHIC_DATA]"
select select "48"
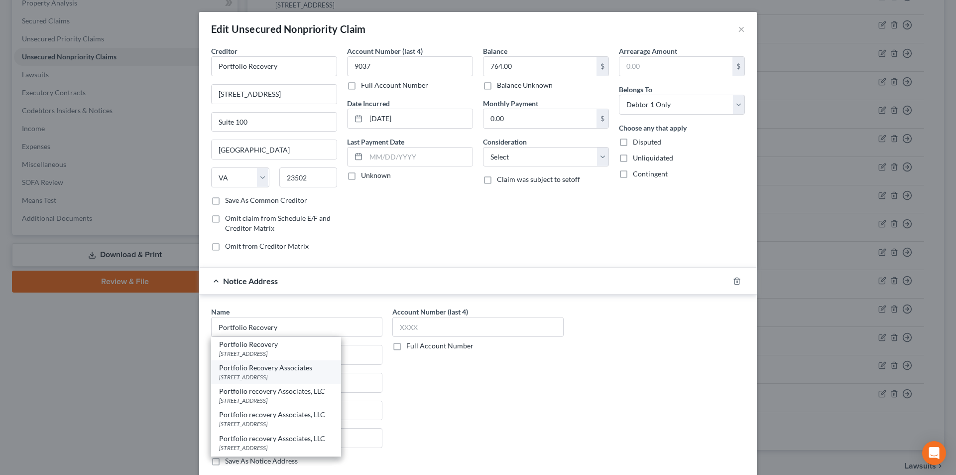
type input "23502"
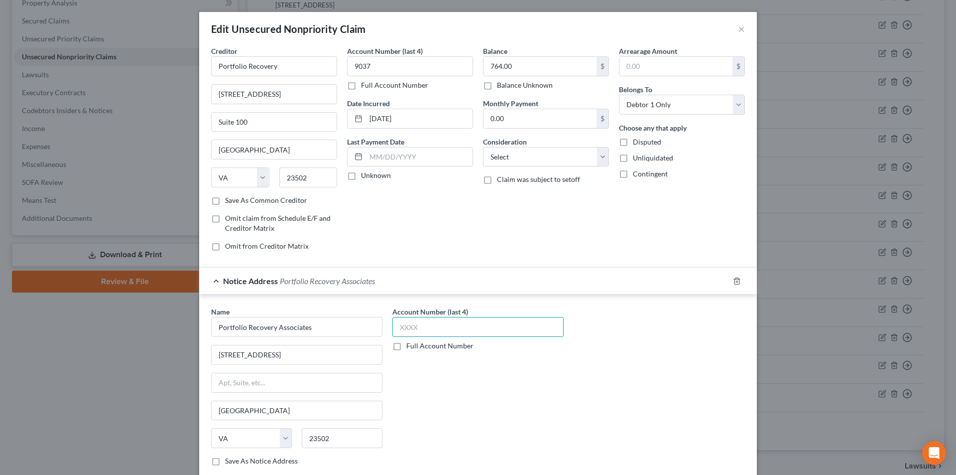
click at [437, 327] on input "text" at bounding box center [478, 327] width 171 height 20
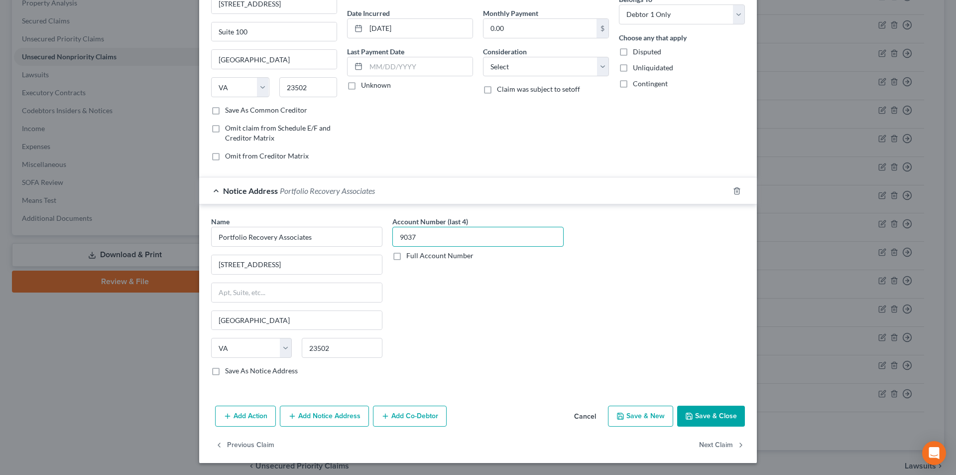
type input "9037"
click at [318, 417] on button "Add Notice Address" at bounding box center [324, 415] width 89 height 21
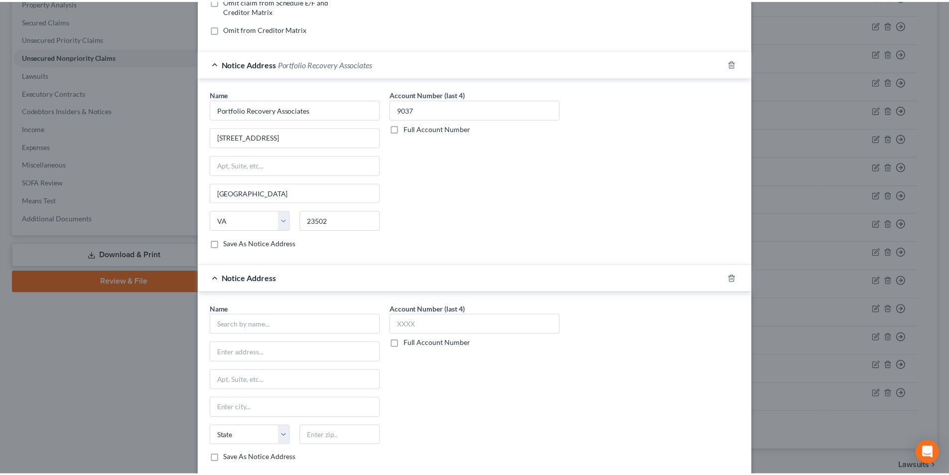
scroll to position [289, 0]
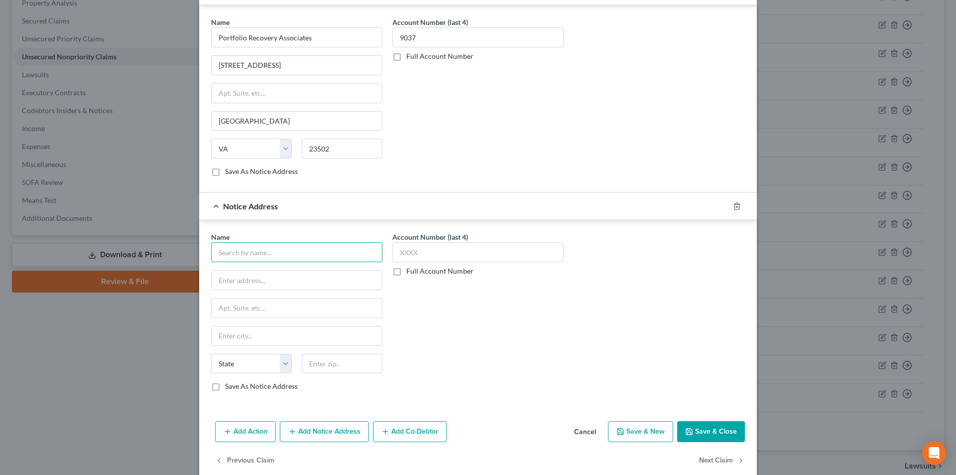
click at [277, 259] on input "text" at bounding box center [296, 252] width 171 height 20
paste input "Portfolio Recovery"
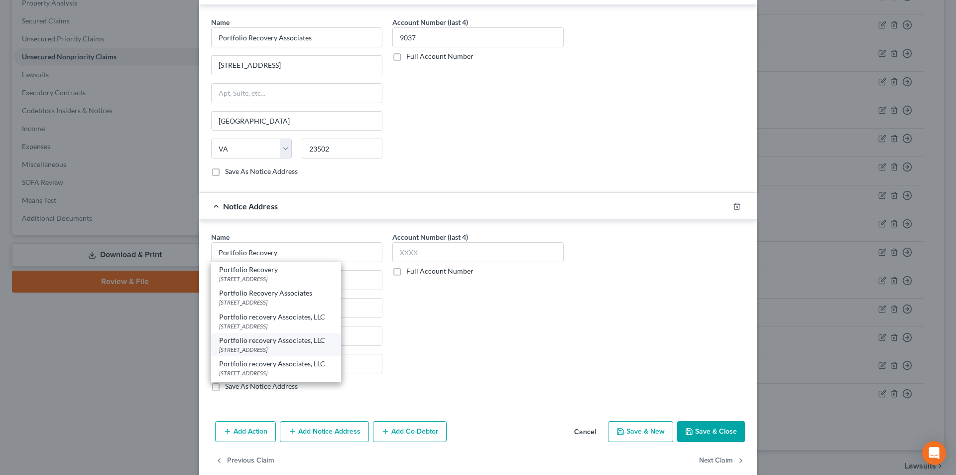
click at [264, 341] on div "Portfolio recovery Associates, LLC" at bounding box center [276, 340] width 114 height 10
type input "Portfolio recovery Associates, LLC"
type input "PO Box 12903"
type input "[GEOGRAPHIC_DATA]"
select select "48"
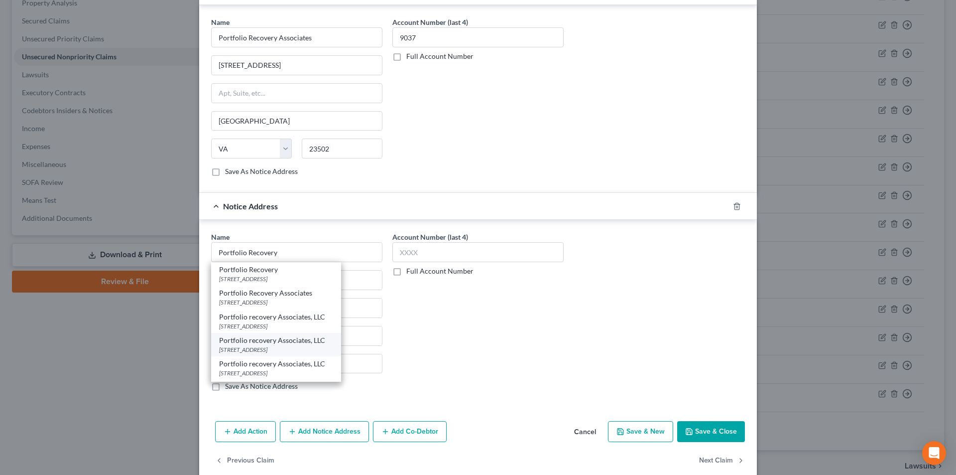
type input "23541"
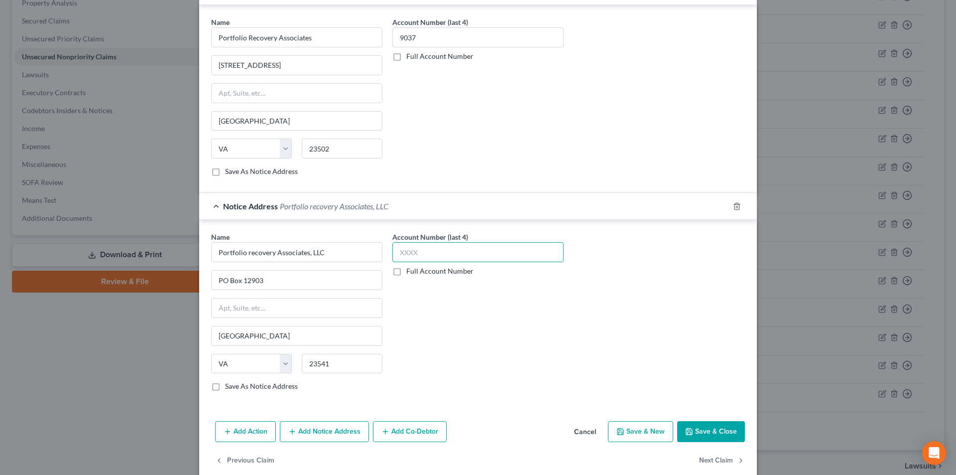
click at [413, 256] on input "text" at bounding box center [478, 252] width 171 height 20
type input "9037"
click at [711, 433] on button "Save & Close" at bounding box center [711, 431] width 68 height 21
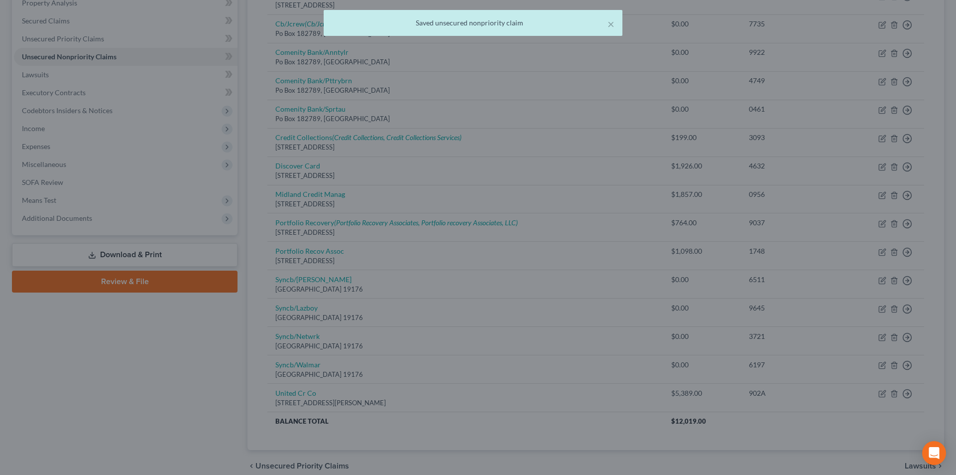
scroll to position [0, 0]
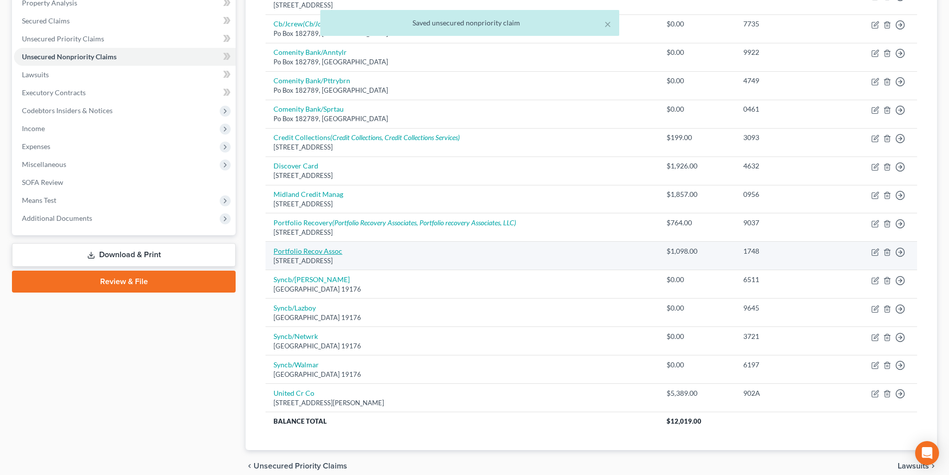
click at [325, 249] on link "Portfolio Recov Assoc" at bounding box center [307, 251] width 69 height 8
select select "48"
select select "0"
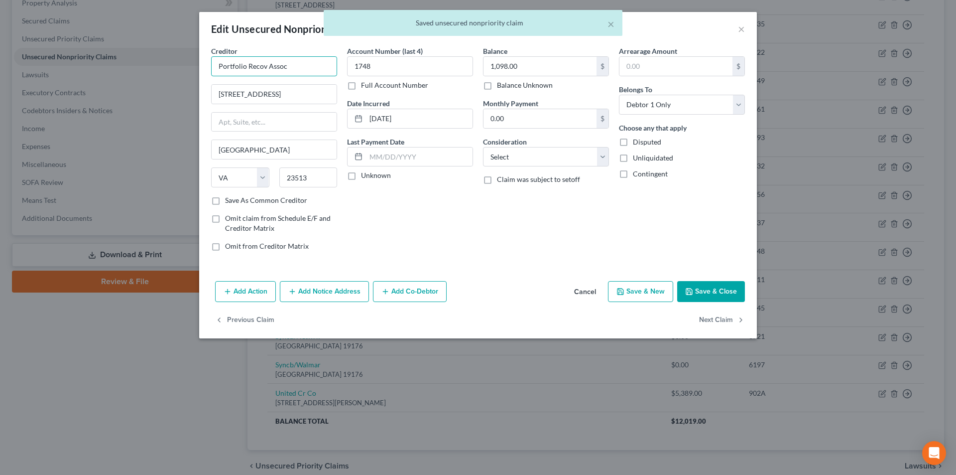
drag, startPoint x: 275, startPoint y: 70, endPoint x: 181, endPoint y: 75, distance: 94.8
click at [169, 78] on div "Edit Unsecured Nonpriority Claim × Creditor * Portfolio Recov Assoc [GEOGRAPHIC…" at bounding box center [478, 237] width 956 height 475
paste input "ery"
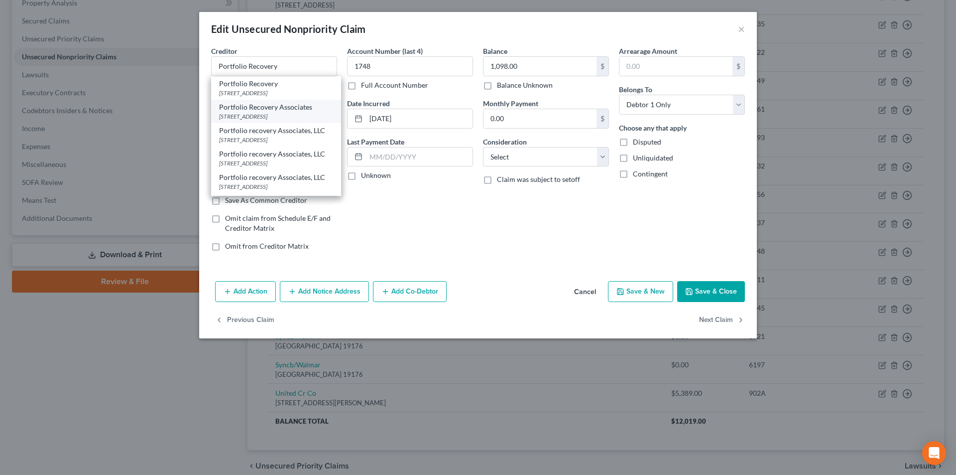
click at [247, 112] on div "Portfolio Recovery Associates" at bounding box center [276, 107] width 114 height 10
type input "Portfolio Recovery Associates"
type input "[STREET_ADDRESS]"
type input "23502"
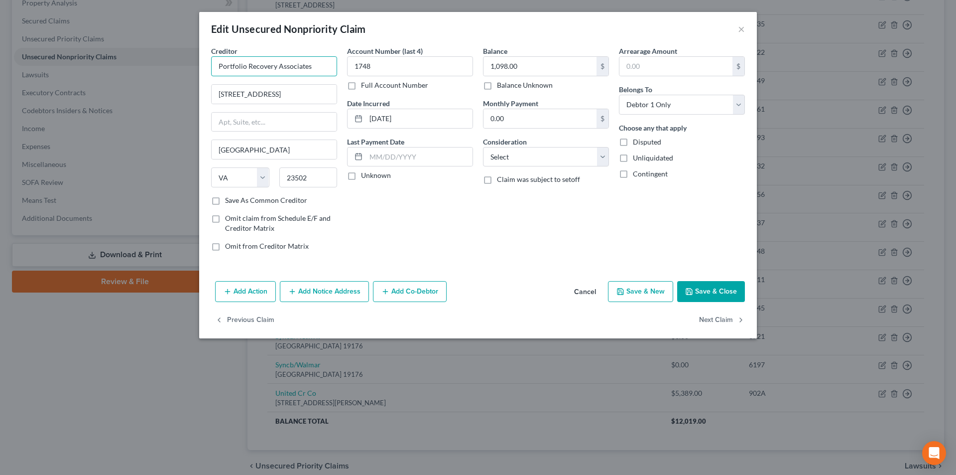
drag, startPoint x: 314, startPoint y: 66, endPoint x: 192, endPoint y: 66, distance: 121.5
click at [192, 66] on div "Edit Unsecured Nonpriority Claim × Creditor * Portfolio Recovery Associates [ST…" at bounding box center [478, 237] width 956 height 475
click at [314, 297] on button "Add Notice Address" at bounding box center [324, 291] width 89 height 21
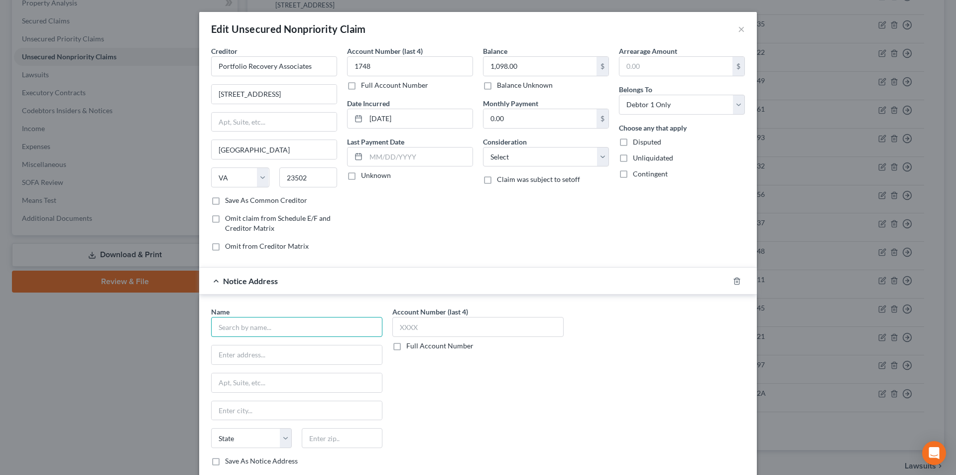
click at [290, 328] on input "text" at bounding box center [296, 327] width 171 height 20
paste input "Portfolio Recovery Associates"
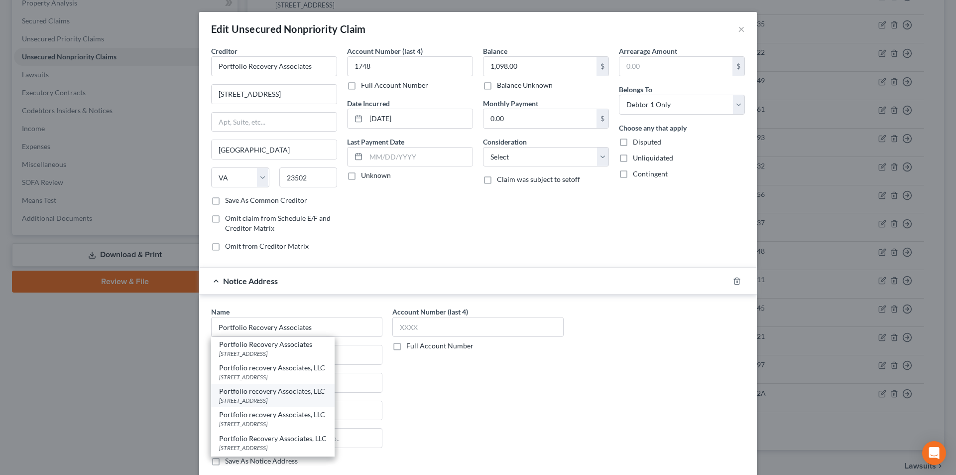
click at [272, 397] on div "[STREET_ADDRESS]" at bounding box center [273, 400] width 108 height 8
type input "Portfolio recovery Associates, LLC"
type input "[STREET_ADDRESS]"
type input "[GEOGRAPHIC_DATA]"
select select "48"
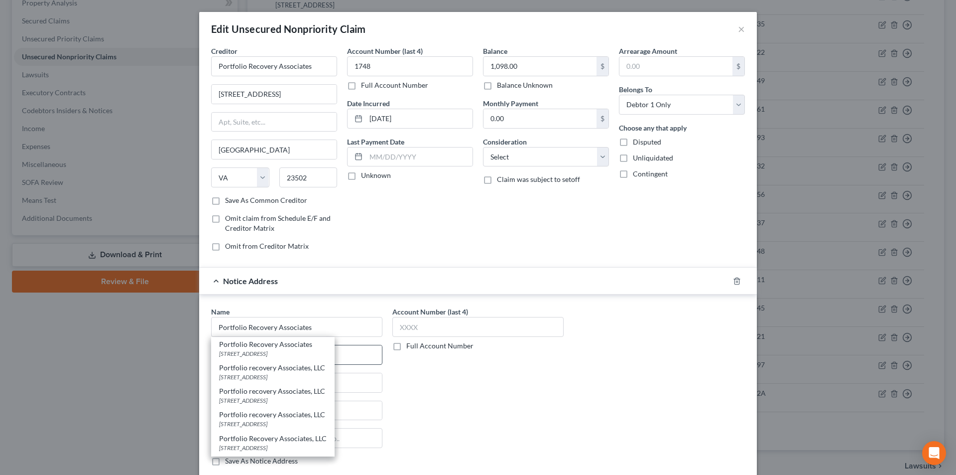
type input "23502"
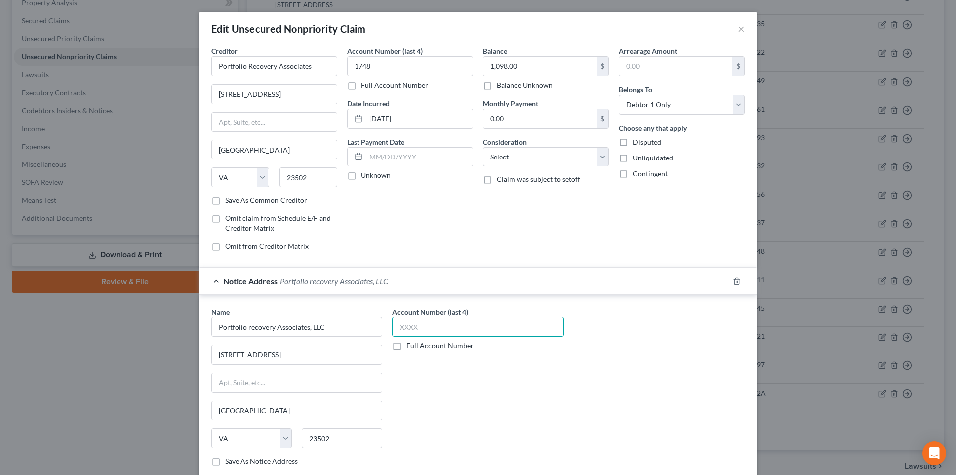
click at [410, 326] on input "text" at bounding box center [478, 327] width 171 height 20
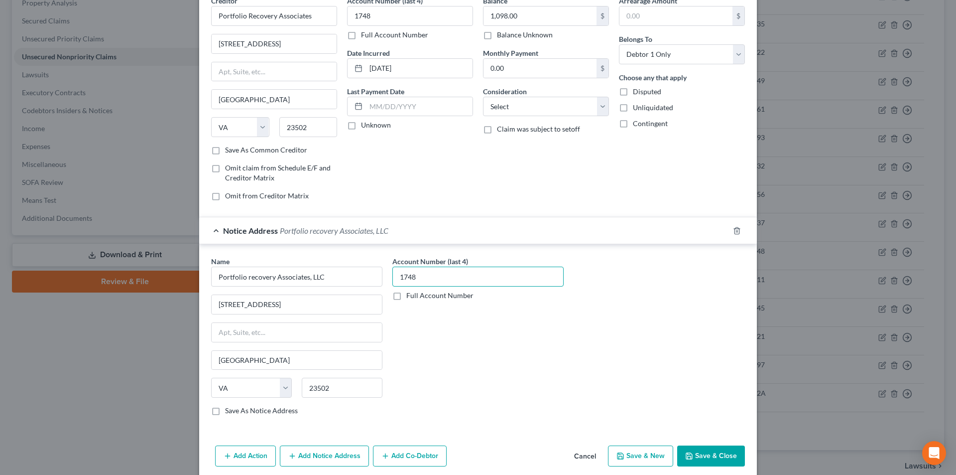
scroll to position [90, 0]
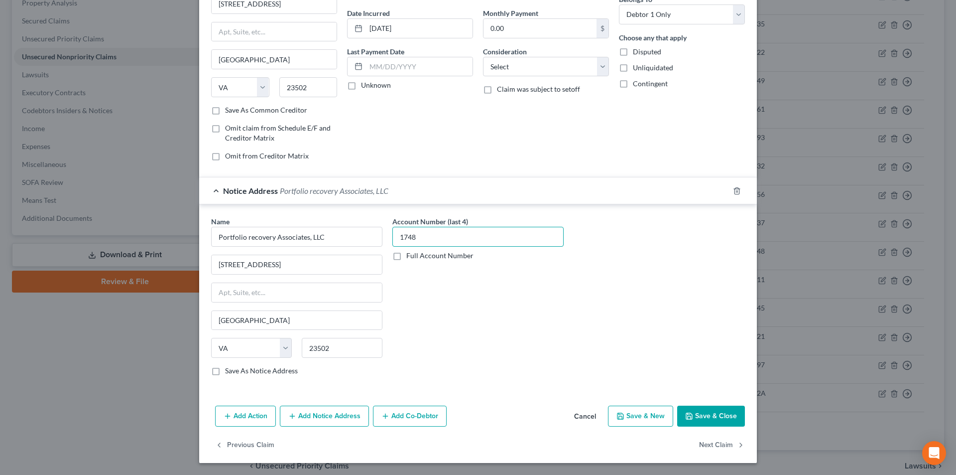
type input "1748"
click at [330, 418] on button "Add Notice Address" at bounding box center [324, 415] width 89 height 21
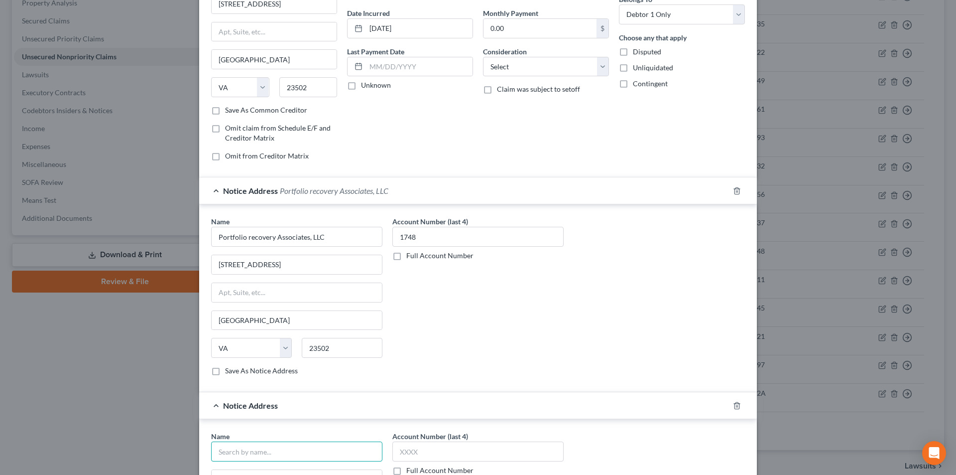
click at [290, 448] on input "text" at bounding box center [296, 451] width 171 height 20
paste input "Portfolio Recovery Associates"
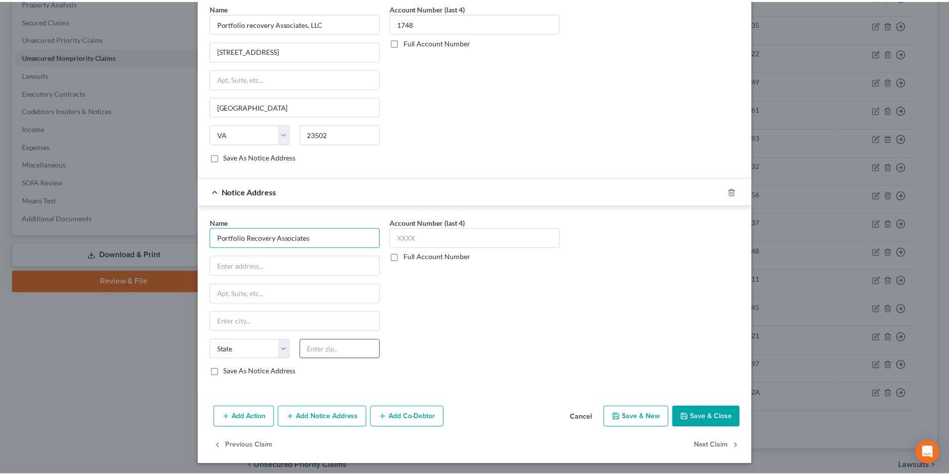
scroll to position [305, 0]
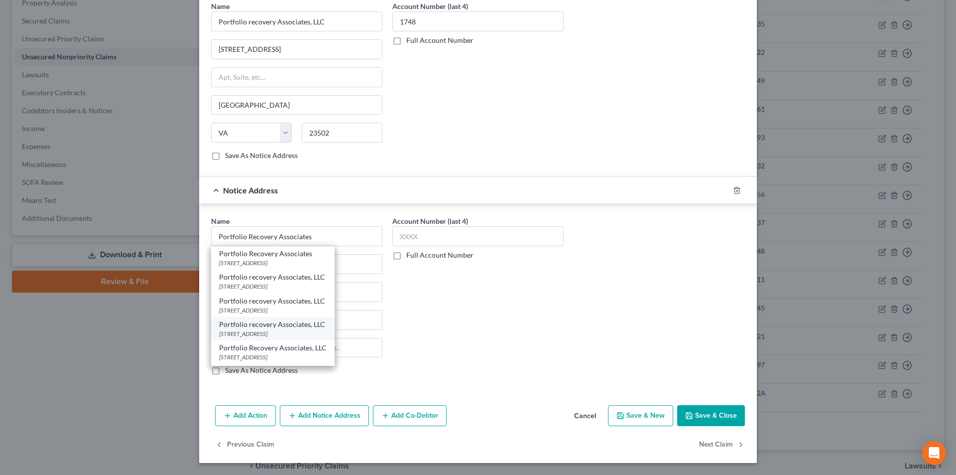
click at [266, 327] on div "Portfolio recovery Associates, LLC" at bounding box center [273, 324] width 108 height 10
type input "Portfolio recovery Associates, LLC"
type input "[STREET_ADDRESS]"
type input "[GEOGRAPHIC_DATA]"
select select "48"
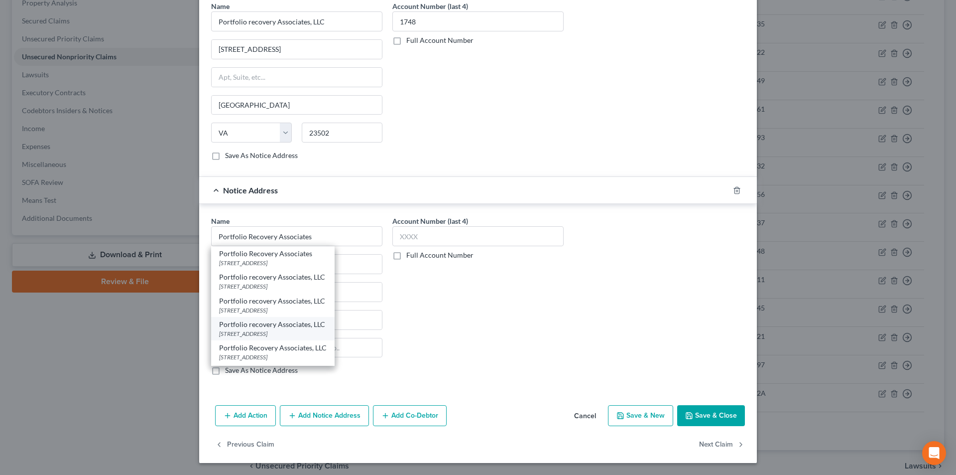
type input "23502"
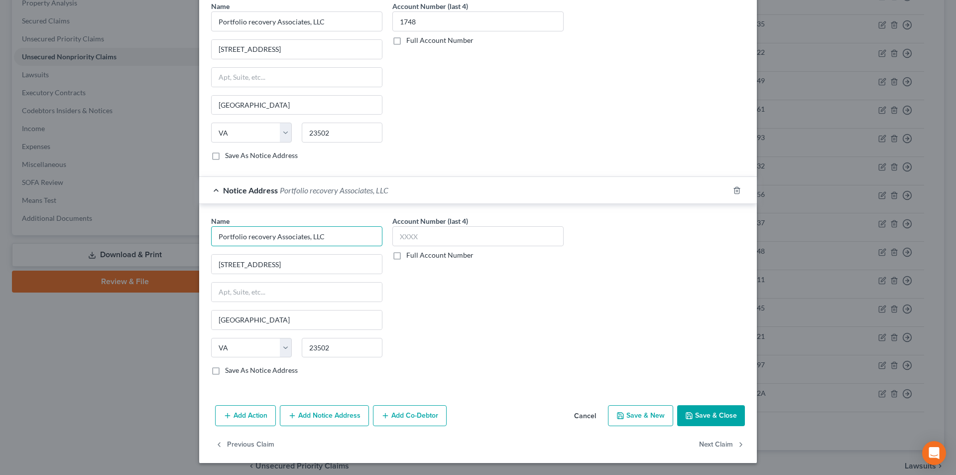
drag, startPoint x: 331, startPoint y: 235, endPoint x: 159, endPoint y: 235, distance: 172.4
click at [156, 235] on div "Edit Unsecured Nonpriority Claim × Creditor * Portfolio Recovery Associates [ST…" at bounding box center [478, 237] width 956 height 475
paste input "Recovery Associates"
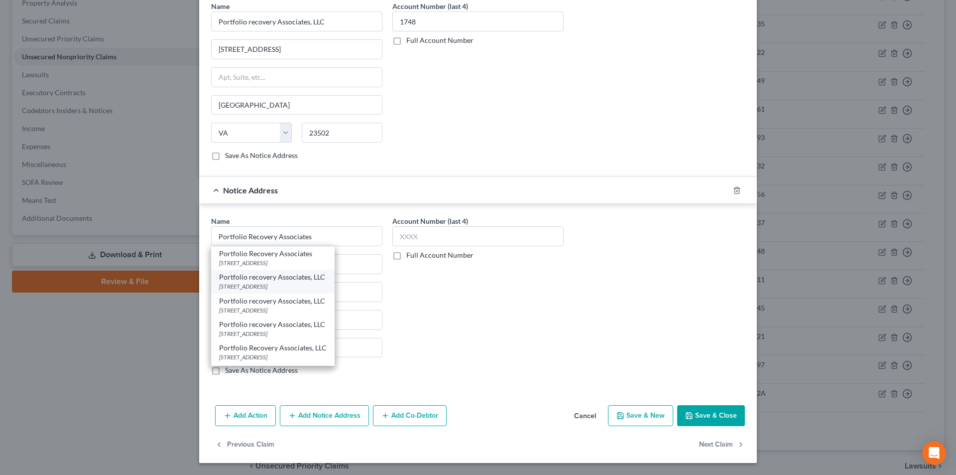
click at [263, 281] on div "Portfolio recovery Associates, LLC" at bounding box center [273, 277] width 108 height 10
type input "Portfolio recovery Associates, LLC"
type input "PO Box 12903"
type input "23541"
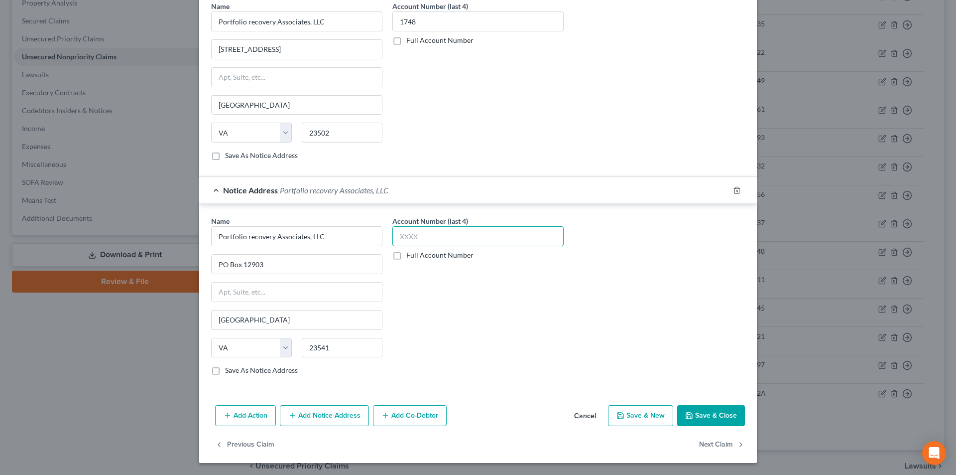
click at [409, 237] on input "text" at bounding box center [478, 236] width 171 height 20
type input "1748"
click at [725, 415] on button "Save & Close" at bounding box center [711, 415] width 68 height 21
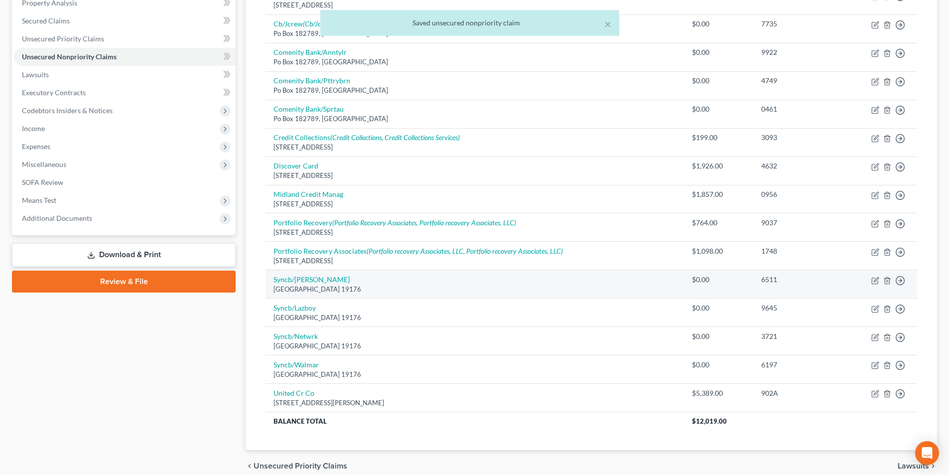
scroll to position [244, 0]
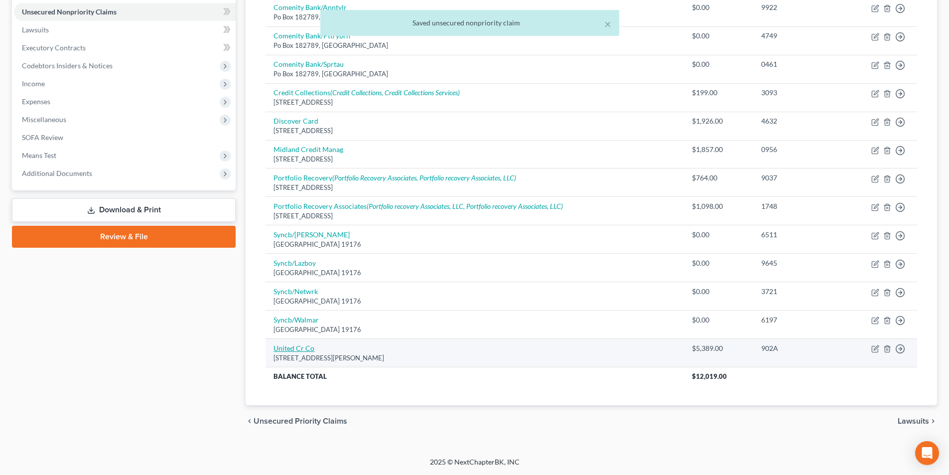
click at [294, 348] on link "United Cr Co" at bounding box center [293, 348] width 41 height 8
select select "26"
select select "0"
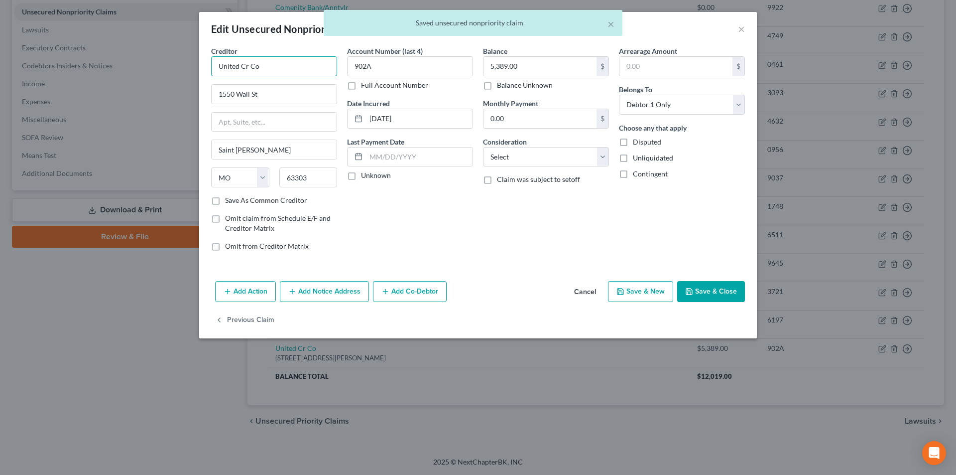
drag, startPoint x: 214, startPoint y: 68, endPoint x: 203, endPoint y: 68, distance: 10.5
click at [203, 68] on div "Creditor * United Cr Co 1550 Wall [GEOGRAPHIC_DATA][PERSON_NAME] [US_STATE] AK …" at bounding box center [478, 161] width 558 height 231
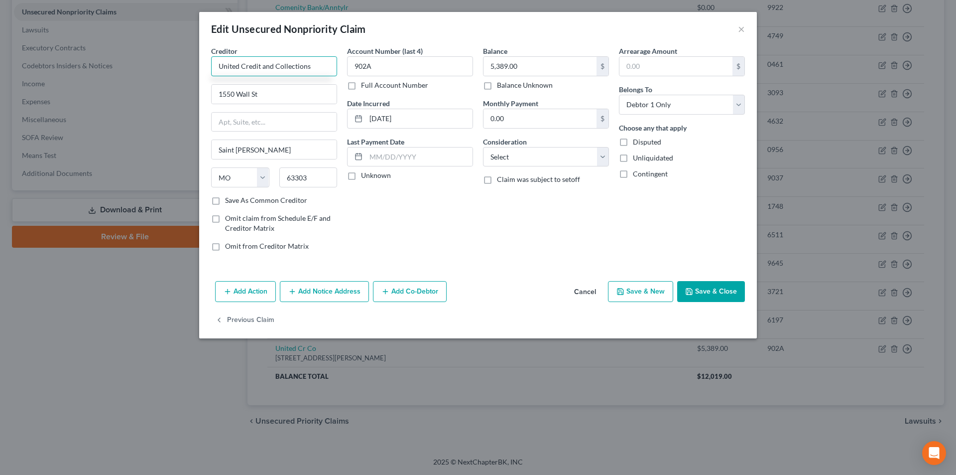
type input "United Credit and Collections"
click at [706, 287] on button "Save & Close" at bounding box center [711, 291] width 68 height 21
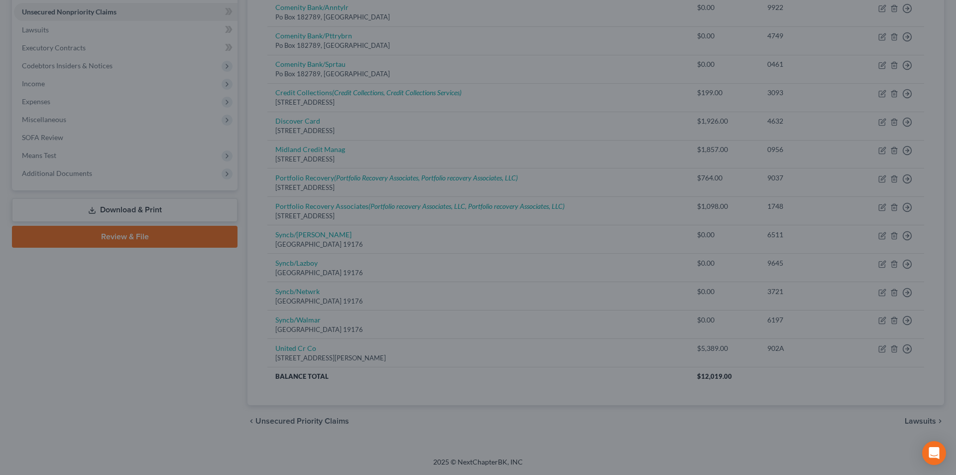
type input "0"
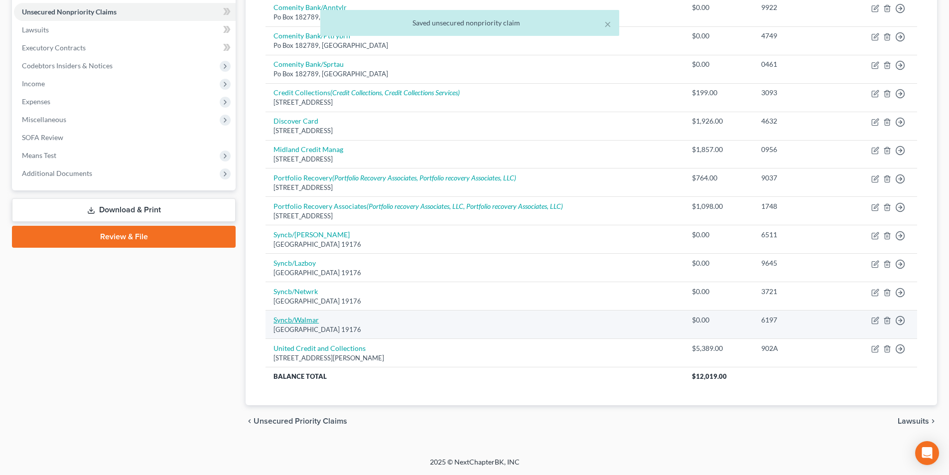
click at [295, 323] on link "Syncb/Walmar" at bounding box center [295, 319] width 45 height 8
select select "39"
select select "2"
select select "0"
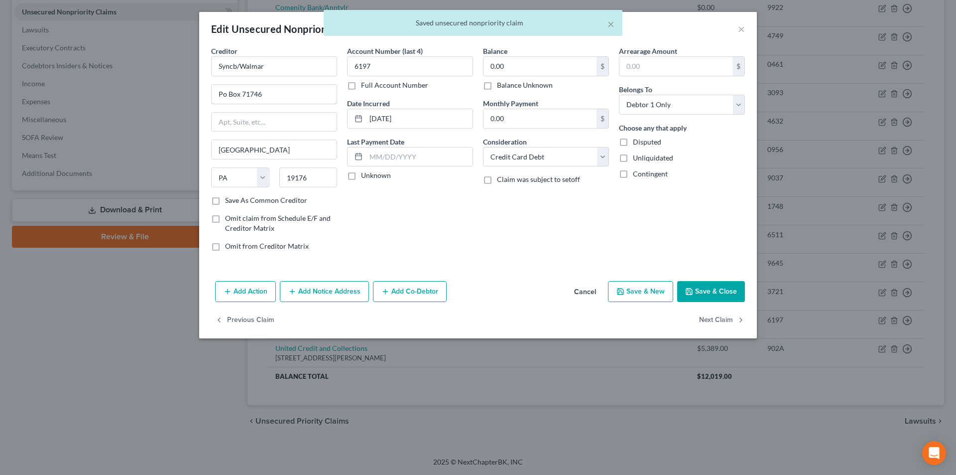
drag, startPoint x: 225, startPoint y: 93, endPoint x: 240, endPoint y: 108, distance: 20.4
click at [225, 94] on input "Po Box 71746" at bounding box center [274, 94] width 125 height 19
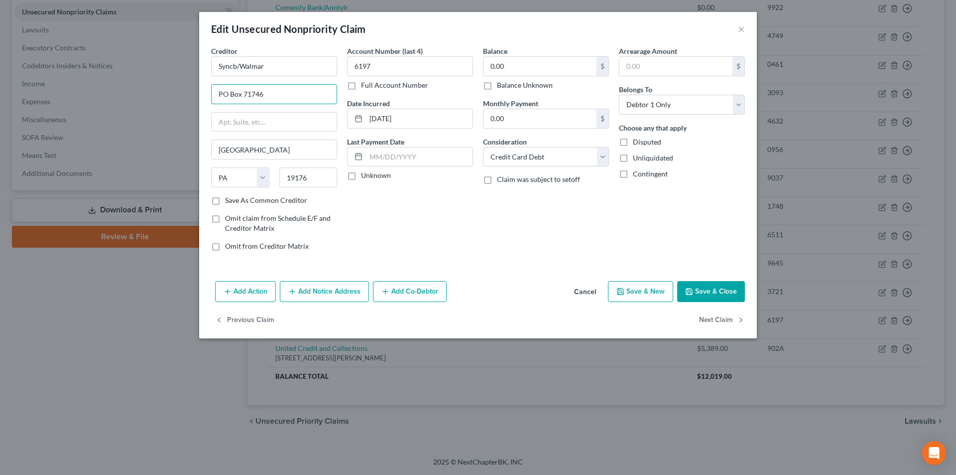
type input "PO Box 71746"
click at [714, 295] on button "Save & Close" at bounding box center [711, 291] width 68 height 21
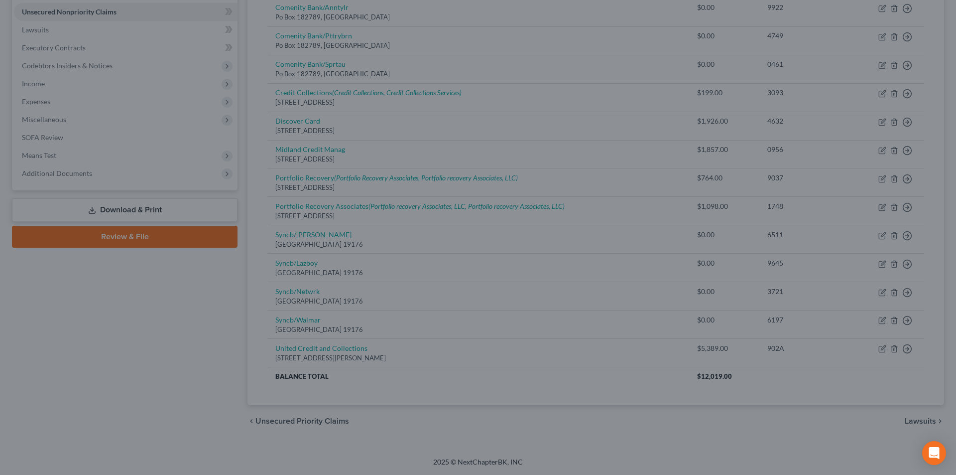
type input "0"
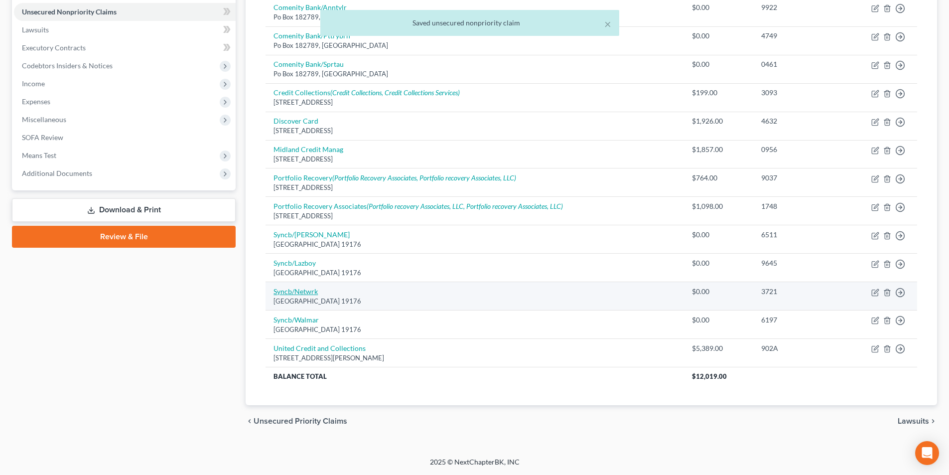
click at [302, 292] on link "Syncb/Netwrk" at bounding box center [295, 291] width 44 height 8
select select "39"
select select "2"
select select "0"
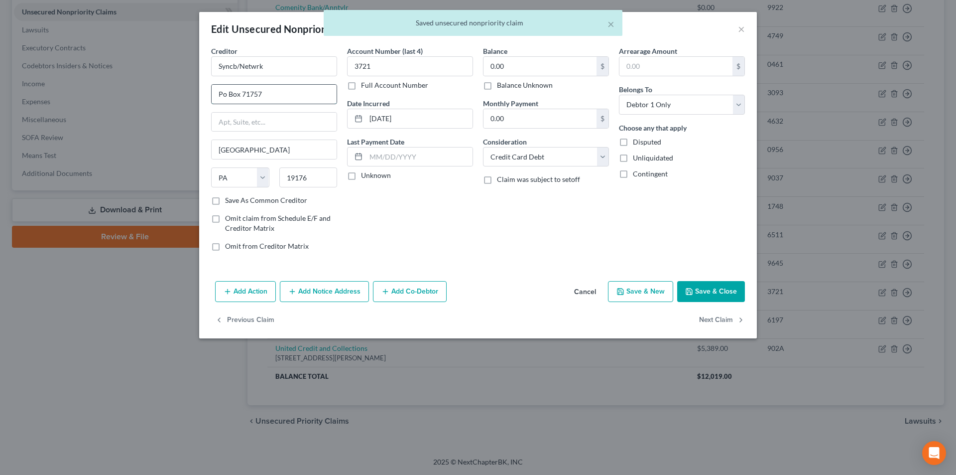
drag, startPoint x: 222, startPoint y: 92, endPoint x: 230, endPoint y: 103, distance: 13.6
click at [222, 92] on input "Po Box 71757" at bounding box center [274, 94] width 125 height 19
type input "PO Box 71757"
click at [709, 291] on button "Save & Close" at bounding box center [711, 291] width 68 height 21
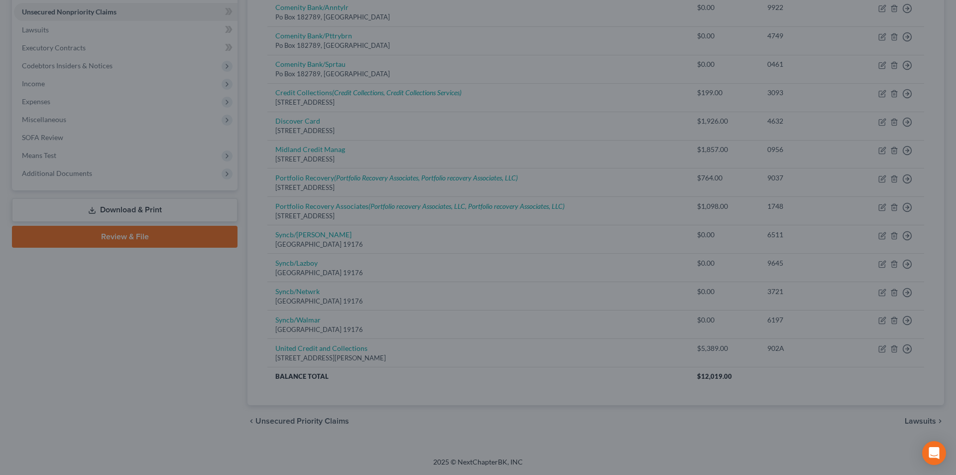
type input "0"
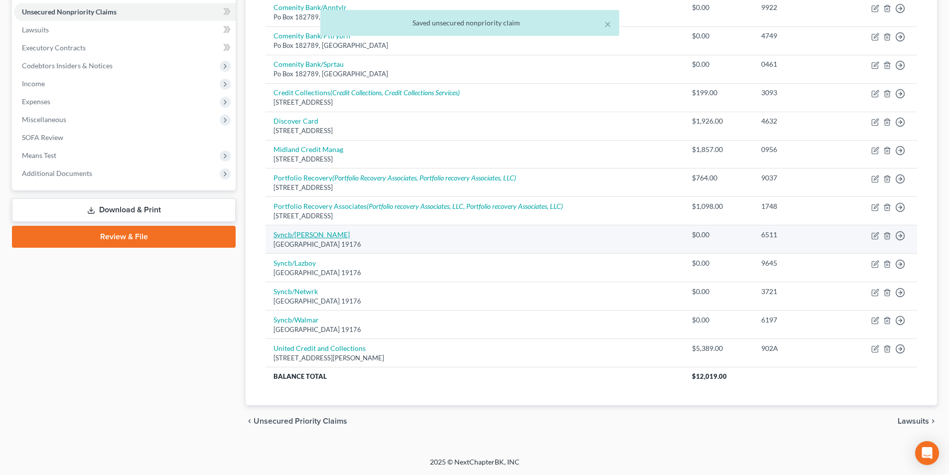
click at [321, 232] on link "Syncb/[PERSON_NAME]" at bounding box center [311, 234] width 76 height 8
select select "39"
select select "2"
select select "0"
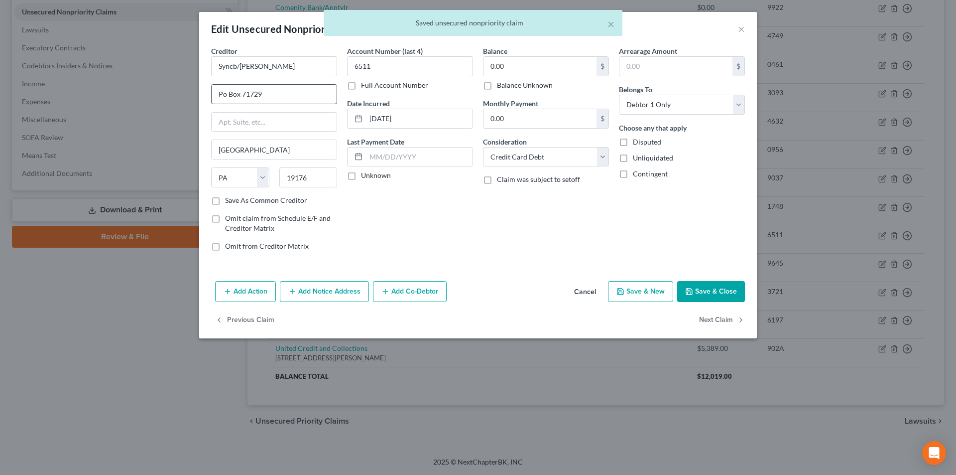
click at [224, 91] on input "Po Box 71729" at bounding box center [274, 94] width 125 height 19
type input "PO Box 71729"
click at [705, 295] on button "Save & Close" at bounding box center [711, 291] width 68 height 21
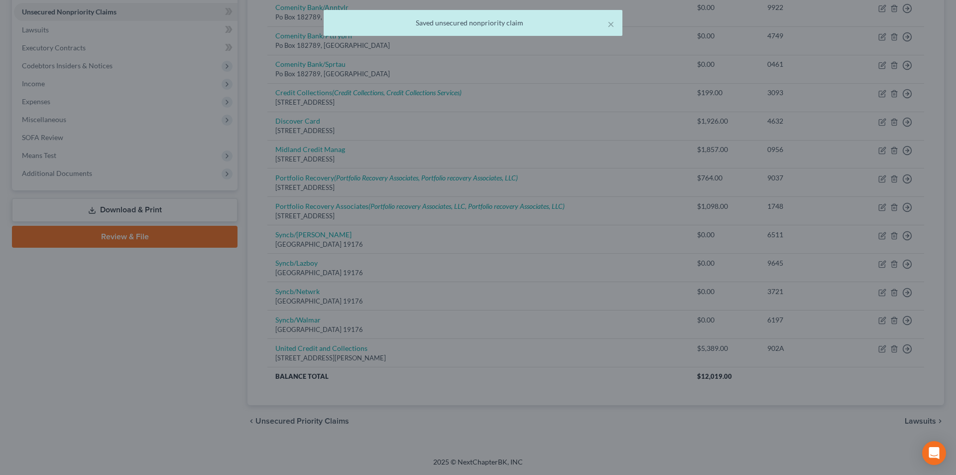
type input "0"
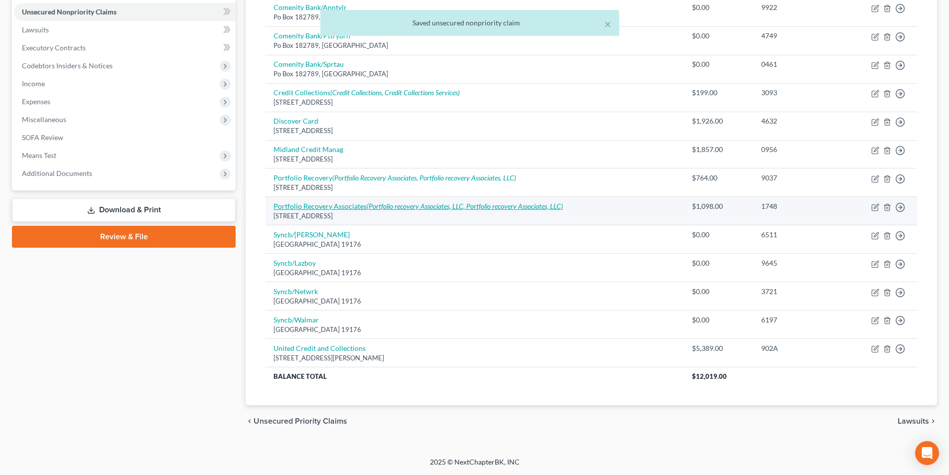
scroll to position [194, 0]
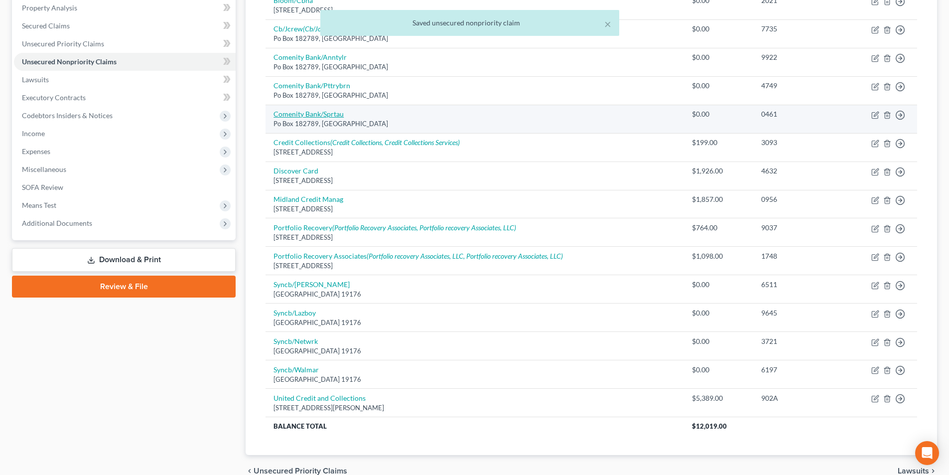
click at [318, 116] on link "Comenity Bank/Sprtau" at bounding box center [308, 114] width 70 height 8
select select "36"
select select "2"
select select "0"
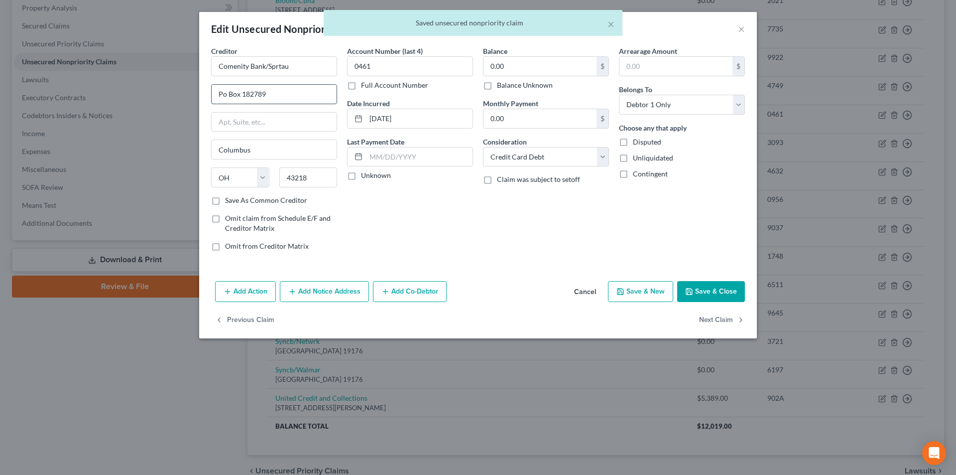
drag, startPoint x: 224, startPoint y: 92, endPoint x: 234, endPoint y: 97, distance: 11.6
click at [223, 92] on input "Po Box 182789" at bounding box center [274, 94] width 125 height 19
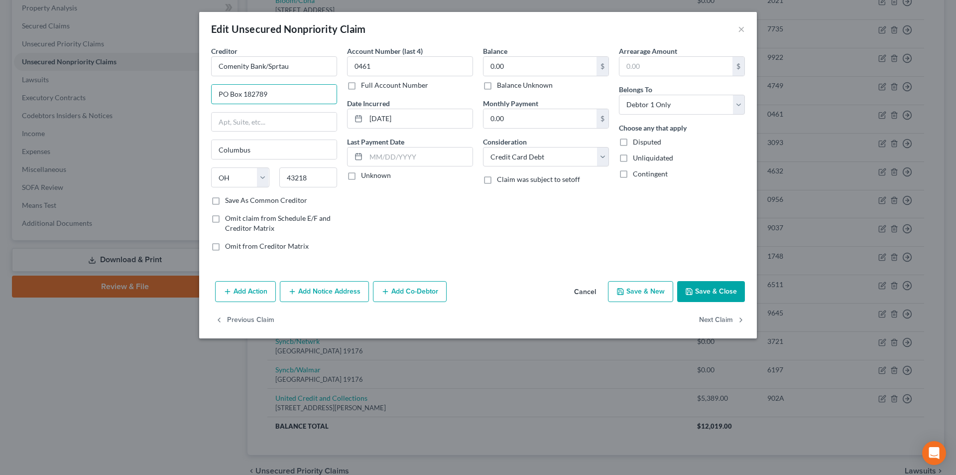
type input "PO Box 182789"
click at [715, 293] on button "Save & Close" at bounding box center [711, 291] width 68 height 21
type input "0"
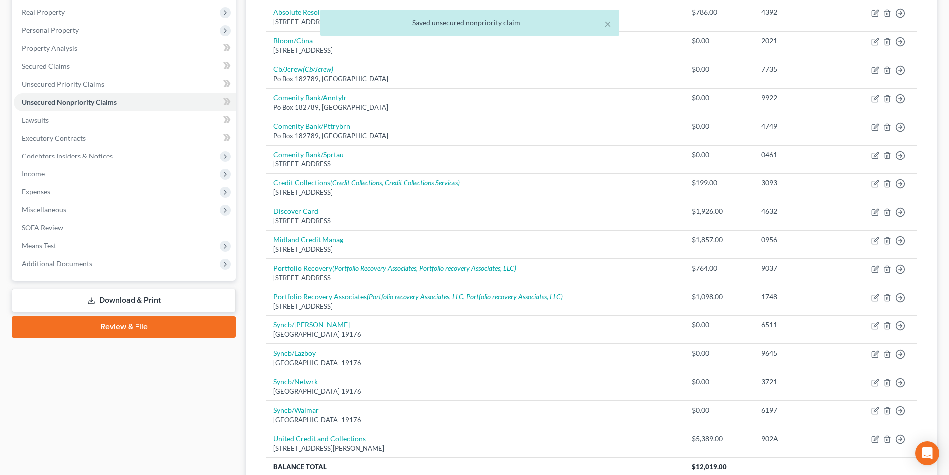
scroll to position [95, 0]
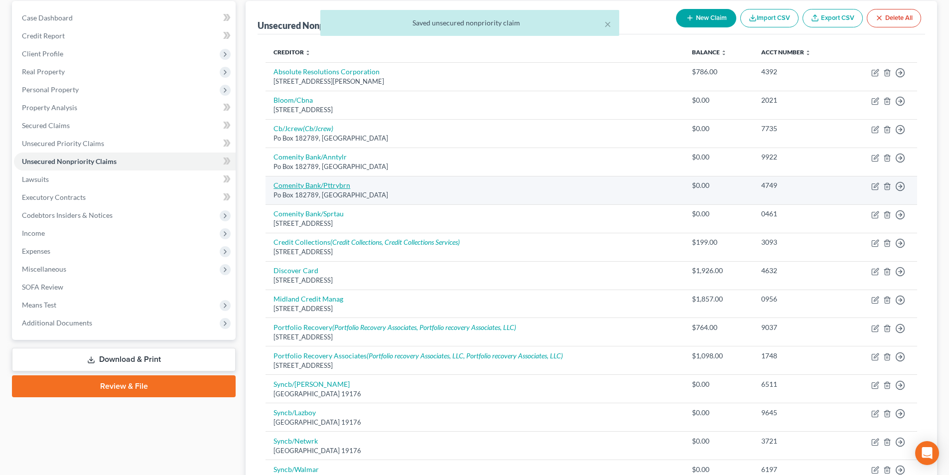
click at [311, 185] on link "Comenity Bank/Pttrybrn" at bounding box center [311, 185] width 77 height 8
select select "36"
select select "2"
select select "0"
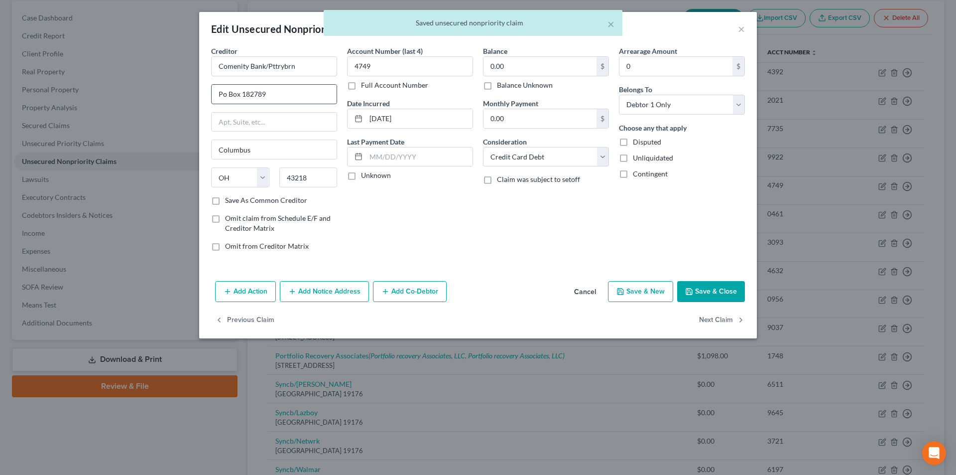
drag, startPoint x: 222, startPoint y: 93, endPoint x: 235, endPoint y: 97, distance: 13.6
click at [222, 93] on input "Po Box 182789" at bounding box center [274, 94] width 125 height 19
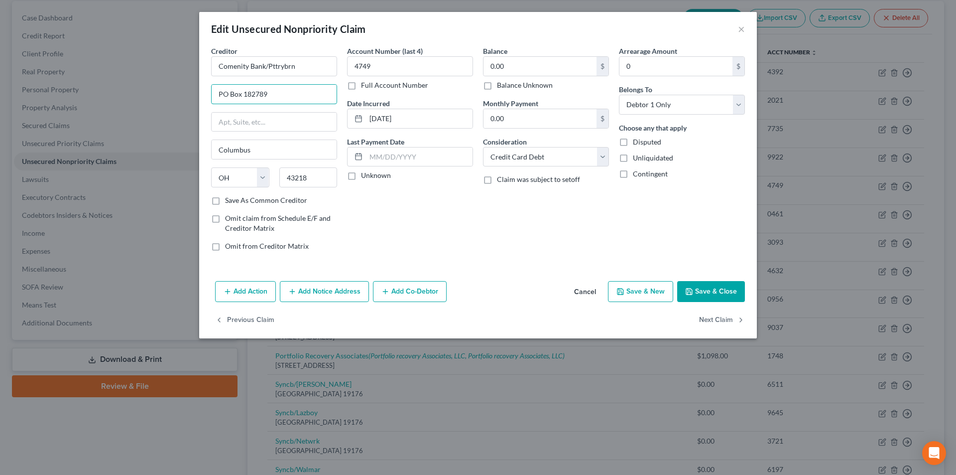
type input "PO Box 182789"
drag, startPoint x: 707, startPoint y: 289, endPoint x: 680, endPoint y: 279, distance: 29.2
click at [708, 289] on button "Save & Close" at bounding box center [711, 291] width 68 height 21
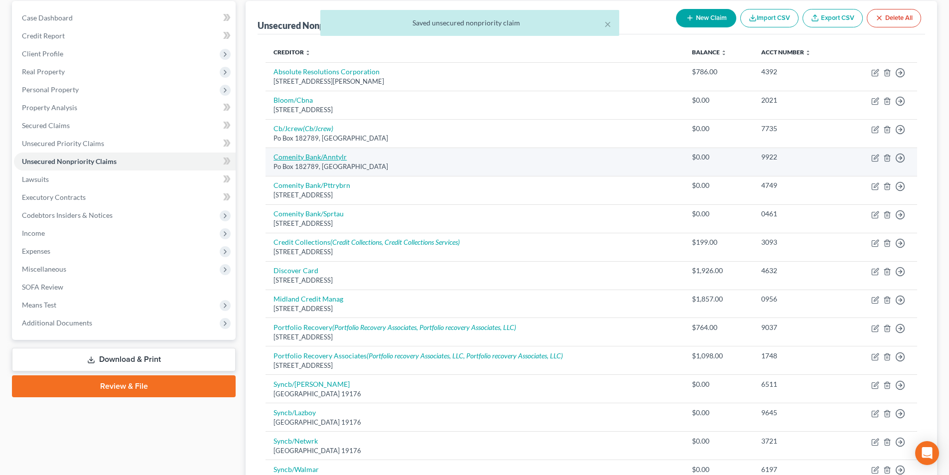
click at [302, 156] on link "Comenity Bank/Anntylr" at bounding box center [309, 156] width 73 height 8
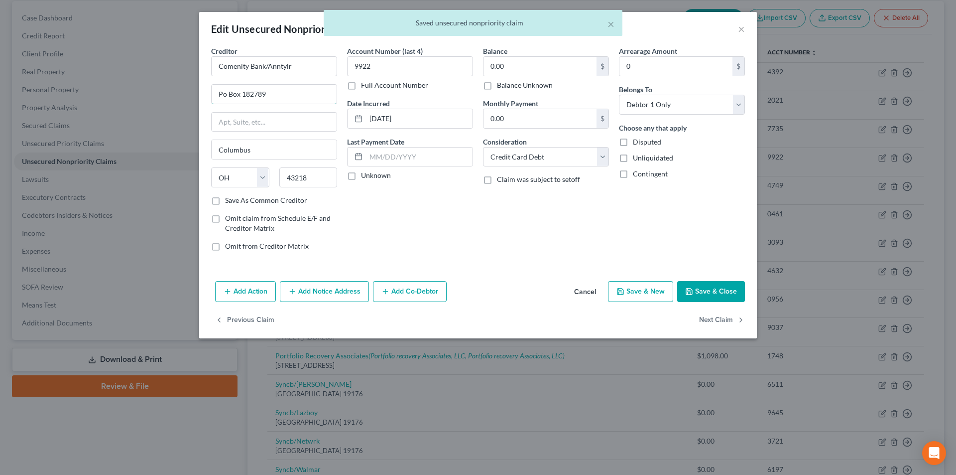
drag, startPoint x: 223, startPoint y: 93, endPoint x: 247, endPoint y: 106, distance: 26.8
click at [223, 95] on input "Po Box 182789" at bounding box center [274, 94] width 125 height 19
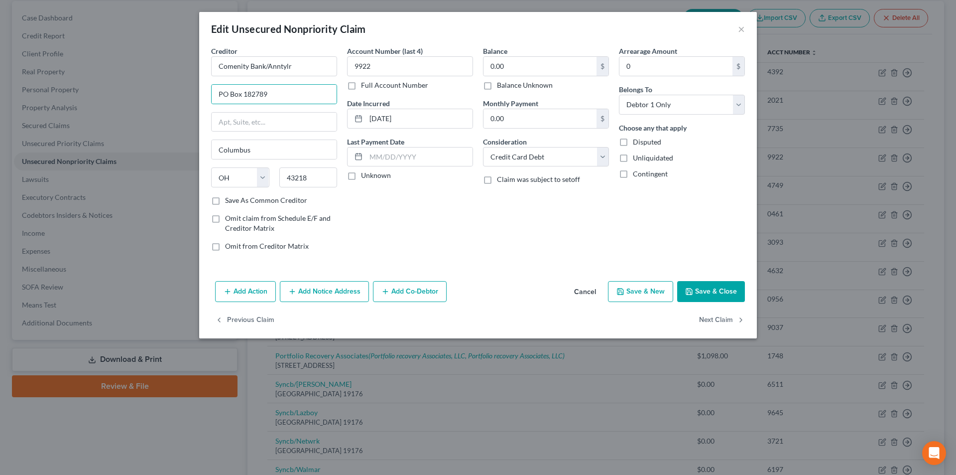
drag, startPoint x: 702, startPoint y: 291, endPoint x: 690, endPoint y: 284, distance: 14.3
click at [703, 291] on button "Save & Close" at bounding box center [711, 291] width 68 height 21
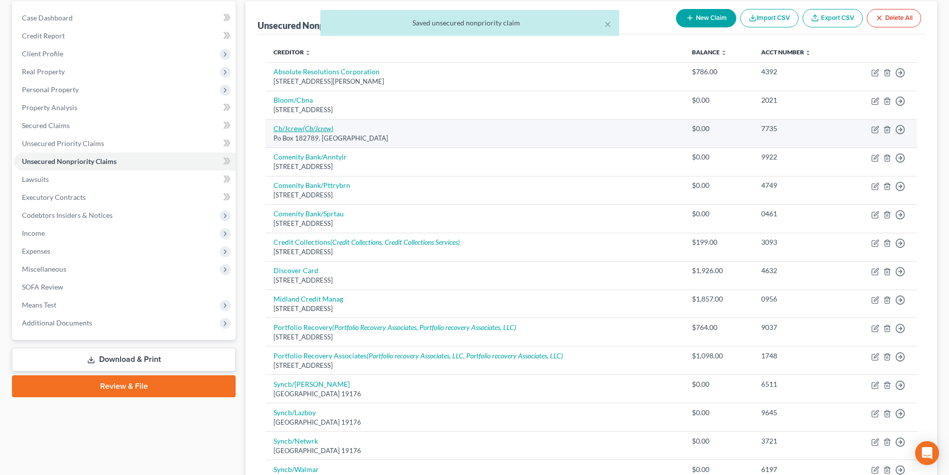
click at [302, 132] on link "Cb/Jcrew (Cb/Jcrew)" at bounding box center [303, 128] width 60 height 8
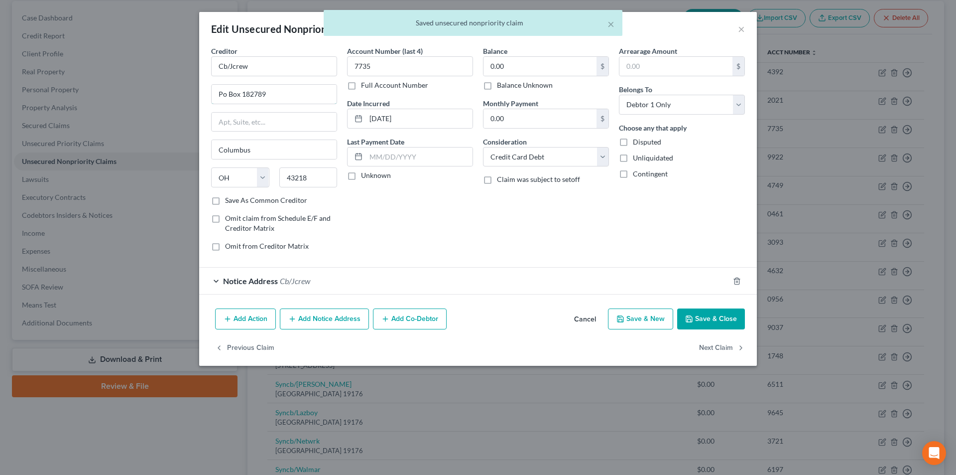
drag, startPoint x: 225, startPoint y: 93, endPoint x: 239, endPoint y: 110, distance: 22.3
click at [225, 96] on input "Po Box 182789" at bounding box center [274, 94] width 125 height 19
click at [714, 317] on button "Save & Close" at bounding box center [711, 318] width 68 height 21
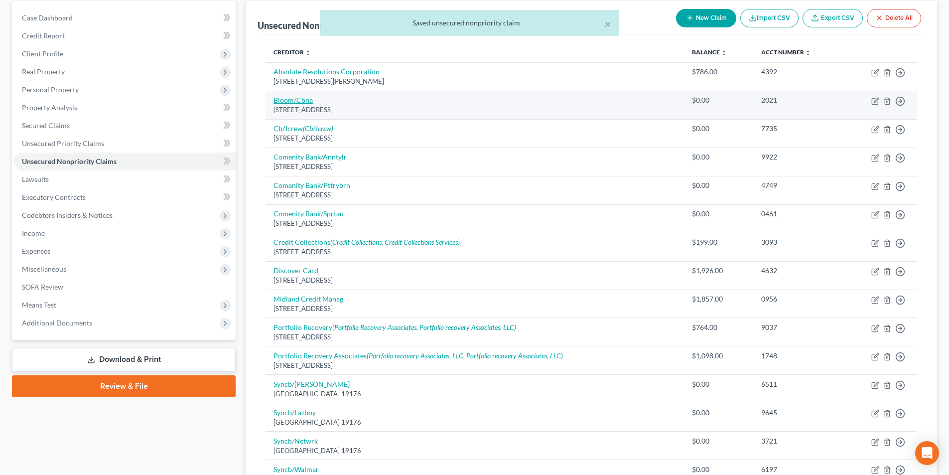
click at [298, 101] on link "Bloom/Cbna" at bounding box center [292, 100] width 39 height 8
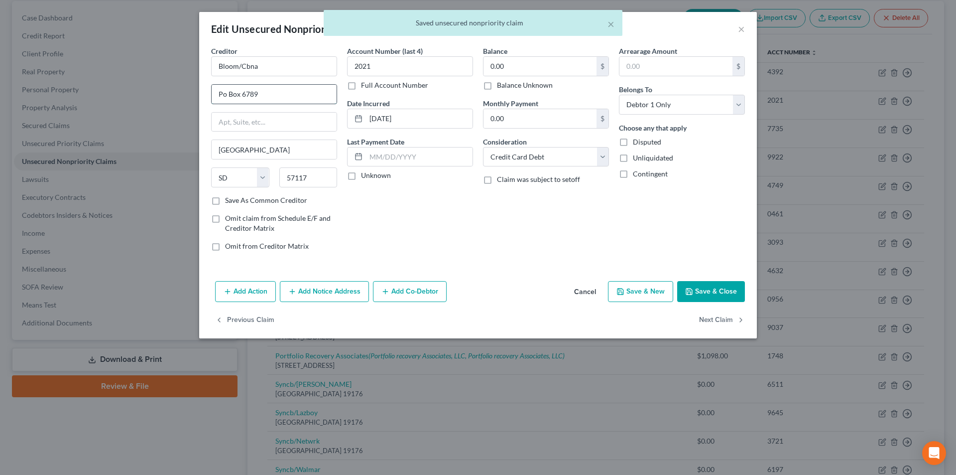
drag, startPoint x: 224, startPoint y: 94, endPoint x: 240, endPoint y: 100, distance: 17.2
click at [224, 94] on input "Po Box 6789" at bounding box center [274, 94] width 125 height 19
drag, startPoint x: 711, startPoint y: 289, endPoint x: 707, endPoint y: 269, distance: 20.9
click at [712, 289] on button "Save & Close" at bounding box center [711, 291] width 68 height 21
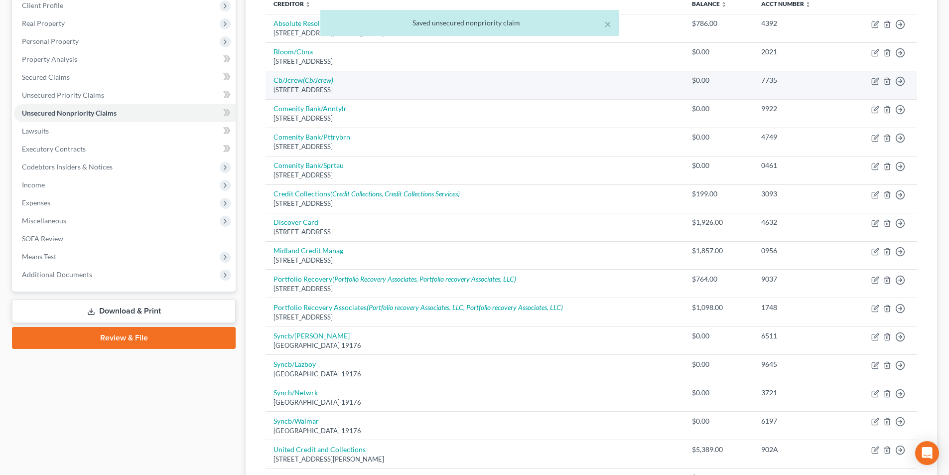
scroll to position [45, 0]
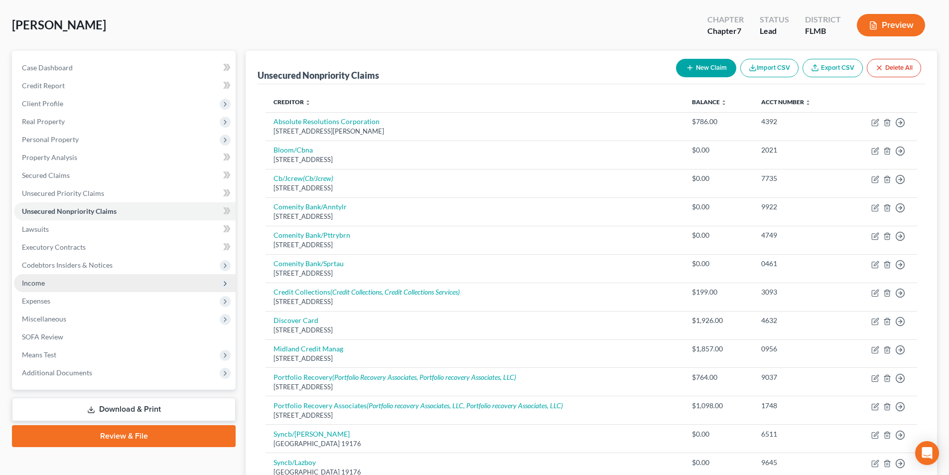
click at [43, 282] on span "Income" at bounding box center [33, 282] width 23 height 8
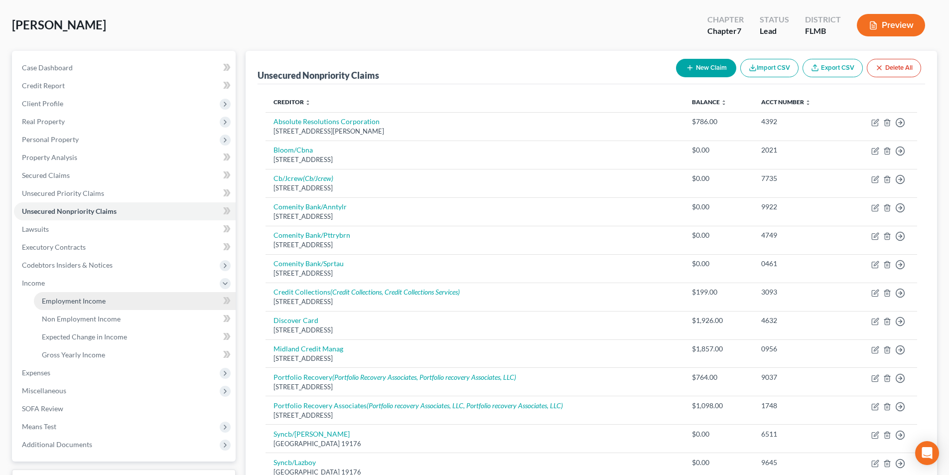
click at [77, 300] on span "Employment Income" at bounding box center [74, 300] width 64 height 8
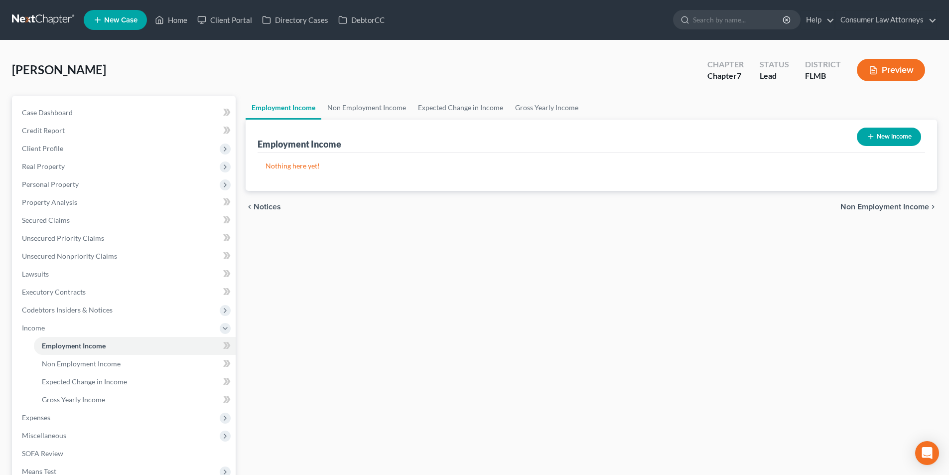
click at [891, 132] on button "New Income" at bounding box center [889, 137] width 64 height 18
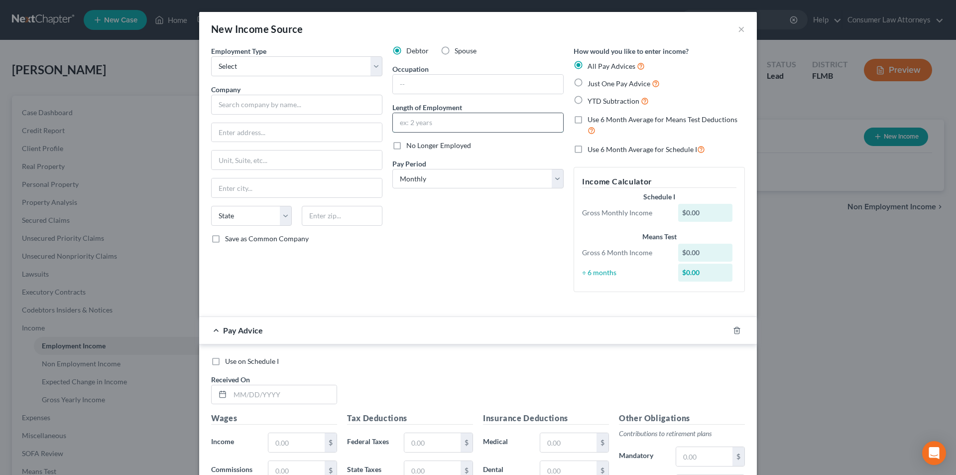
click at [424, 118] on input "text" at bounding box center [478, 122] width 170 height 19
click at [439, 182] on select "Select Monthly Twice Monthly Every Other Week Weekly" at bounding box center [478, 179] width 171 height 20
click at [393, 169] on select "Select Monthly Twice Monthly Every Other Week Weekly" at bounding box center [478, 179] width 171 height 20
click at [450, 84] on input "text" at bounding box center [478, 84] width 170 height 19
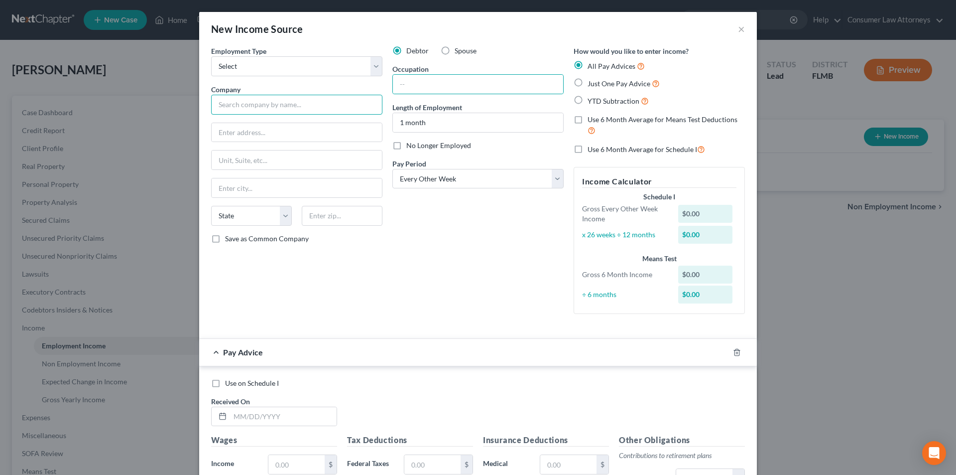
click at [340, 104] on input "text" at bounding box center [296, 105] width 171 height 20
drag, startPoint x: 322, startPoint y: 104, endPoint x: 192, endPoint y: 104, distance: 129.5
click at [192, 104] on div "New Income Source × Employment Type * Select Full or [DEMOGRAPHIC_DATA] Employm…" at bounding box center [478, 237] width 956 height 475
click at [242, 131] on input "text" at bounding box center [297, 132] width 170 height 19
paste input "[STREET_ADDRESS][PERSON_NAME]"
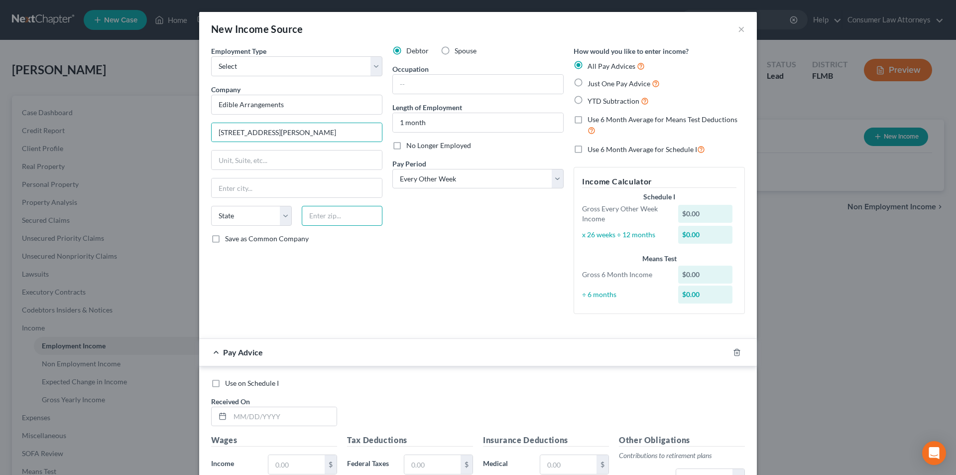
click at [327, 218] on input "text" at bounding box center [342, 216] width 81 height 20
paste input "30328"
click at [315, 273] on div "Employment Type * Select Full or [DEMOGRAPHIC_DATA] Employment Self Employment …" at bounding box center [296, 184] width 181 height 276
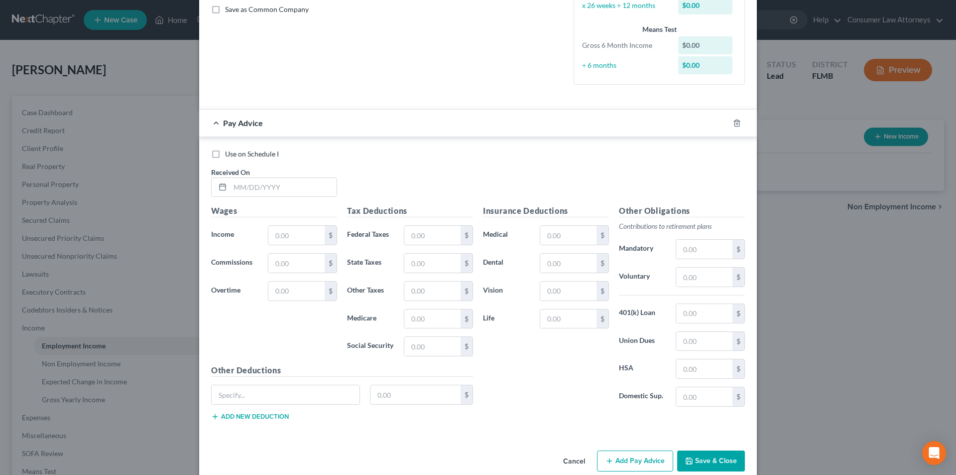
scroll to position [246, 0]
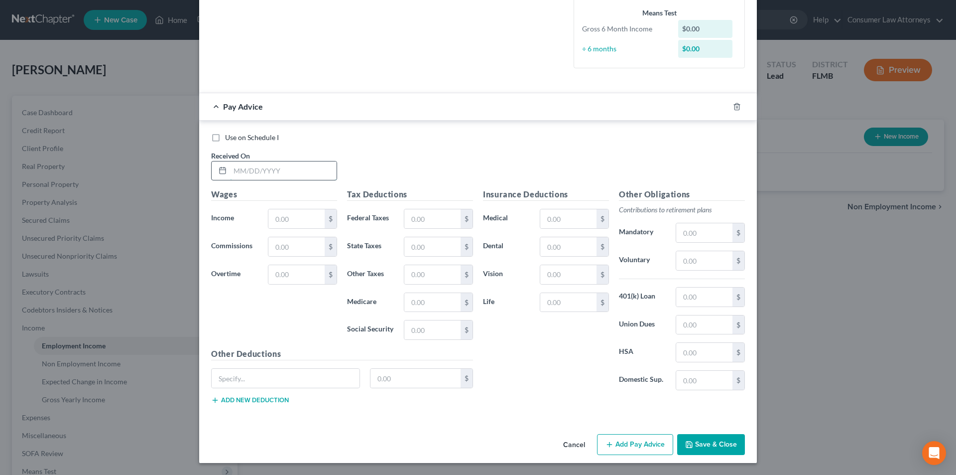
click at [304, 171] on input "text" at bounding box center [283, 170] width 107 height 19
click at [323, 181] on div "Use on Schedule I Received On *" at bounding box center [478, 161] width 544 height 56
click at [315, 176] on input "text" at bounding box center [283, 170] width 107 height 19
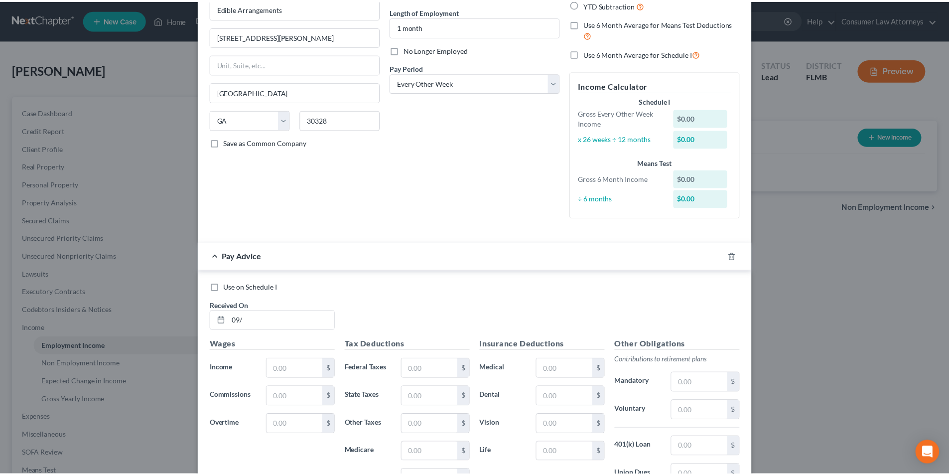
scroll to position [0, 0]
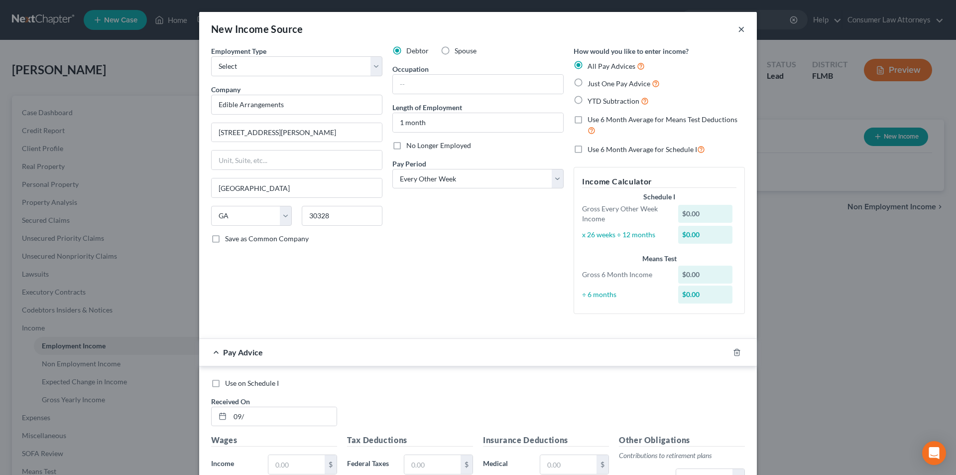
click at [740, 28] on button "×" at bounding box center [741, 29] width 7 height 12
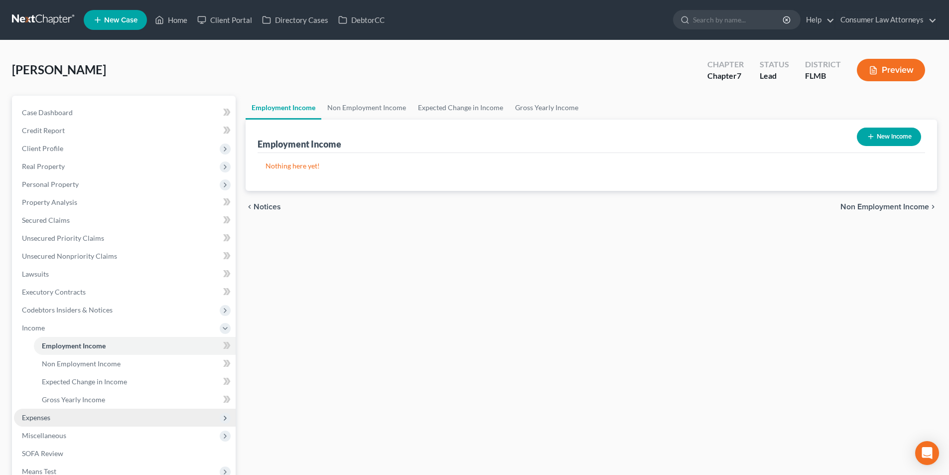
click at [41, 419] on span "Expenses" at bounding box center [36, 417] width 28 height 8
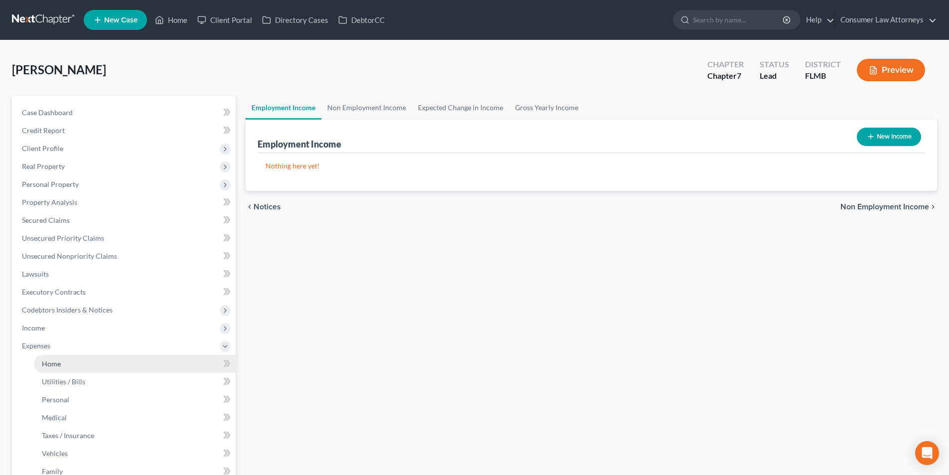
click at [60, 364] on span "Home" at bounding box center [51, 363] width 19 height 8
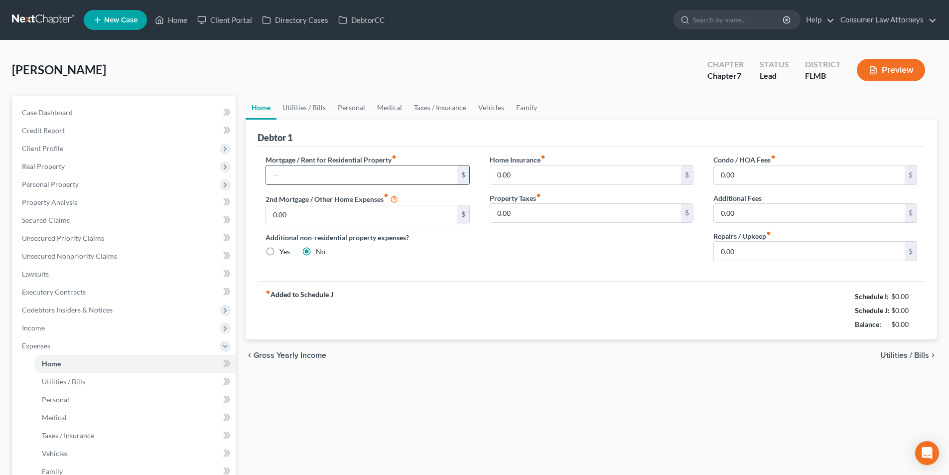
click at [349, 174] on input "text" at bounding box center [361, 174] width 191 height 19
click at [313, 105] on link "Utilities / Bills" at bounding box center [303, 108] width 55 height 24
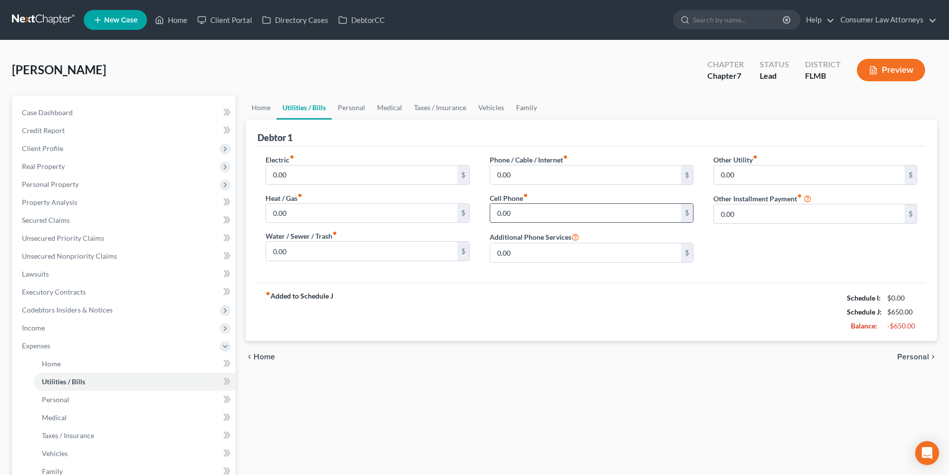
click at [516, 221] on input "0.00" at bounding box center [585, 213] width 191 height 19
click at [551, 181] on input "0.00" at bounding box center [585, 174] width 191 height 19
click at [349, 105] on link "Personal" at bounding box center [351, 108] width 39 height 24
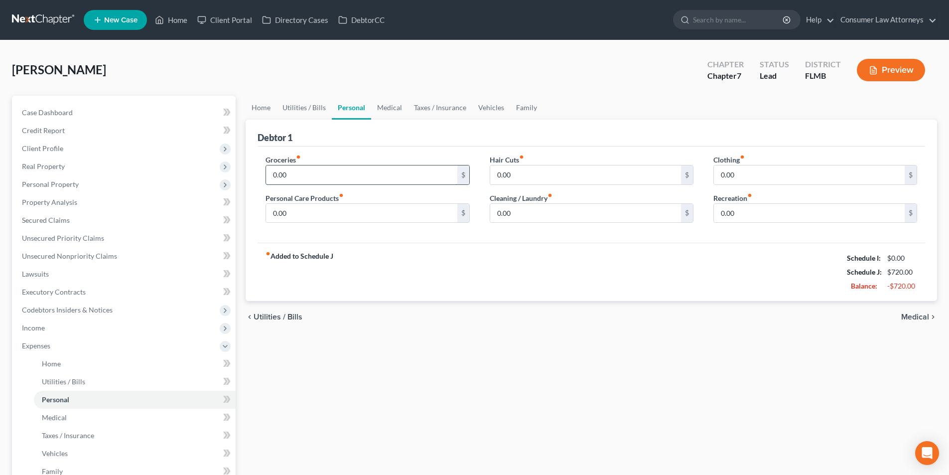
click at [322, 174] on input "0.00" at bounding box center [361, 174] width 191 height 19
click at [762, 216] on input "0.00" at bounding box center [809, 213] width 191 height 19
click at [396, 111] on link "Medical" at bounding box center [389, 108] width 37 height 24
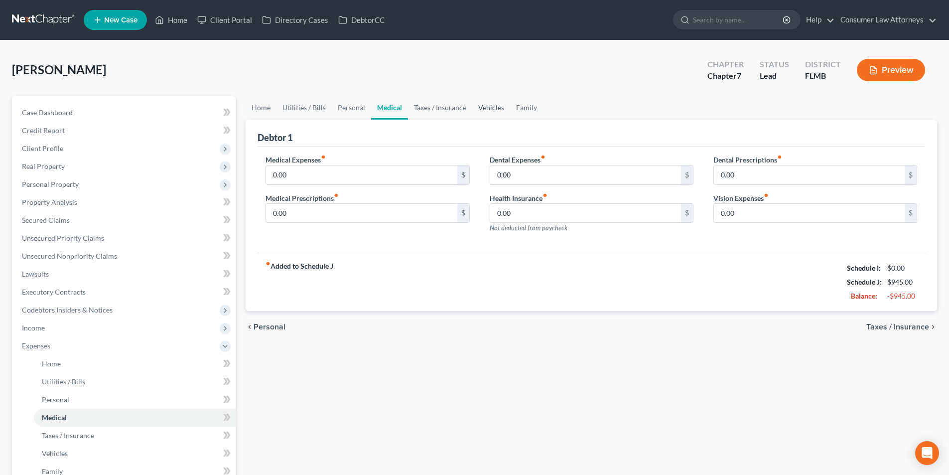
click at [485, 109] on link "Vehicles" at bounding box center [491, 108] width 38 height 24
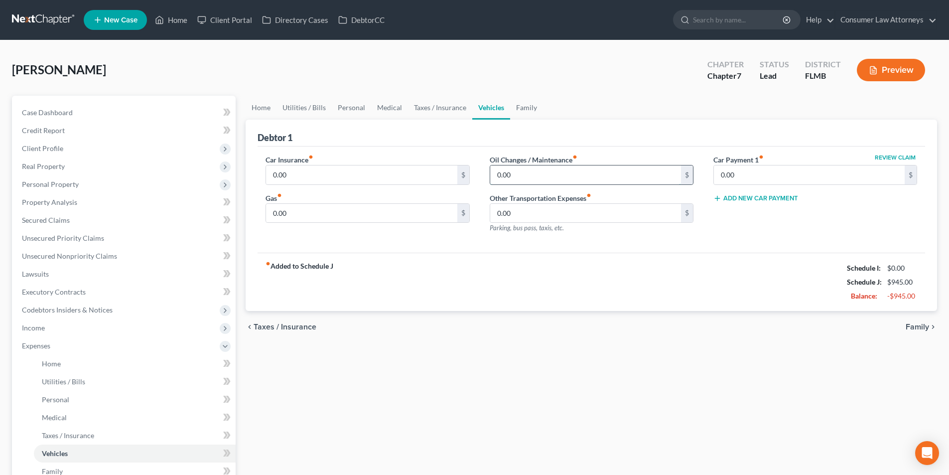
click at [552, 179] on input "0.00" at bounding box center [585, 174] width 191 height 19
click at [312, 218] on input "0.00" at bounding box center [361, 213] width 191 height 19
click at [456, 104] on link "Taxes / Insurance" at bounding box center [440, 108] width 64 height 24
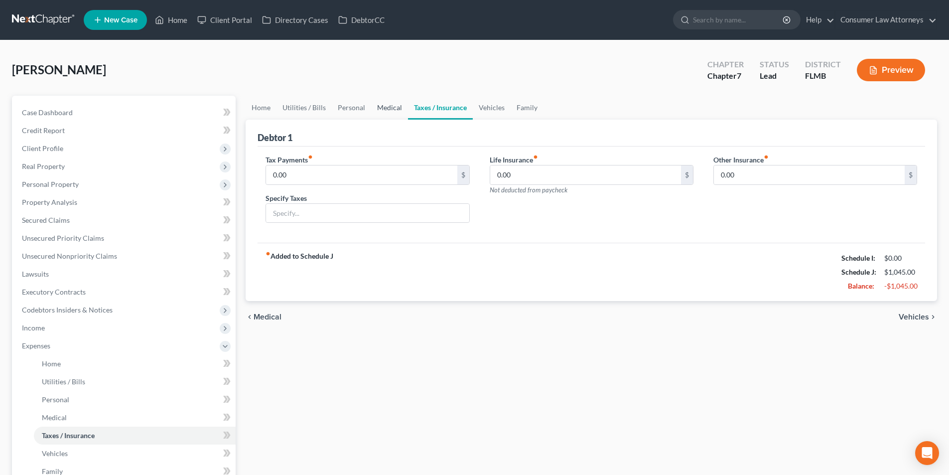
click at [381, 107] on link "Medical" at bounding box center [389, 108] width 37 height 24
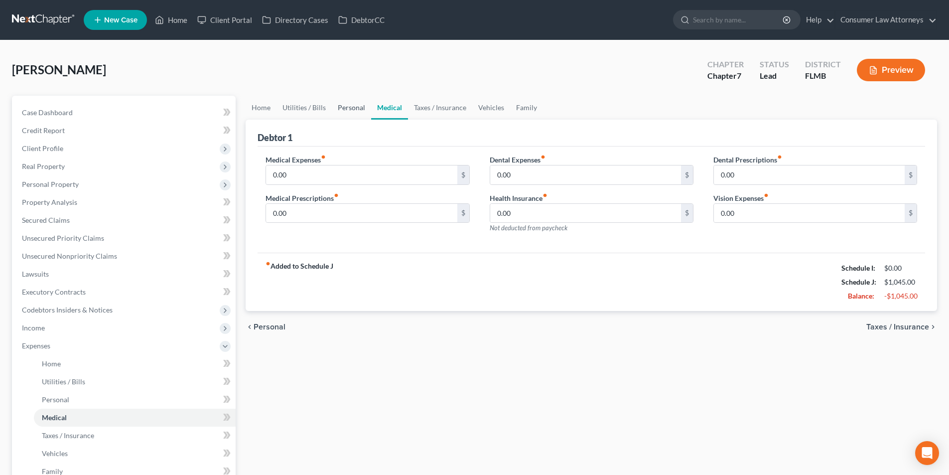
click at [348, 109] on link "Personal" at bounding box center [351, 108] width 39 height 24
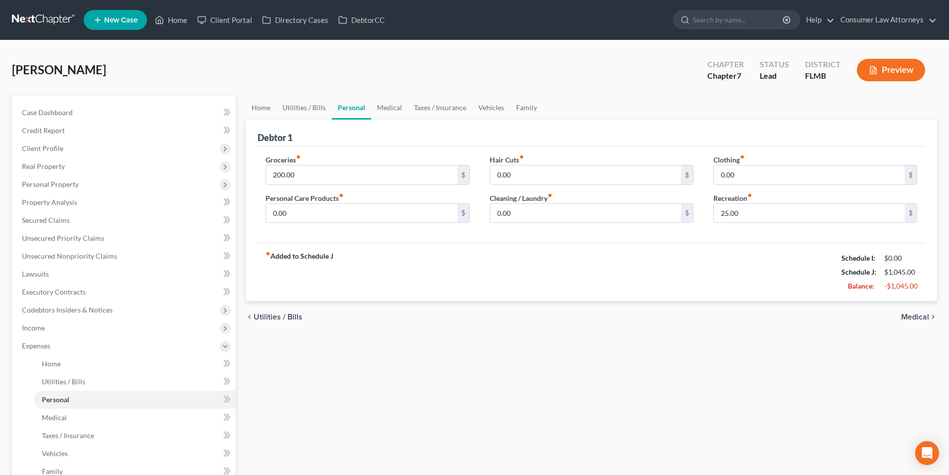
click at [527, 162] on div "Hair Cuts fiber_manual_record 0.00 $" at bounding box center [592, 169] width 204 height 30
click at [527, 178] on input "0.00" at bounding box center [585, 174] width 191 height 19
click at [754, 169] on input "0.00" at bounding box center [809, 174] width 191 height 19
click at [364, 214] on input "0.00" at bounding box center [361, 213] width 191 height 19
click at [517, 211] on input "0.00" at bounding box center [585, 213] width 191 height 19
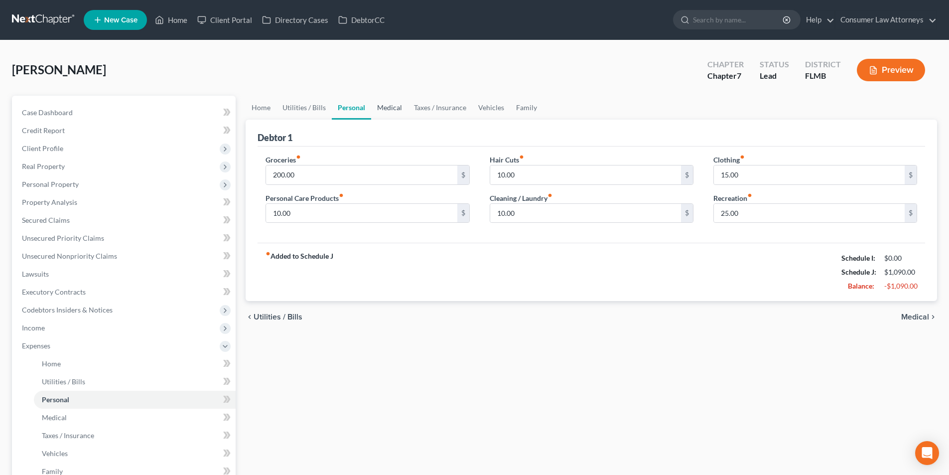
click at [377, 110] on link "Medical" at bounding box center [389, 108] width 37 height 24
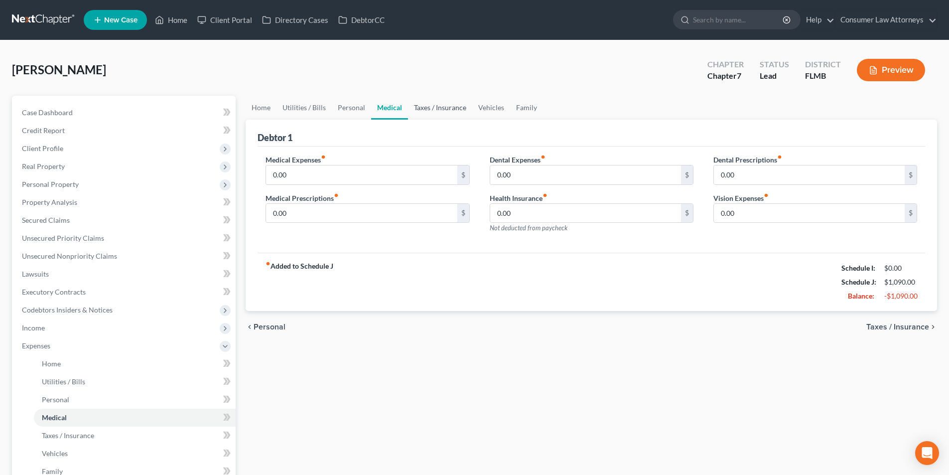
click at [437, 108] on link "Taxes / Insurance" at bounding box center [440, 108] width 64 height 24
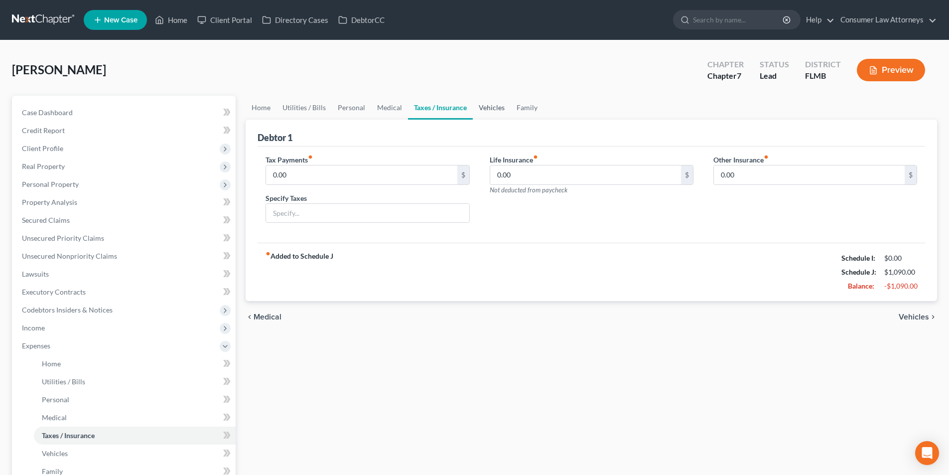
click at [497, 100] on link "Vehicles" at bounding box center [492, 108] width 38 height 24
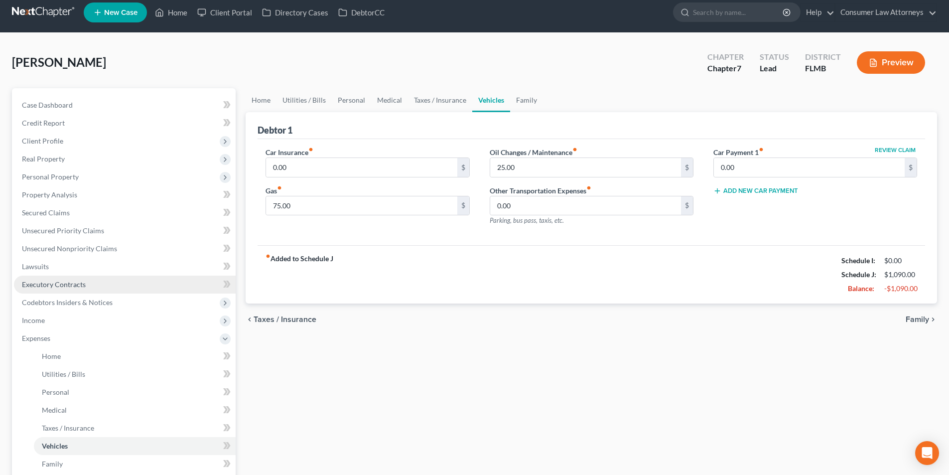
scroll to position [180, 0]
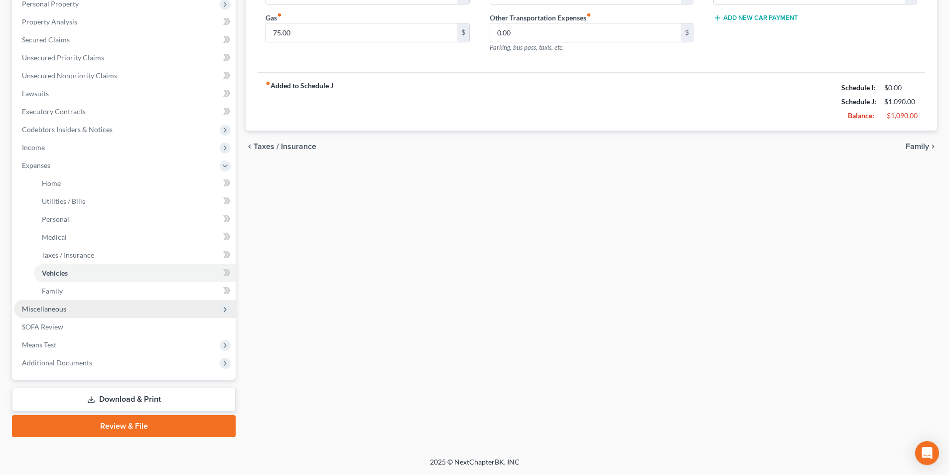
click at [61, 307] on span "Miscellaneous" at bounding box center [44, 308] width 44 height 8
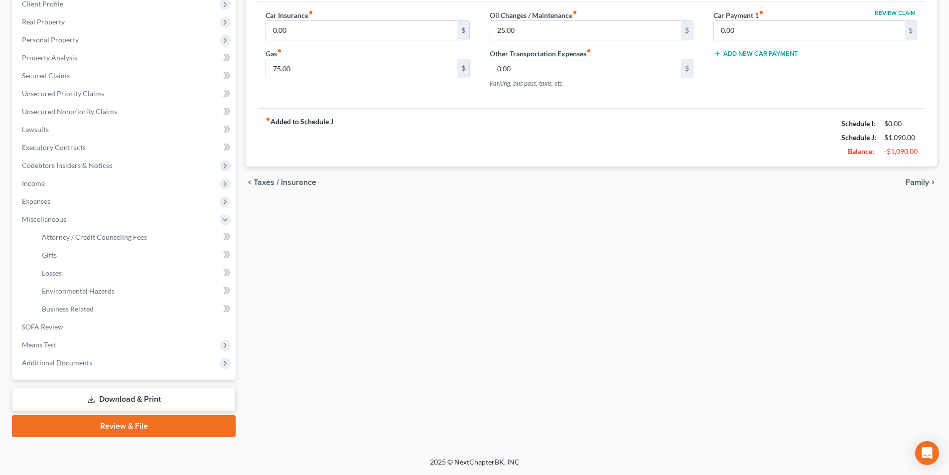
scroll to position [144, 0]
click at [115, 236] on span "Attorney / Credit Counseling Fees" at bounding box center [94, 237] width 105 height 8
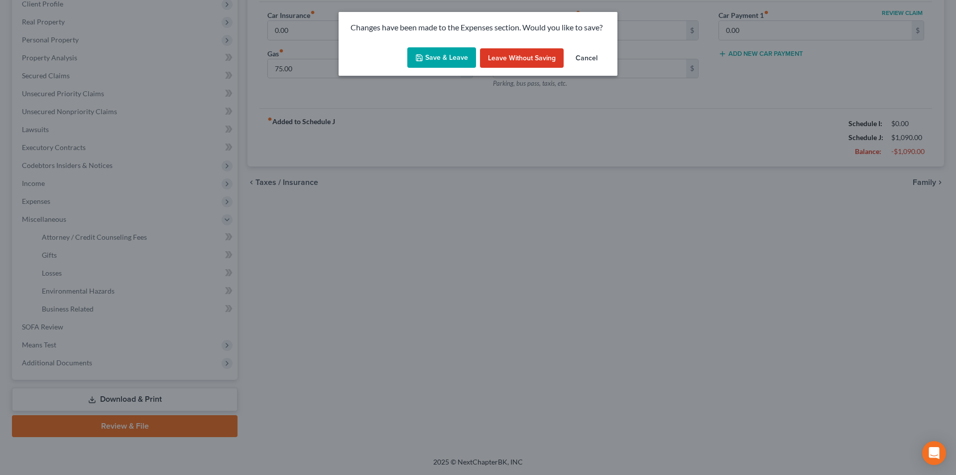
click at [423, 58] on icon "button" at bounding box center [419, 58] width 8 height 8
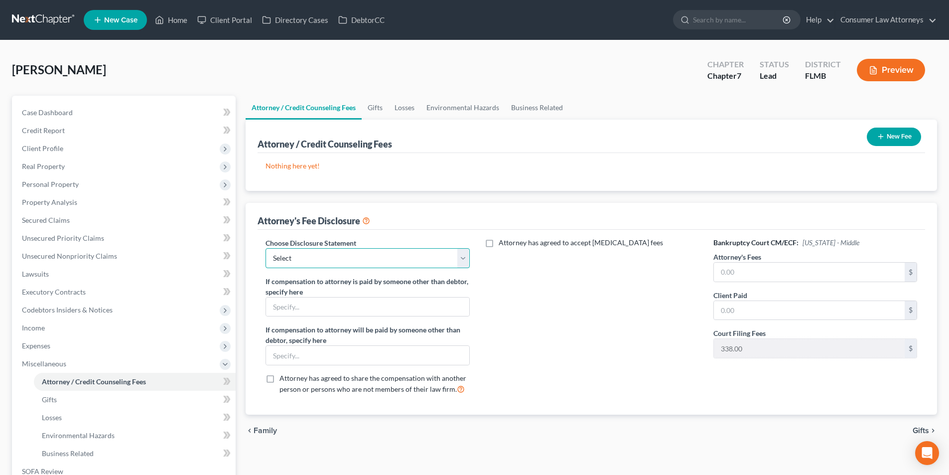
click at [329, 258] on select "Select [GEOGRAPHIC_DATA] [GEOGRAPHIC_DATA] Northern Disclosure of Compensation …" at bounding box center [368, 258] width 204 height 20
click at [266, 248] on select "Select [GEOGRAPHIC_DATA] [GEOGRAPHIC_DATA] Northern Disclosure of Compensation …" at bounding box center [368, 258] width 204 height 20
click at [759, 270] on input "text" at bounding box center [809, 272] width 191 height 19
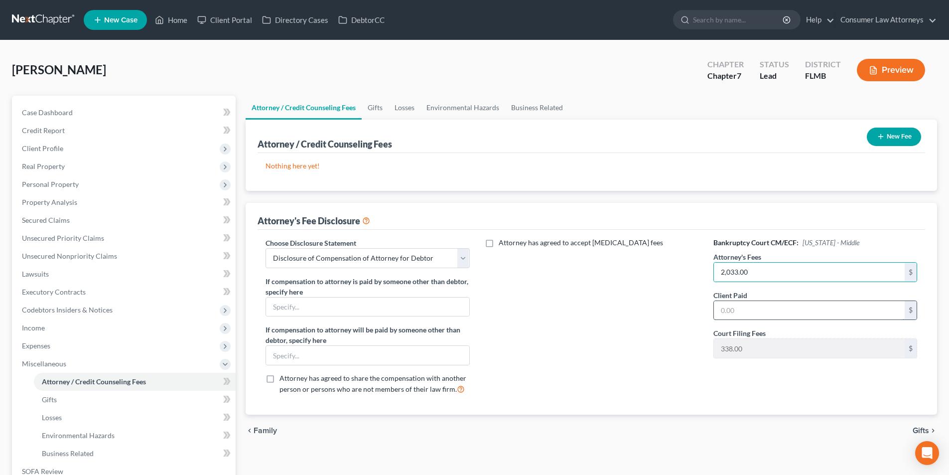
click at [746, 313] on input "text" at bounding box center [809, 310] width 191 height 19
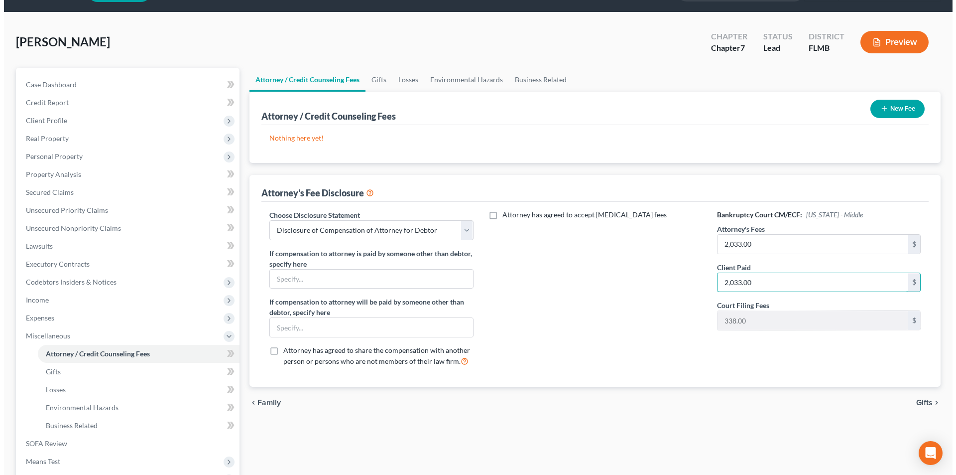
scroll to position [50, 0]
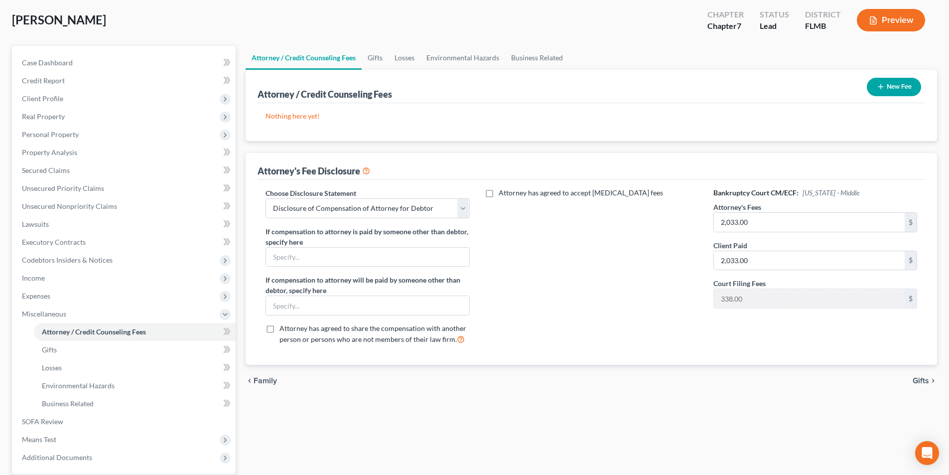
click at [898, 91] on button "New Fee" at bounding box center [894, 87] width 54 height 18
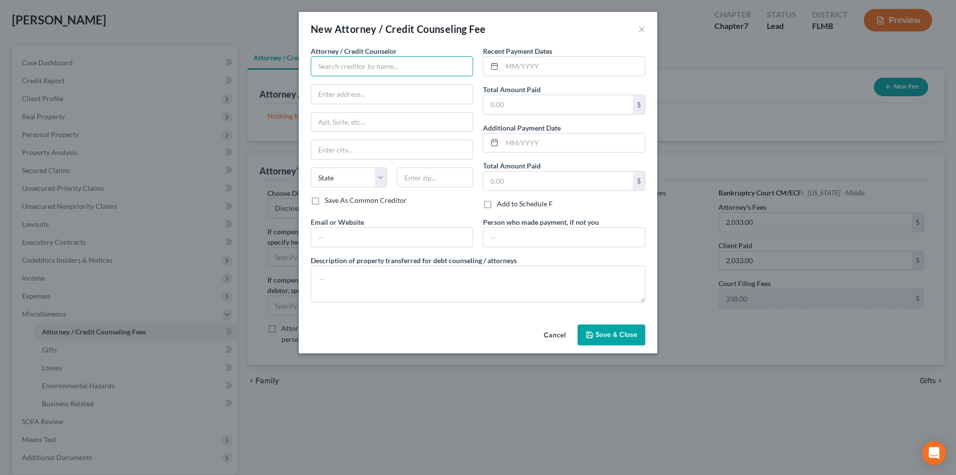
click at [369, 68] on input "text" at bounding box center [392, 66] width 162 height 20
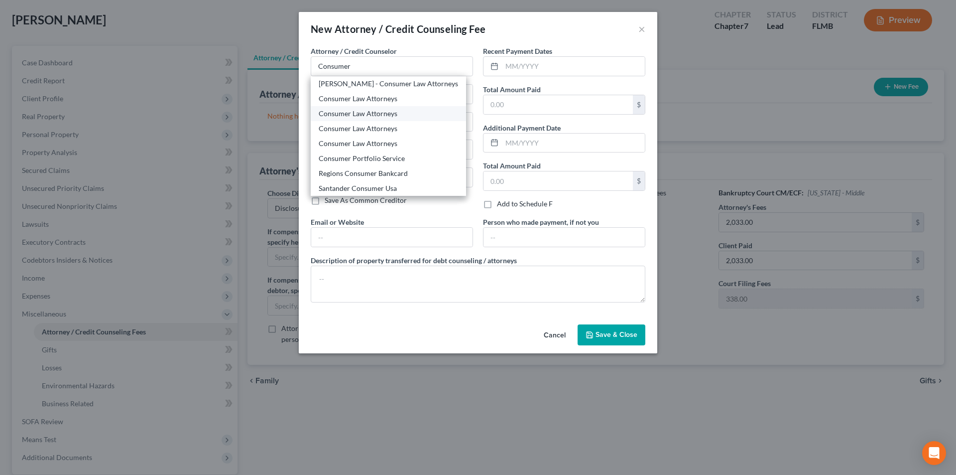
click at [369, 112] on div "Consumer Law Attorneys" at bounding box center [388, 114] width 139 height 10
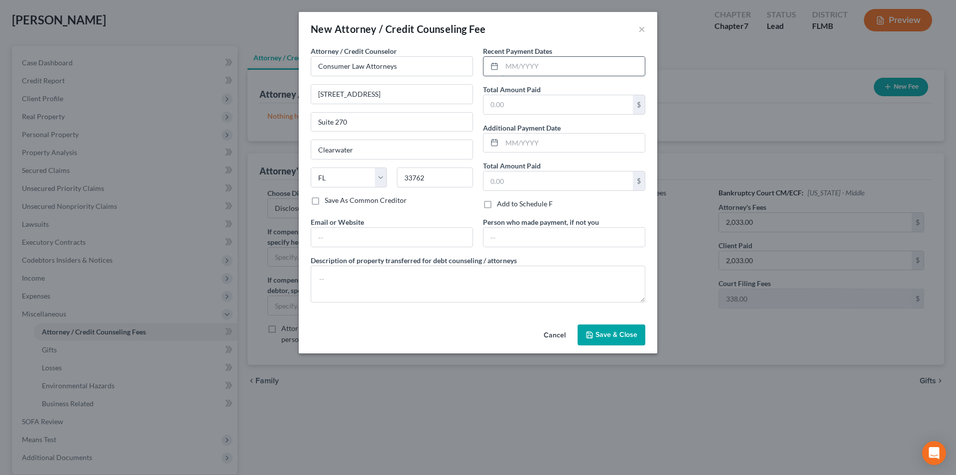
click at [531, 66] on input "text" at bounding box center [573, 66] width 143 height 19
click at [535, 104] on input "text" at bounding box center [558, 104] width 149 height 19
click at [435, 274] on textarea at bounding box center [478, 284] width 335 height 37
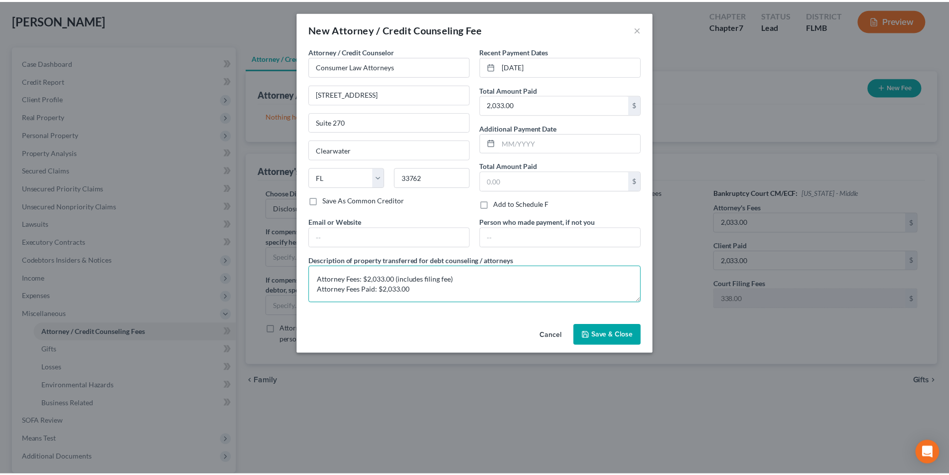
scroll to position [2, 0]
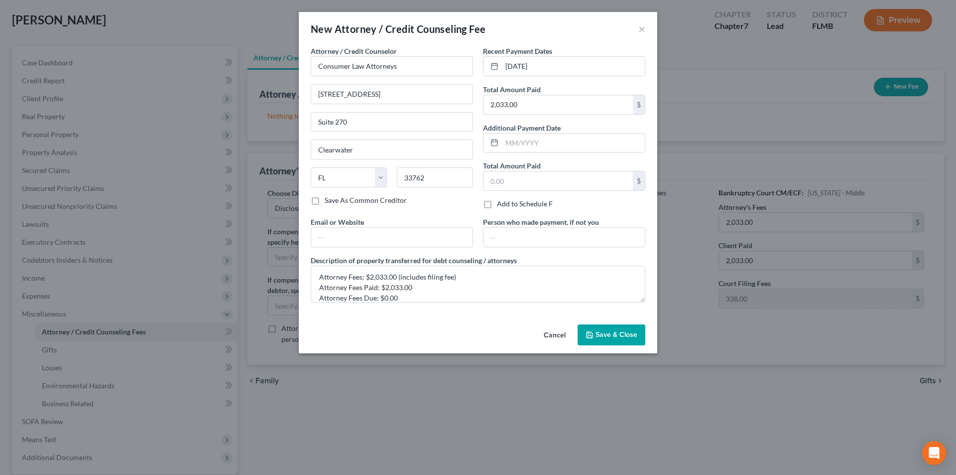
click at [623, 334] on span "Save & Close" at bounding box center [617, 334] width 42 height 8
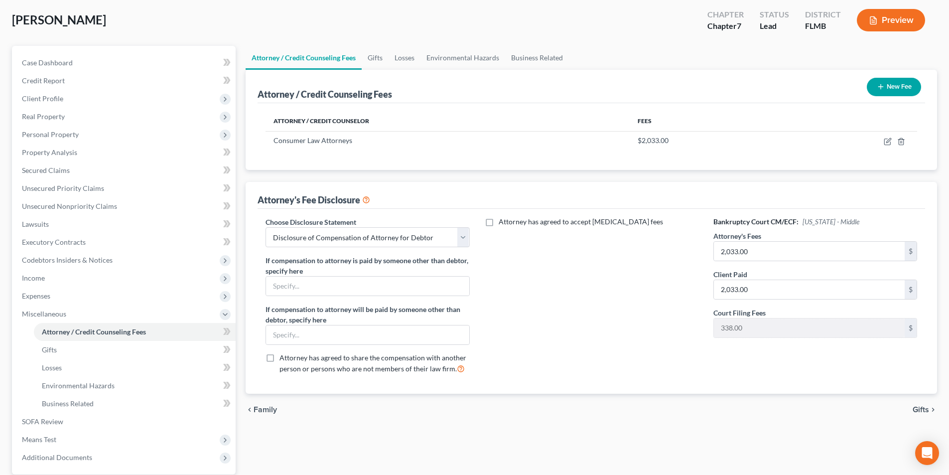
click at [887, 88] on button "New Fee" at bounding box center [894, 87] width 54 height 18
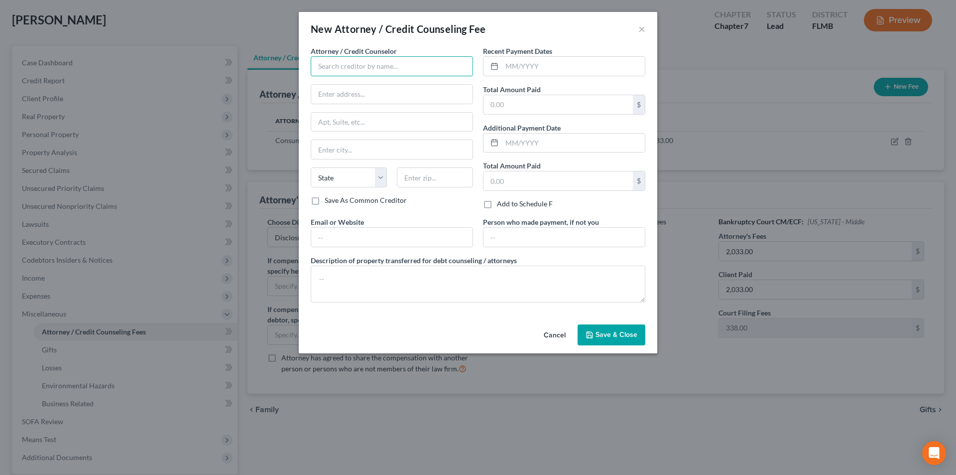
click at [407, 70] on input "text" at bounding box center [392, 66] width 162 height 20
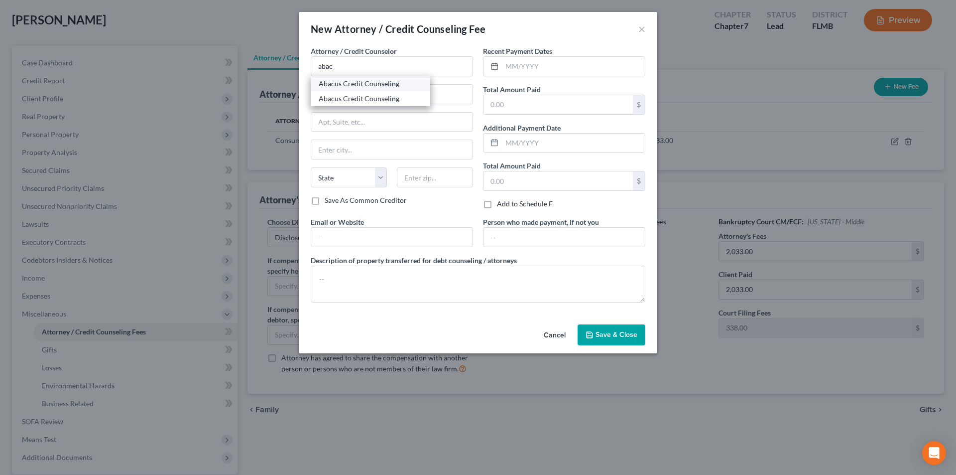
click at [370, 84] on div "Abacus Credit Counseling" at bounding box center [371, 84] width 104 height 10
click at [520, 69] on input "text" at bounding box center [573, 66] width 143 height 19
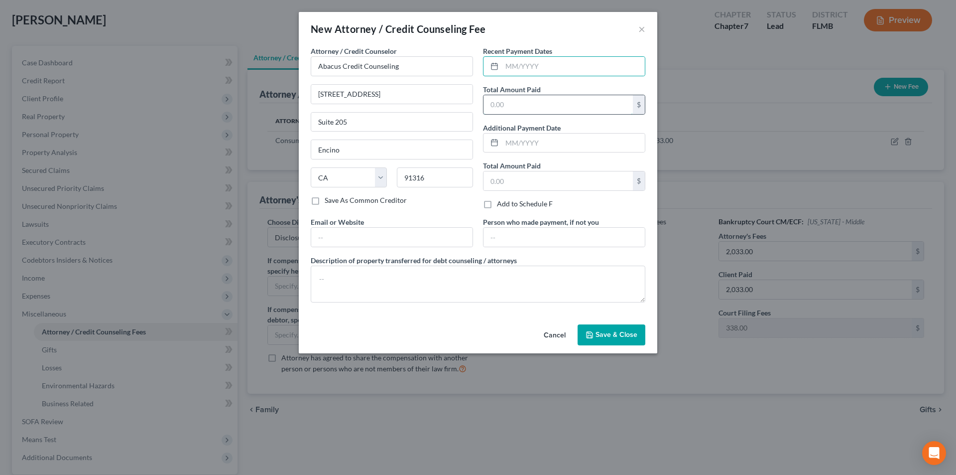
click at [517, 102] on input "text" at bounding box center [558, 104] width 149 height 19
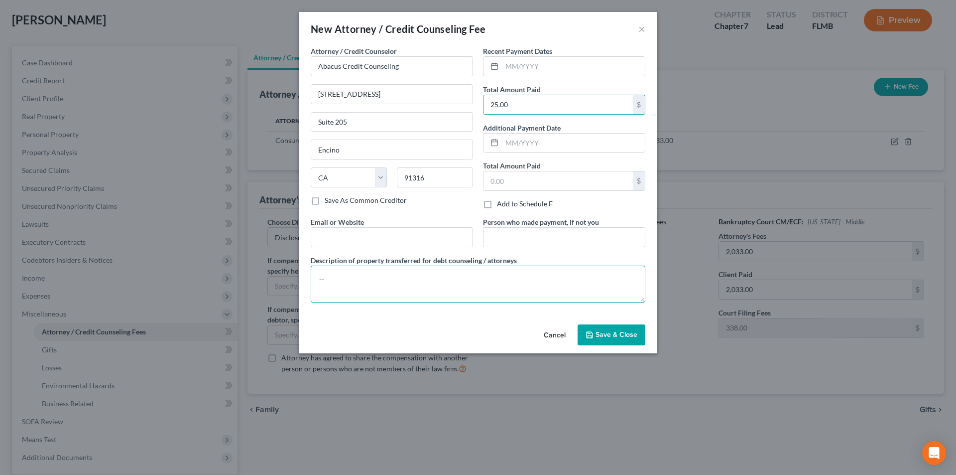
click at [467, 280] on textarea at bounding box center [478, 284] width 335 height 37
click at [623, 328] on button "Save & Close" at bounding box center [612, 334] width 68 height 21
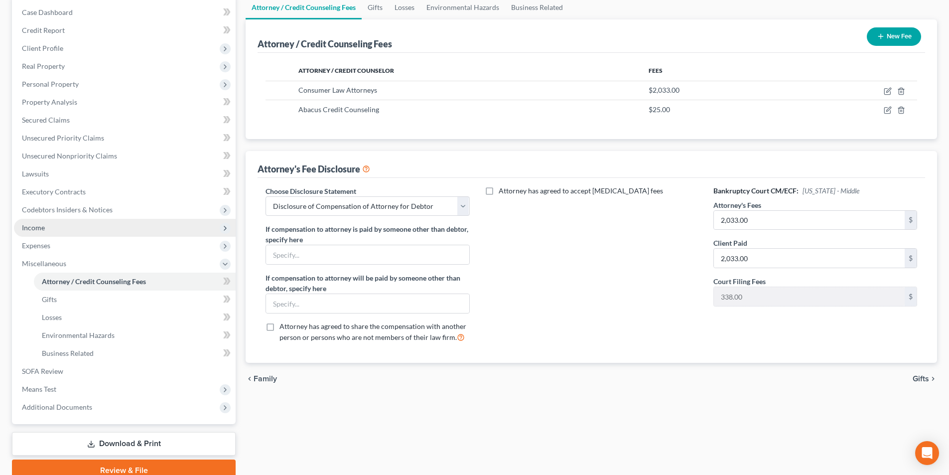
scroll to position [144, 0]
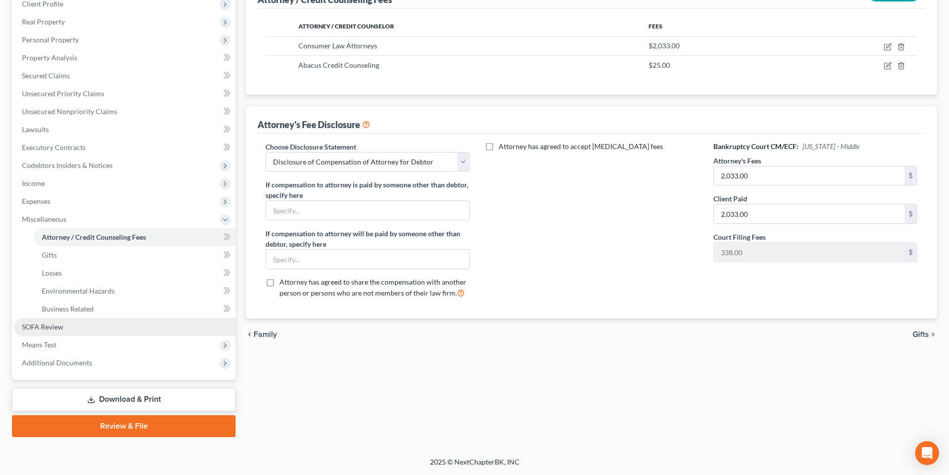
click at [58, 326] on span "SOFA Review" at bounding box center [42, 326] width 41 height 8
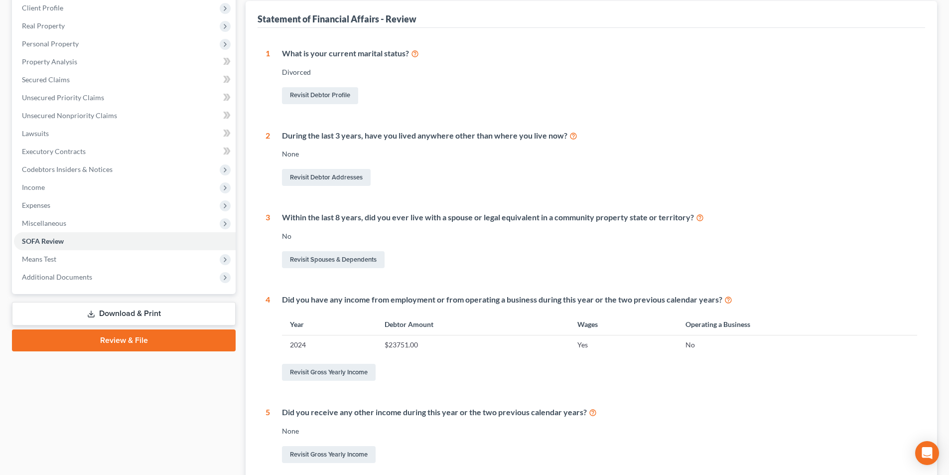
scroll to position [37, 0]
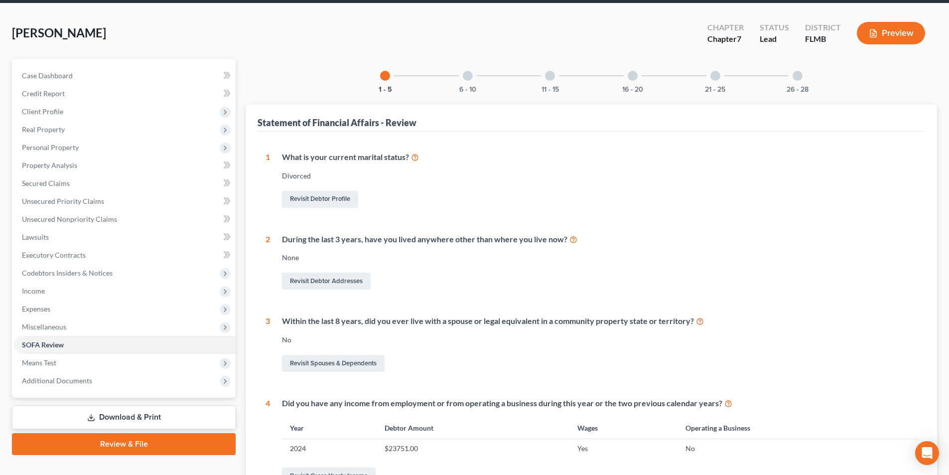
click at [469, 70] on div "6 - 10" at bounding box center [468, 76] width 34 height 34
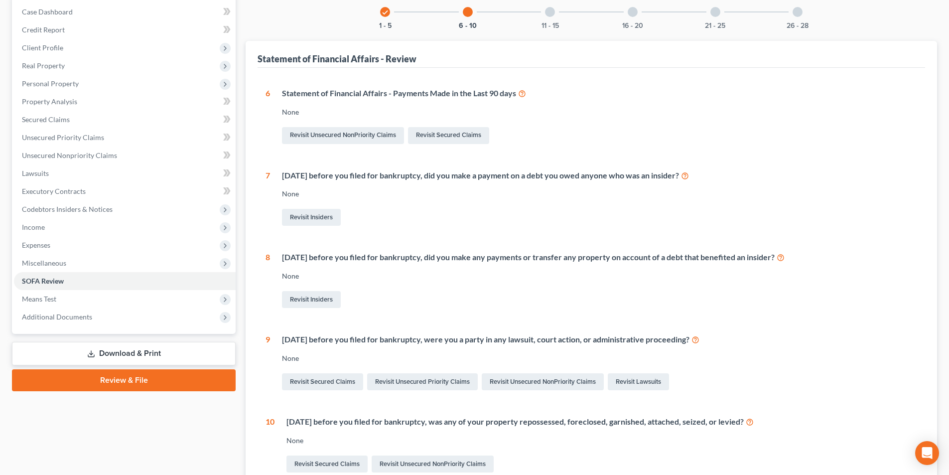
scroll to position [6, 0]
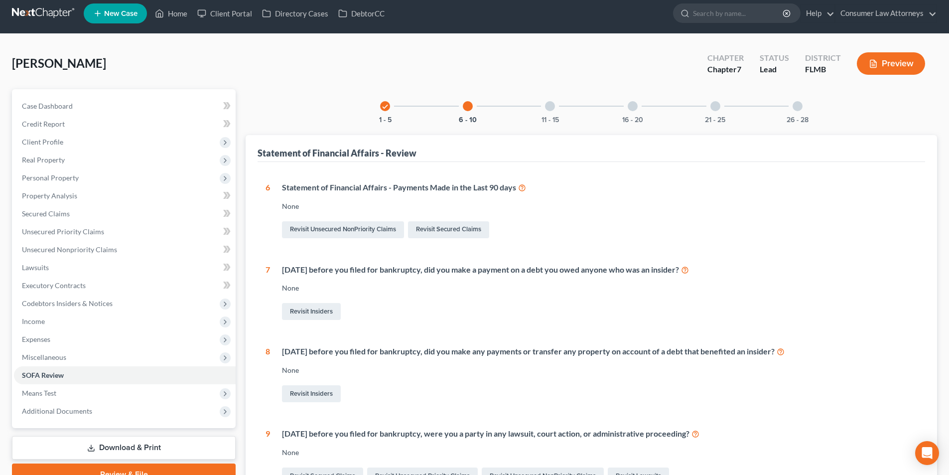
click at [552, 104] on div at bounding box center [550, 106] width 10 height 10
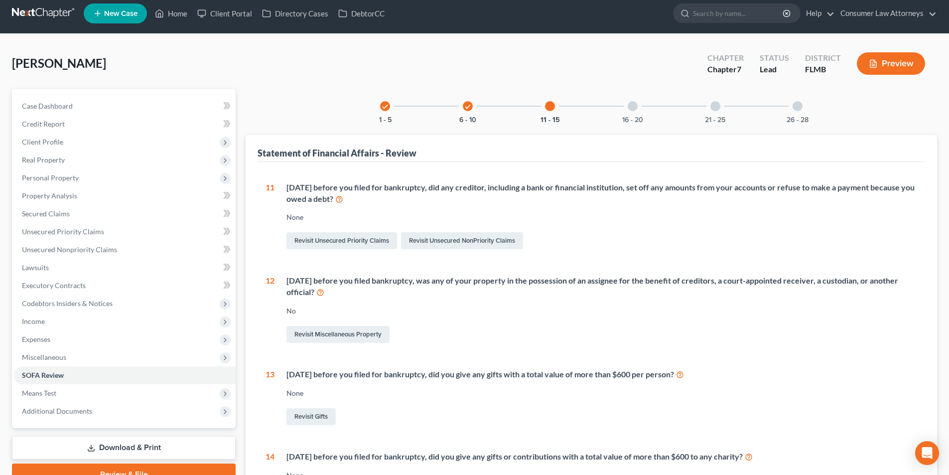
click at [634, 108] on div at bounding box center [633, 106] width 10 height 10
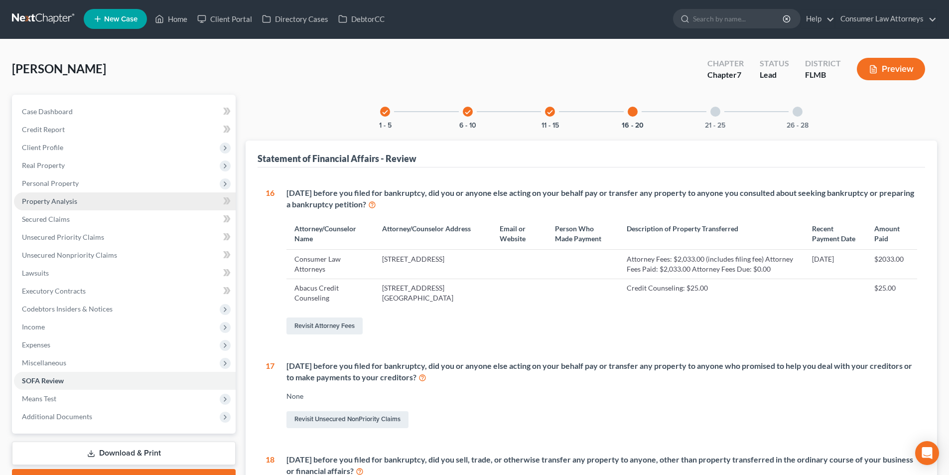
scroll to position [0, 0]
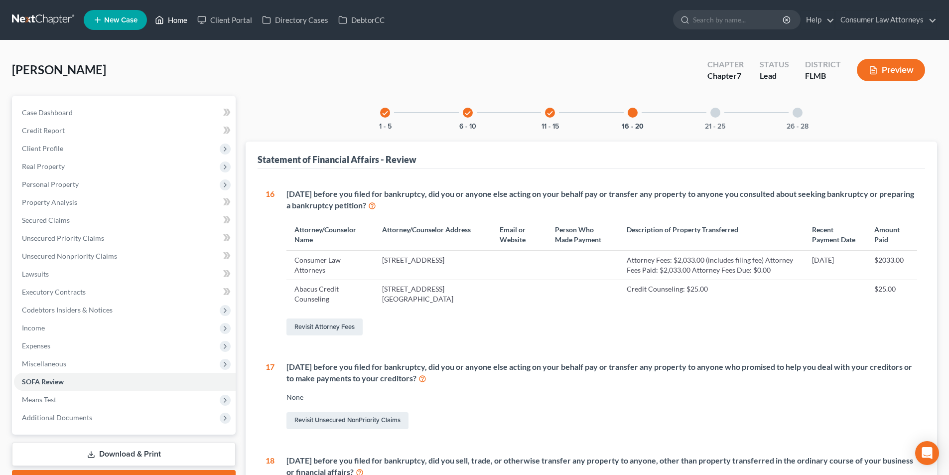
click at [179, 21] on link "Home" at bounding box center [171, 20] width 42 height 18
